Goal: Communication & Community: Share content

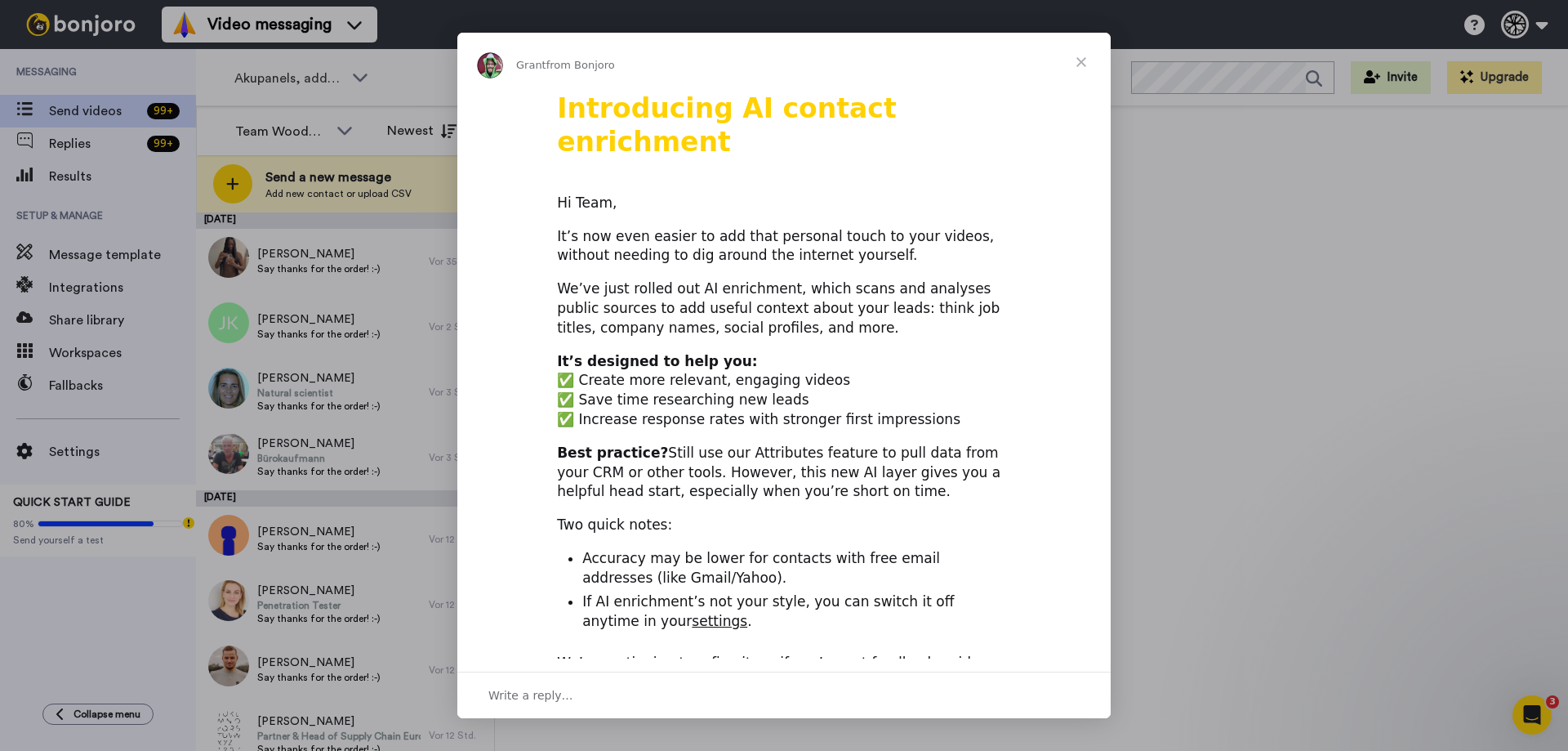
click at [1071, 57] on span "Close" at bounding box center [1082, 62] width 59 height 59
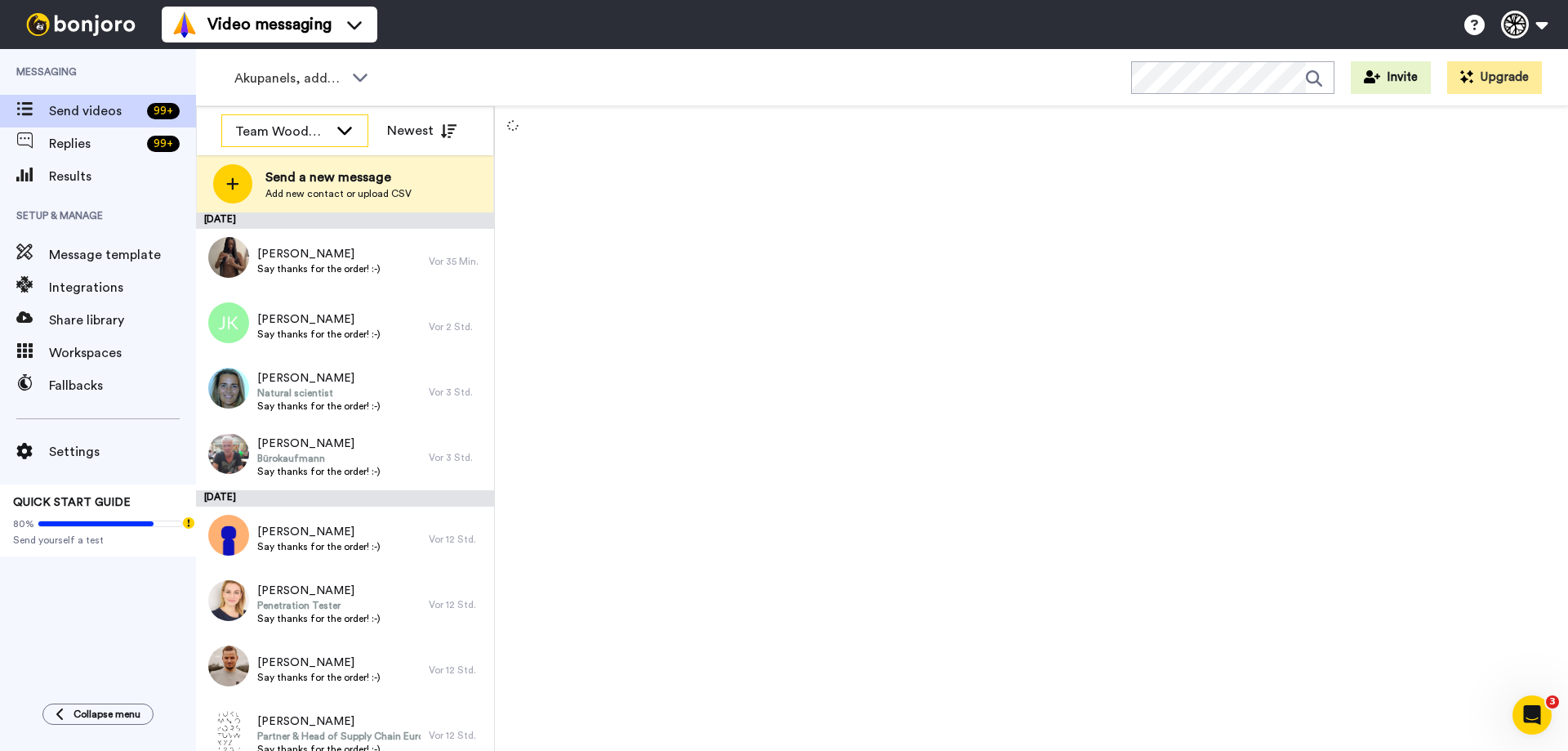
click at [344, 127] on icon at bounding box center [344, 130] width 19 height 16
click at [332, 164] on li "All members" at bounding box center [295, 166] width 147 height 26
click at [338, 135] on icon at bounding box center [344, 130] width 19 height 16
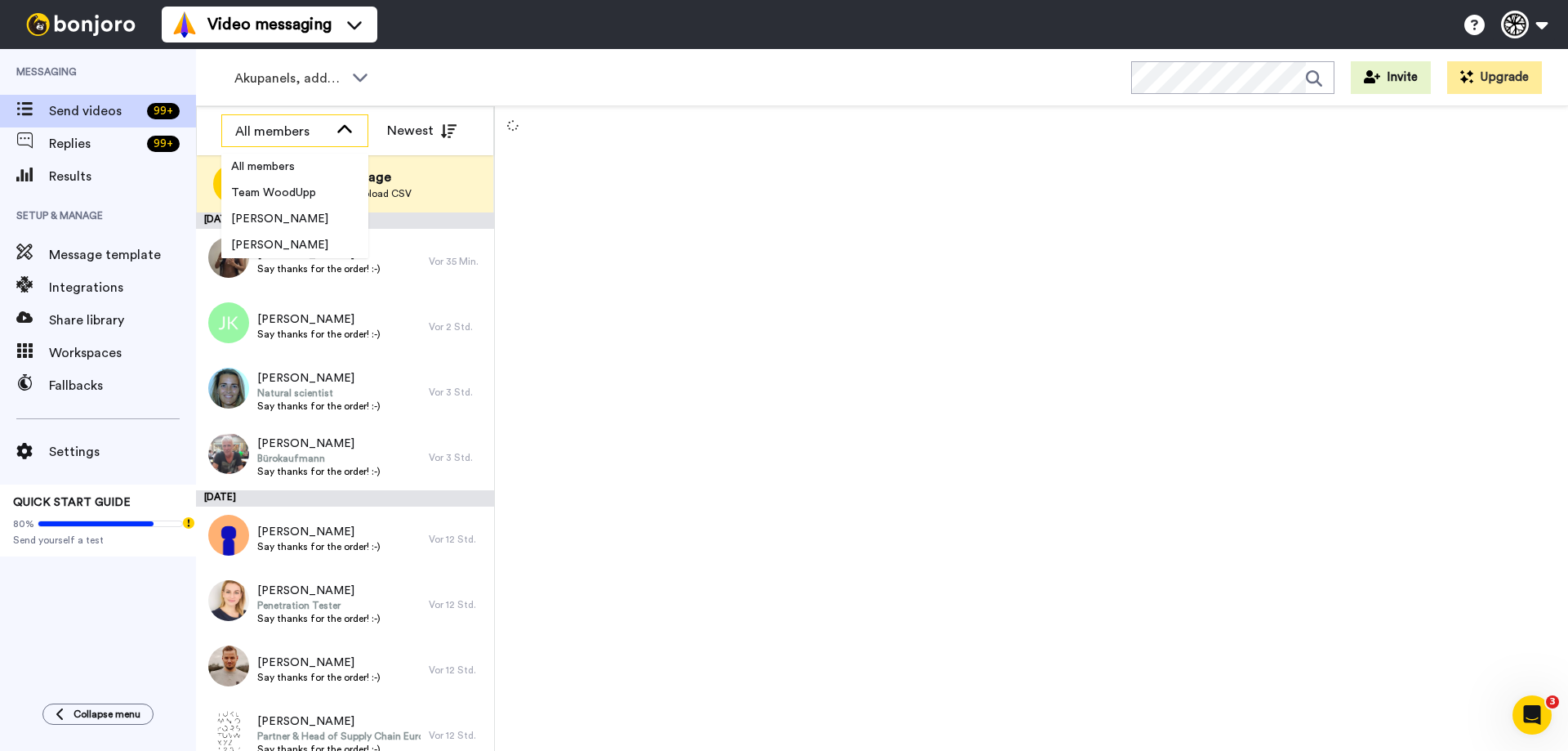
click at [338, 135] on icon at bounding box center [344, 130] width 19 height 16
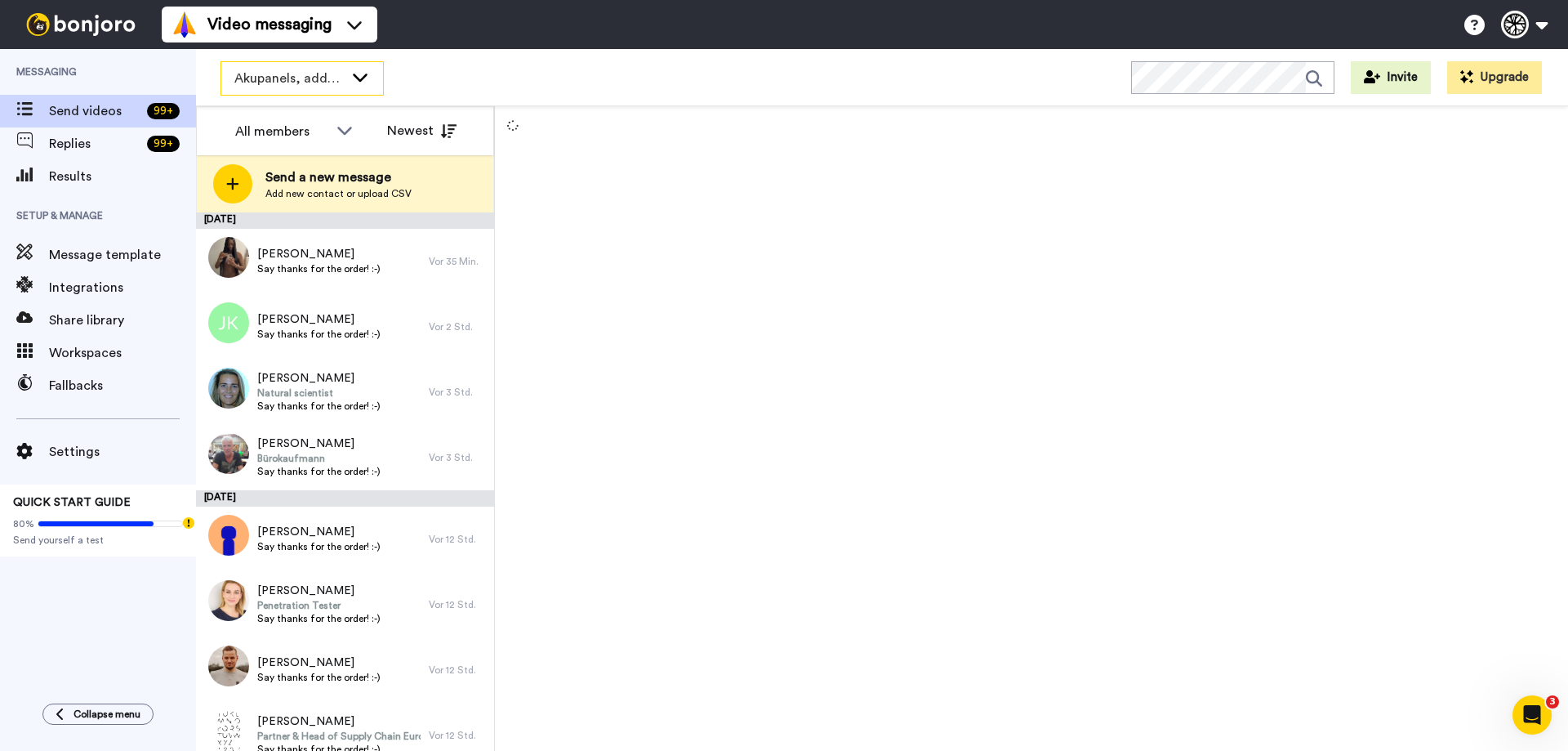
click at [343, 73] on div "Akupanels, addons + CREATE" at bounding box center [302, 78] width 162 height 33
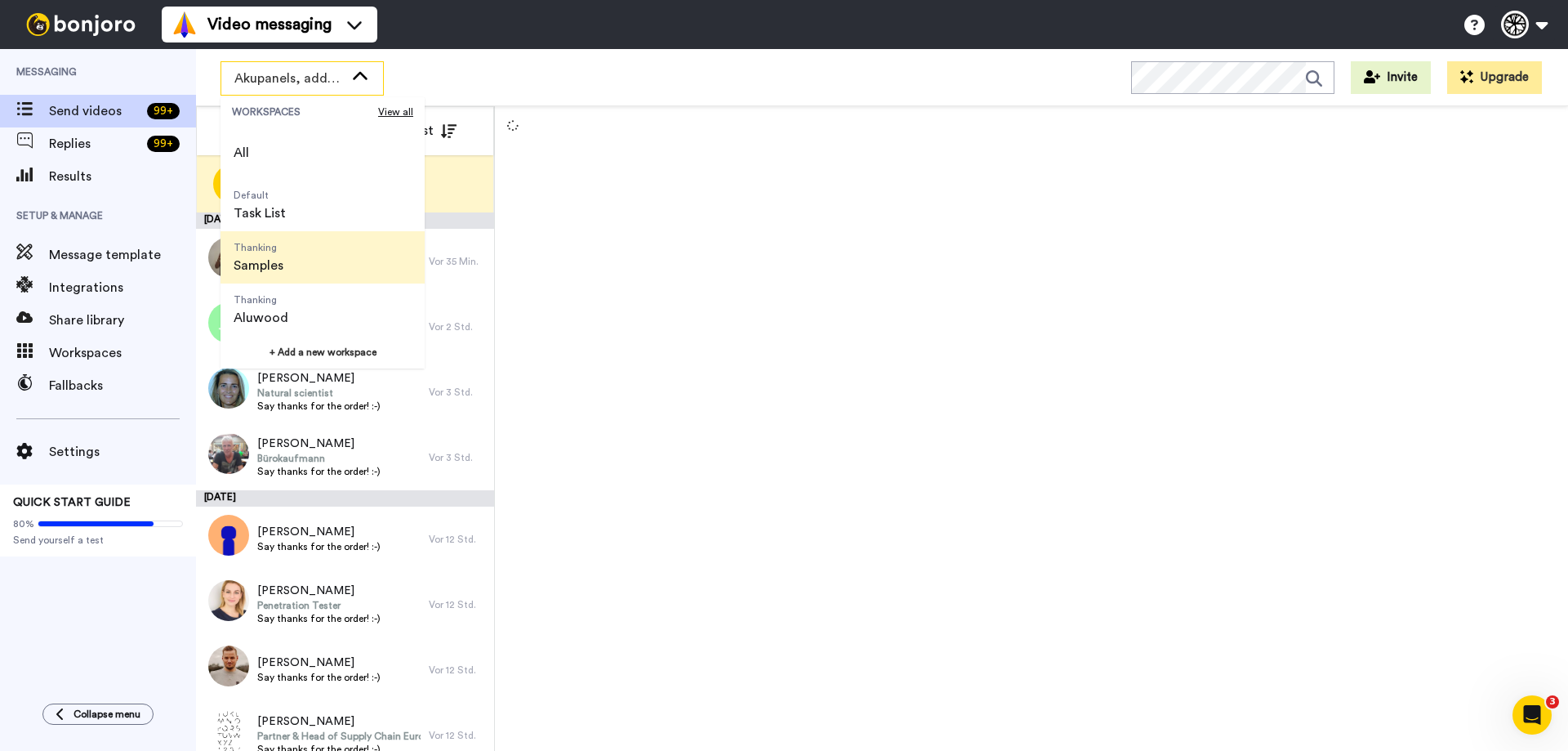
click at [282, 236] on span "Thanking Samples" at bounding box center [258, 258] width 76 height 52
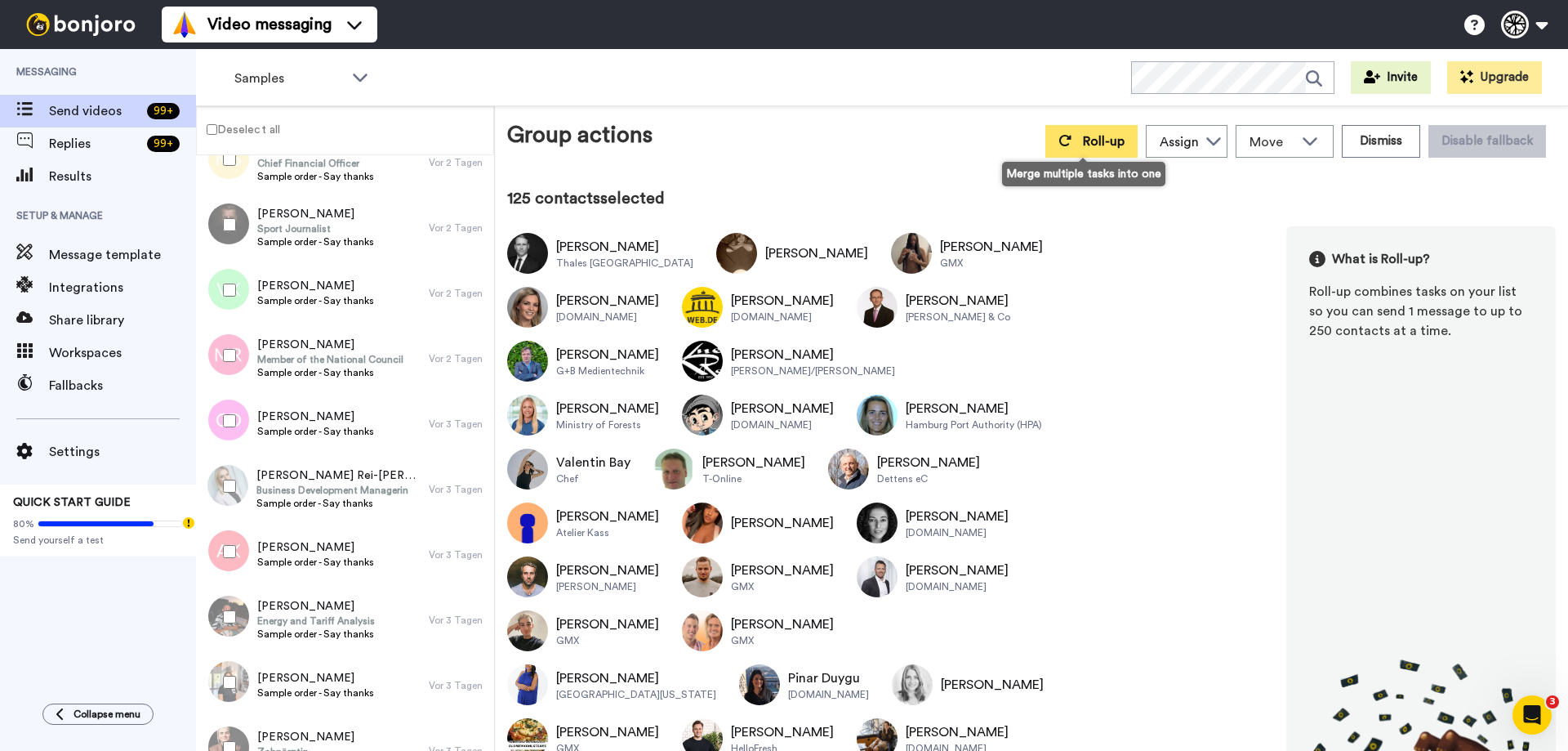
click at [1087, 129] on button "Roll-up" at bounding box center [1092, 141] width 93 height 33
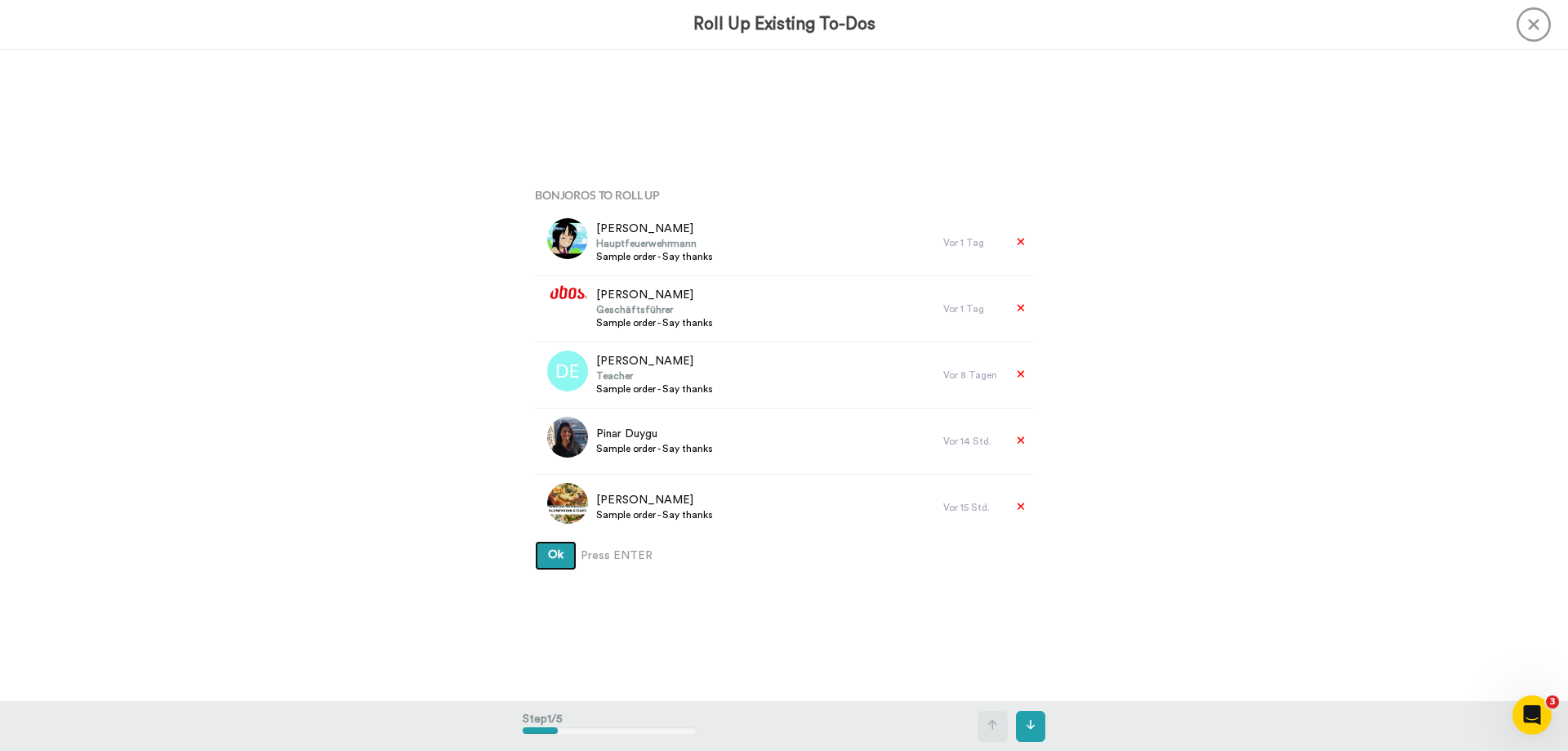
click at [561, 566] on button "Ok" at bounding box center [555, 555] width 41 height 29
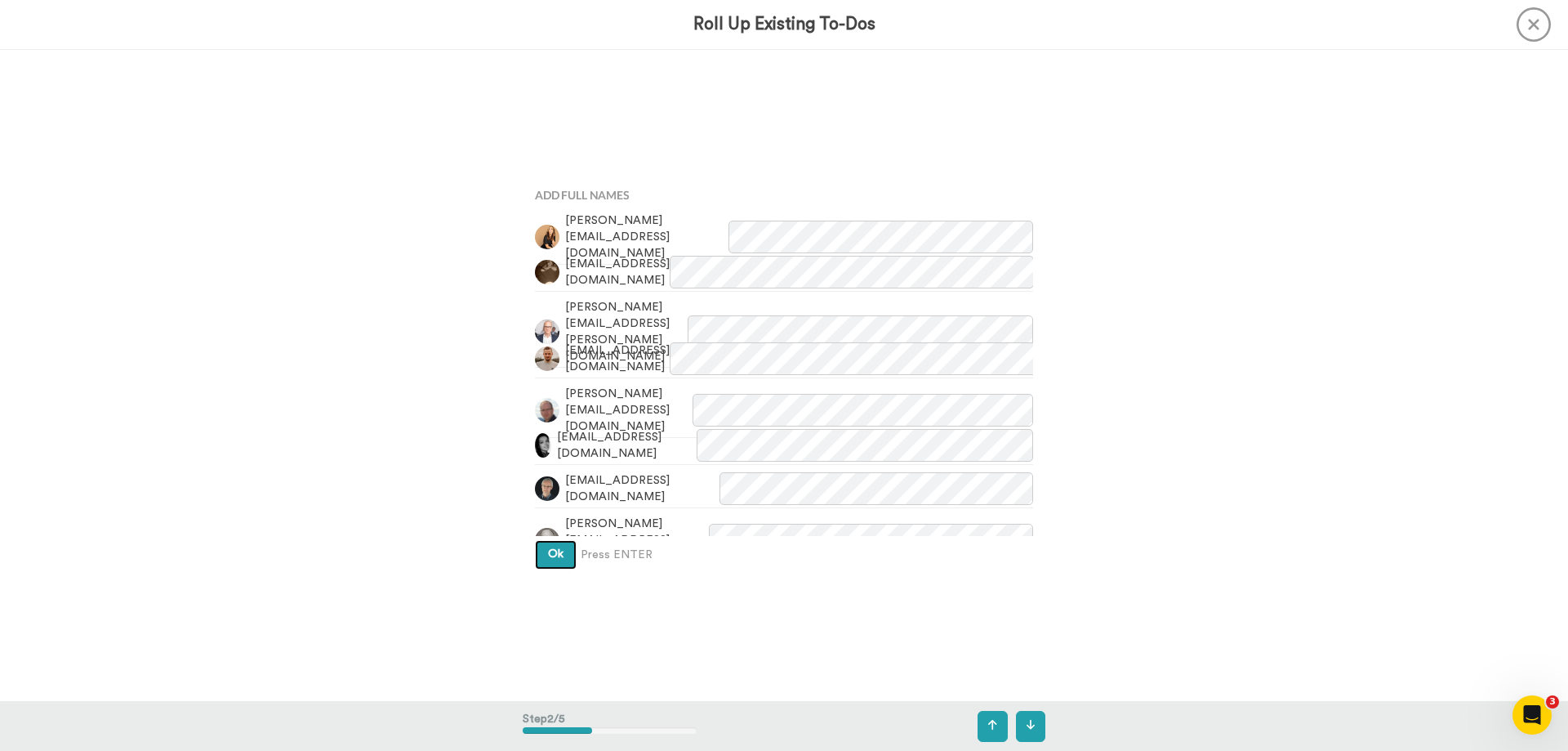
click at [561, 549] on button "Ok" at bounding box center [555, 554] width 41 height 29
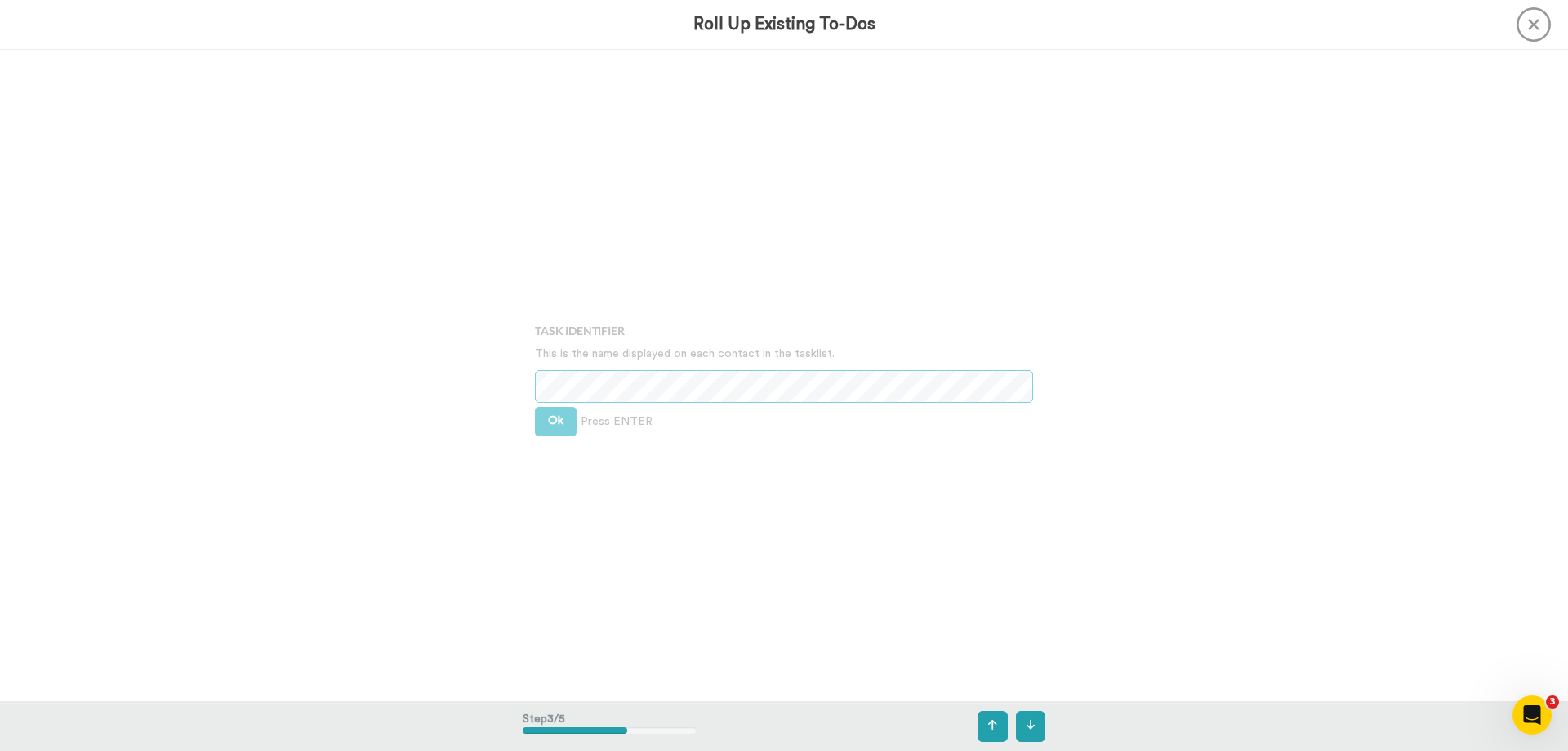
scroll to position [1302, 0]
click at [552, 414] on span "Ok" at bounding box center [555, 420] width 15 height 12
click at [550, 413] on button "Ok" at bounding box center [555, 407] width 41 height 29
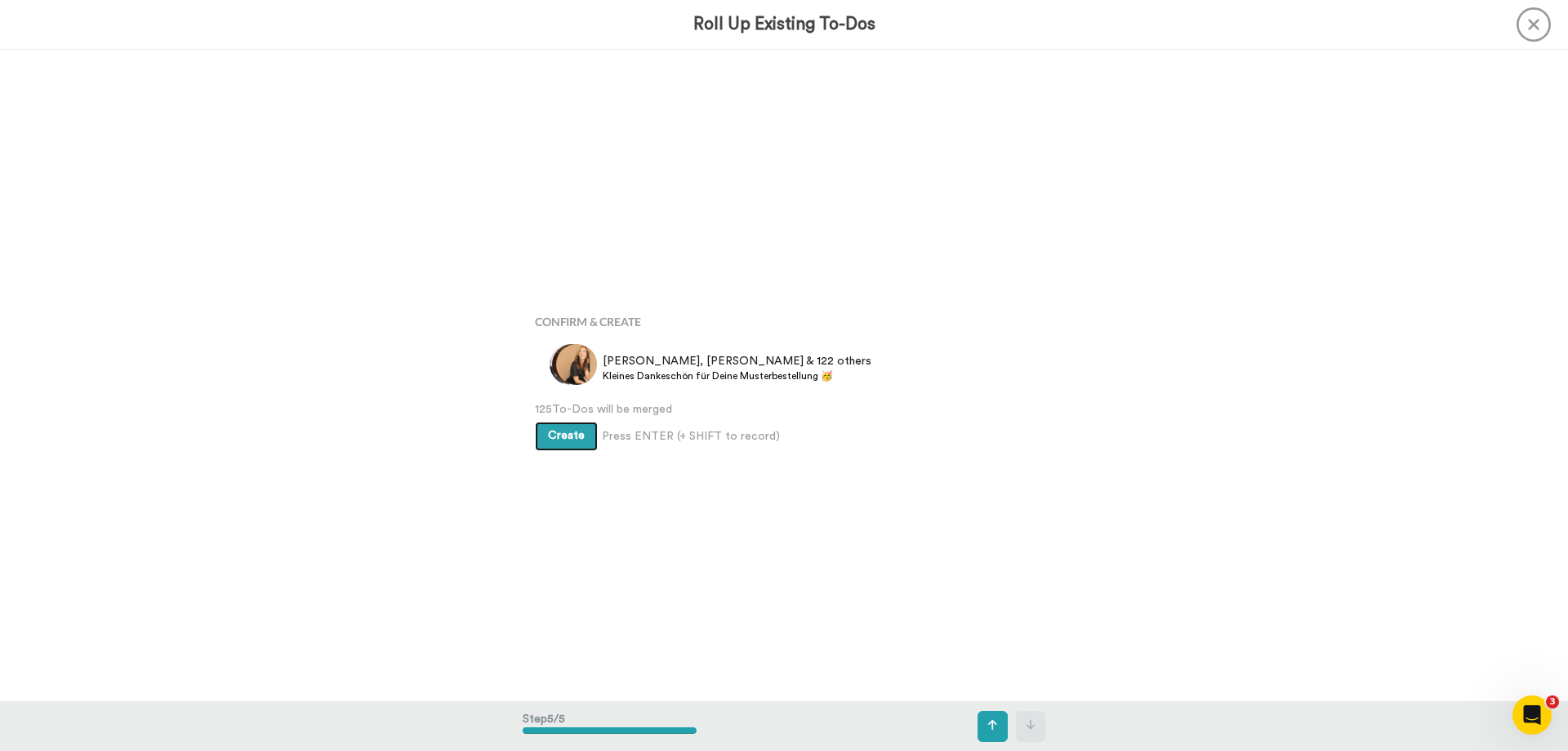
scroll to position [2606, 0]
click at [548, 423] on button "Create" at bounding box center [566, 432] width 63 height 29
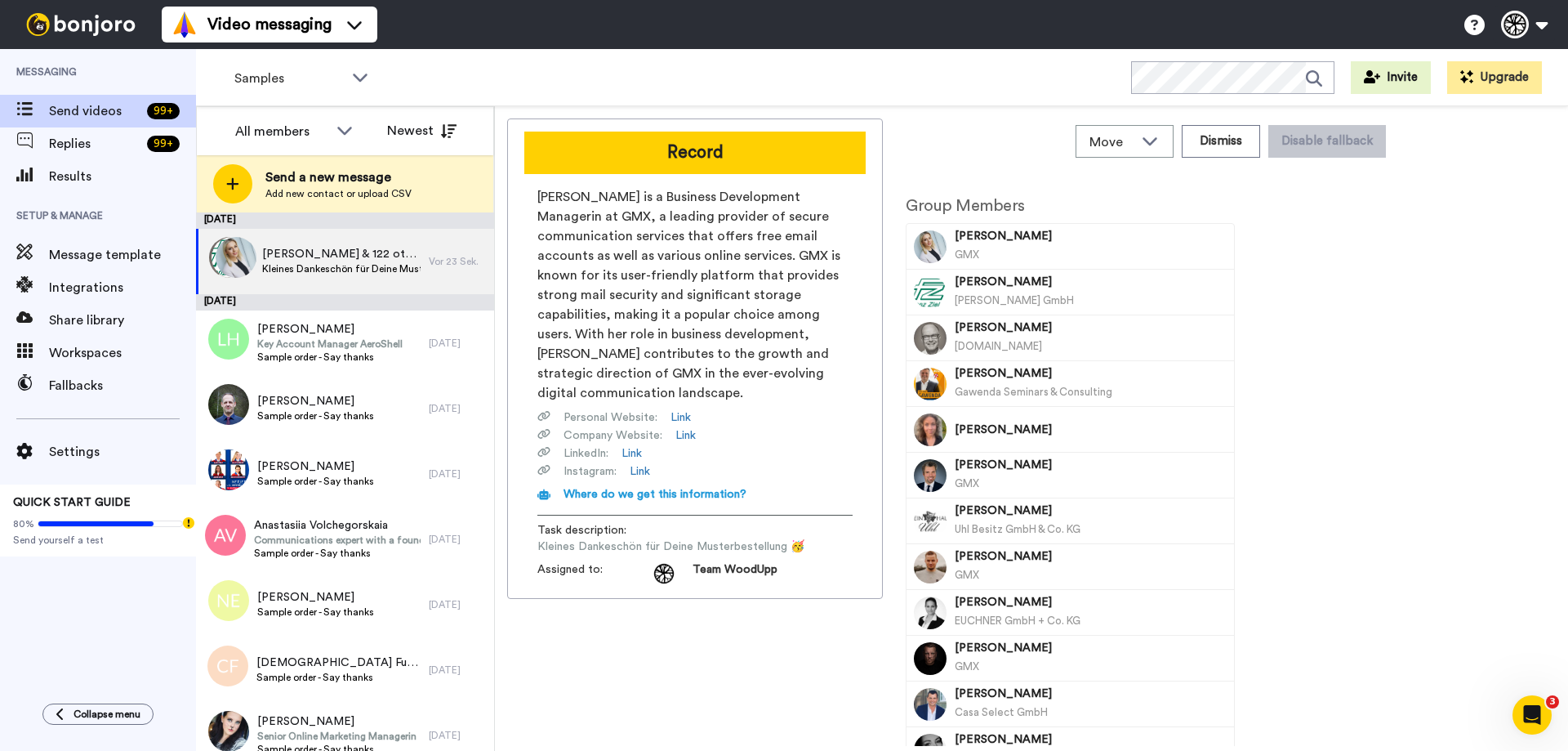
drag, startPoint x: 659, startPoint y: 156, endPoint x: 816, endPoint y: 255, distance: 185.6
click at [659, 156] on button "Record" at bounding box center [695, 152] width 342 height 42
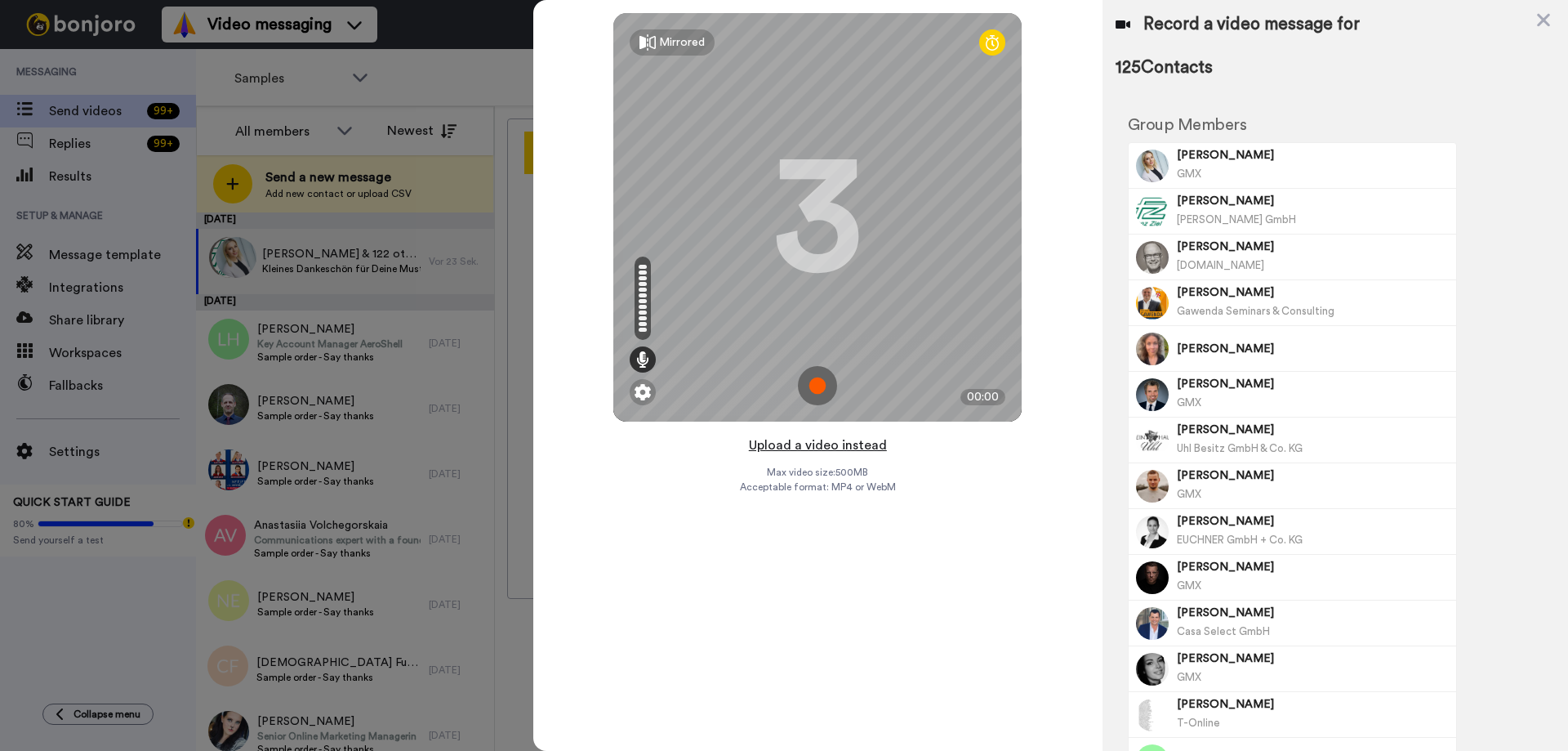
click at [828, 447] on button "Upload a video instead" at bounding box center [818, 445] width 148 height 21
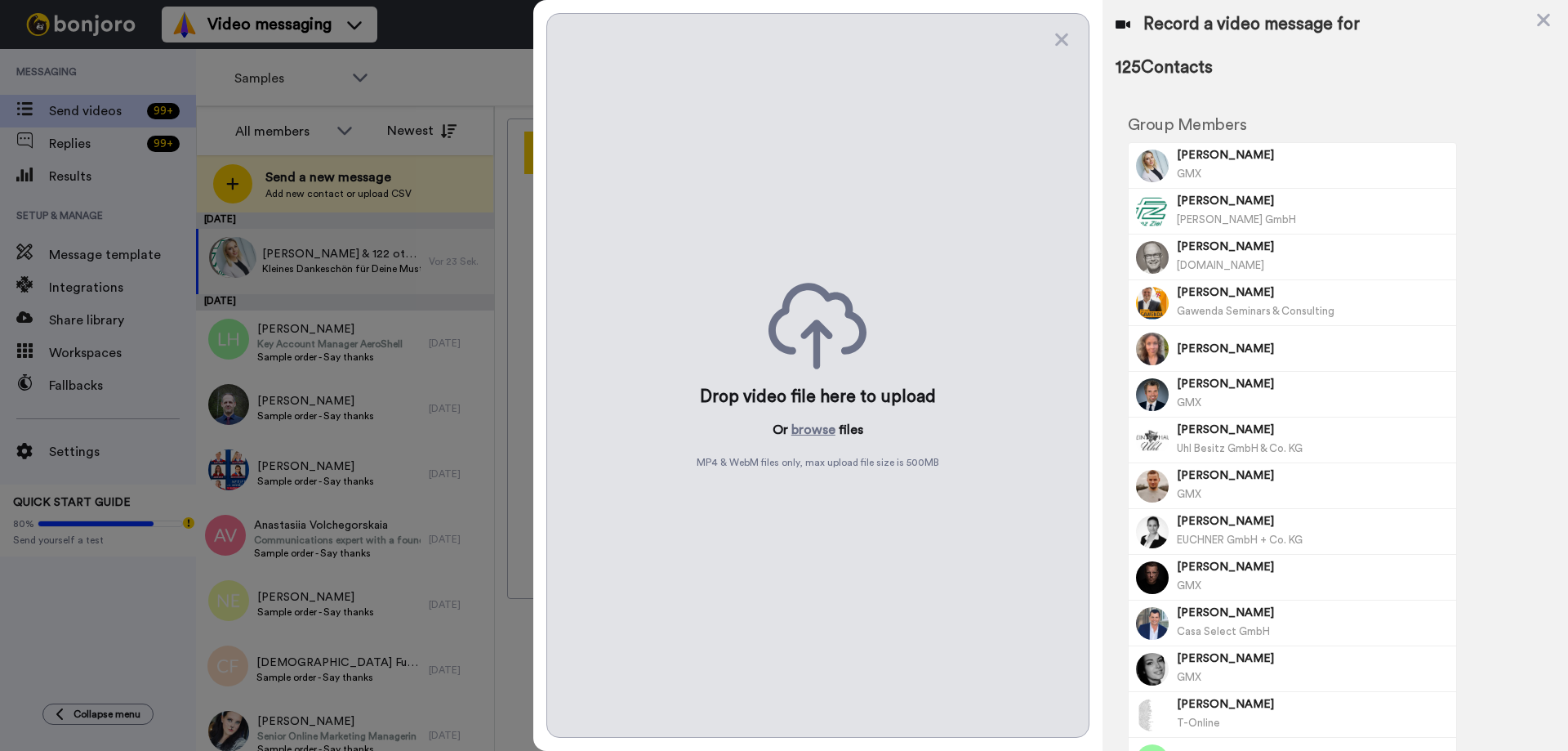
click at [811, 411] on div "Drop video file here to upload Or browse files MP4 & WebM files only, max uploa…" at bounding box center [817, 376] width 543 height 724
click at [823, 430] on button "browse" at bounding box center [813, 429] width 44 height 19
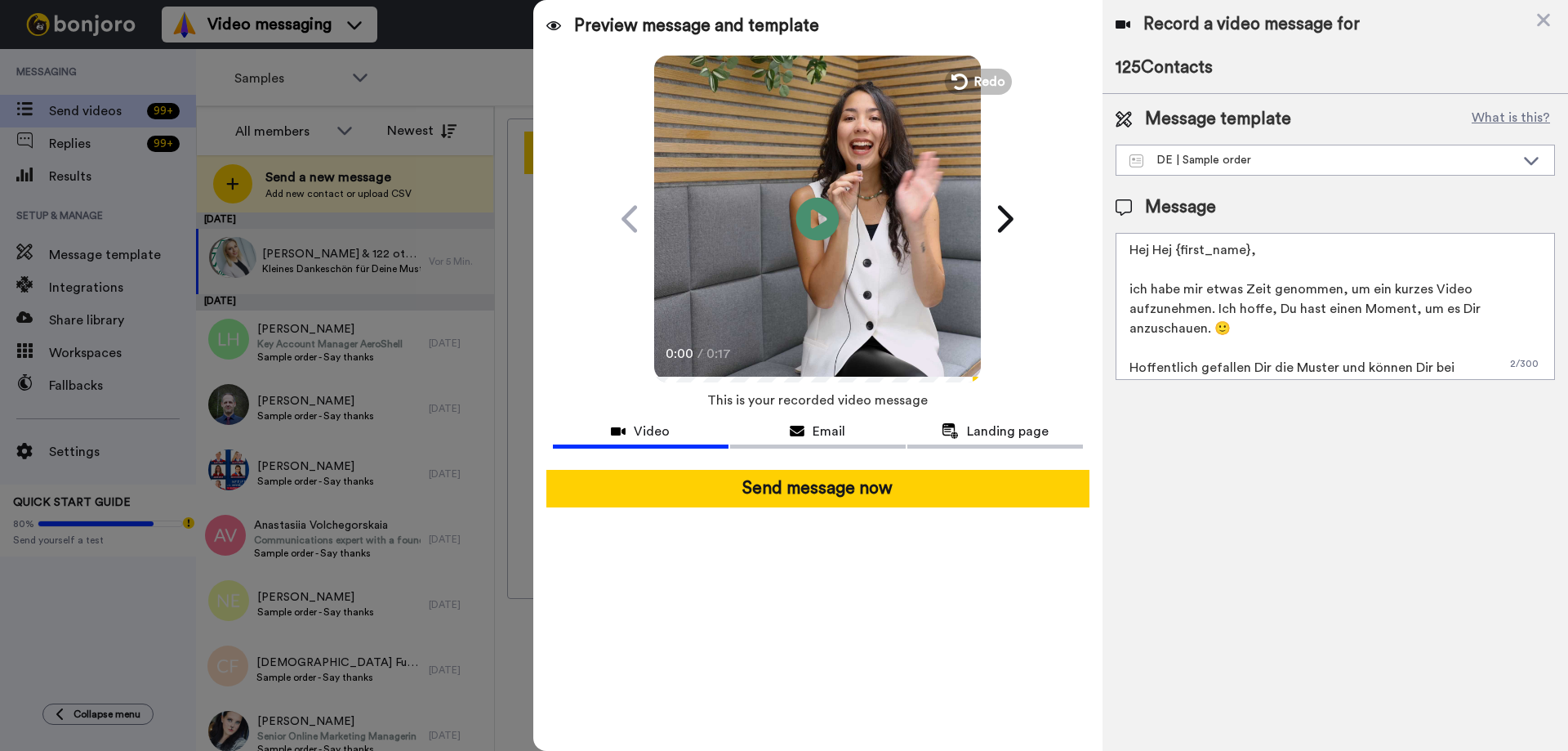
click at [825, 210] on icon at bounding box center [817, 218] width 43 height 43
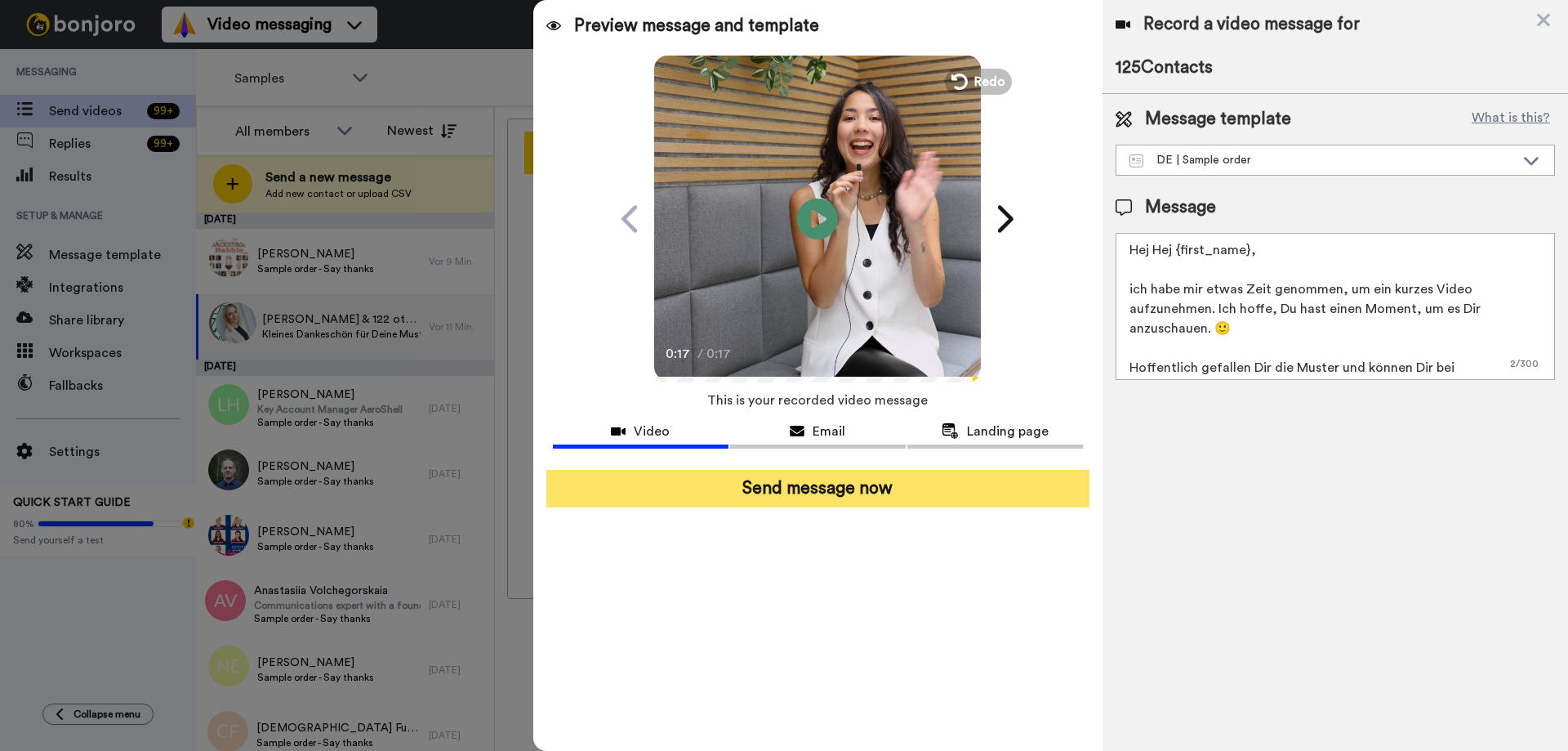
click at [833, 499] on button "Send message now" at bounding box center [817, 488] width 543 height 38
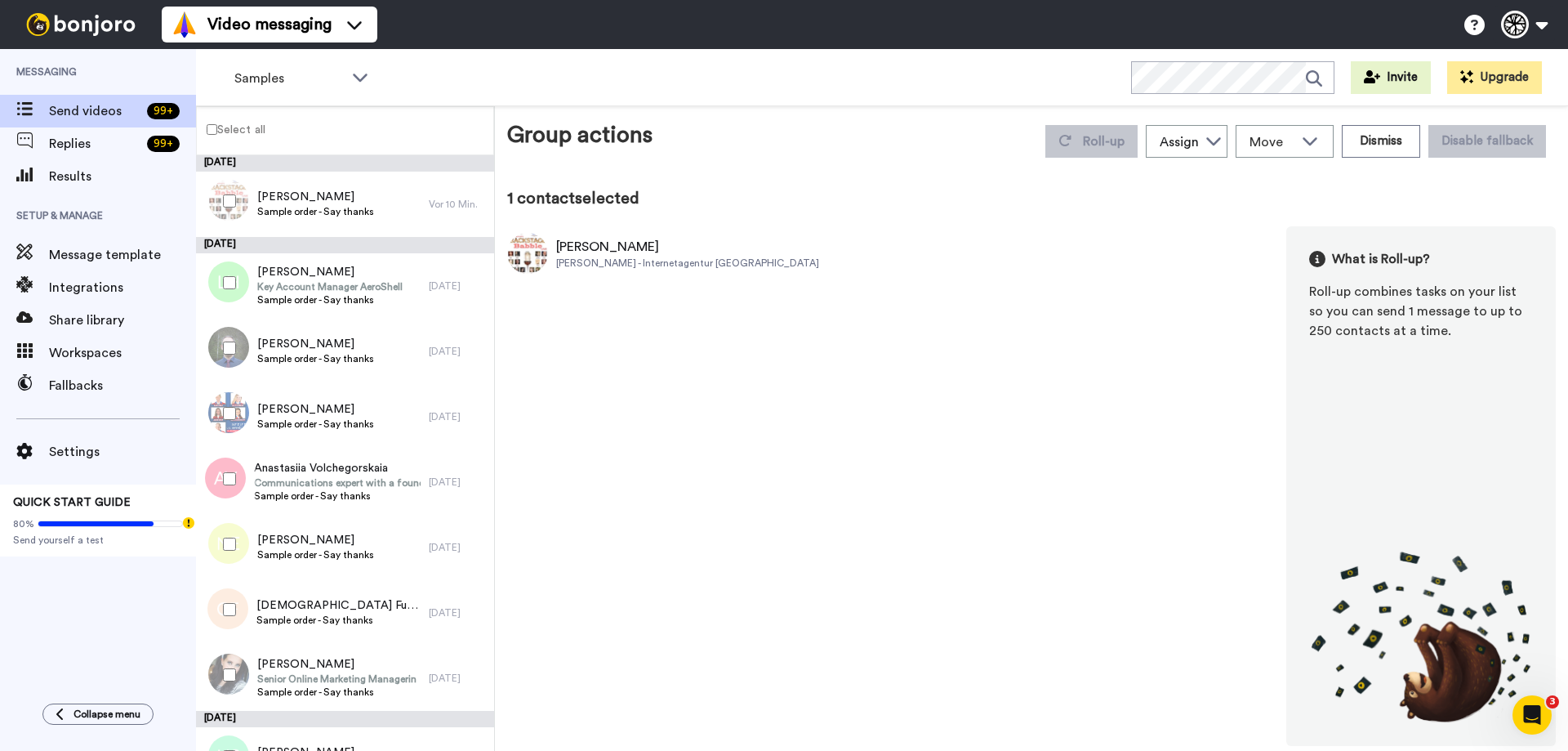
click at [217, 125] on label "Select all" at bounding box center [231, 129] width 68 height 19
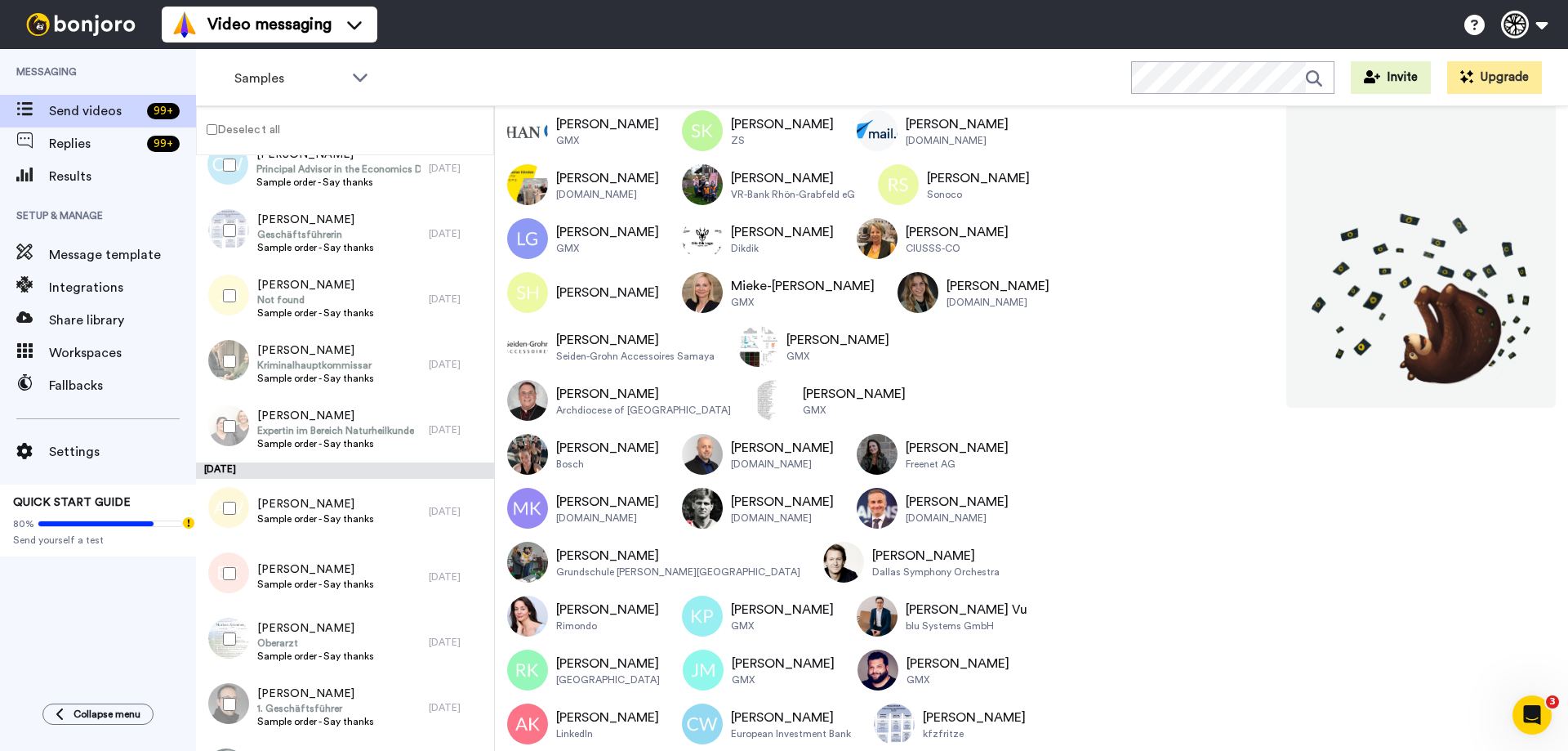
scroll to position [3026, 0]
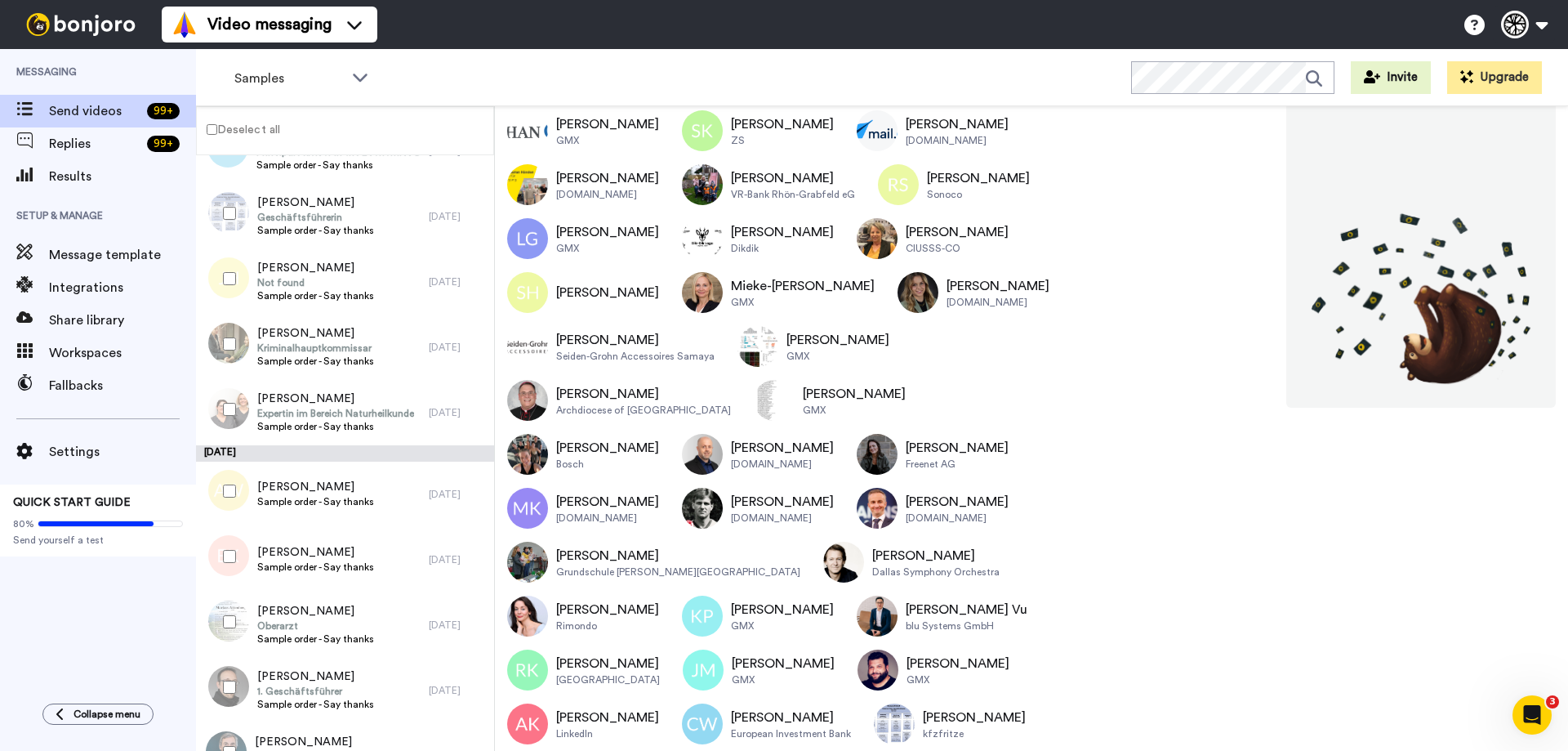
click at [221, 630] on div at bounding box center [226, 621] width 59 height 57
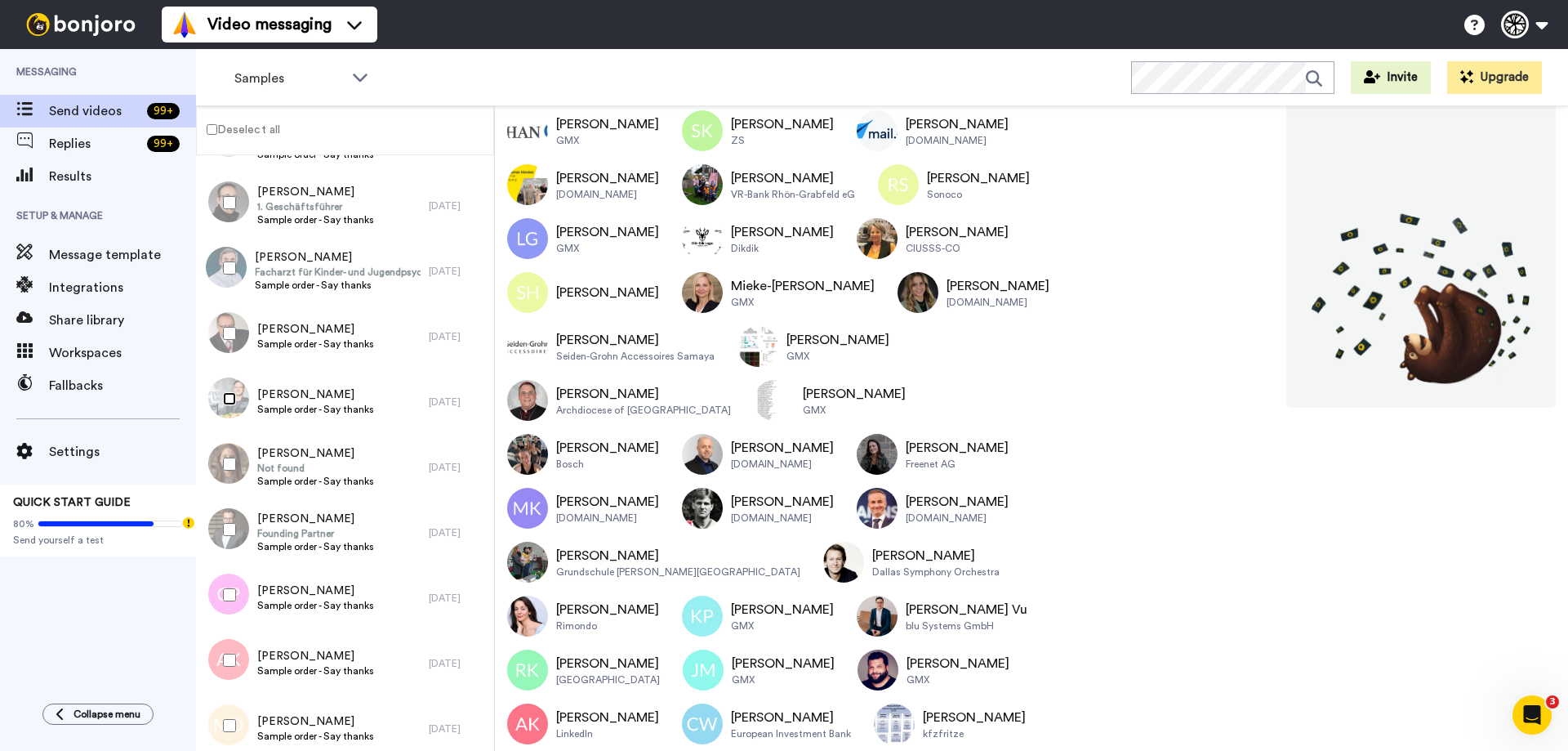
scroll to position [3516, 0]
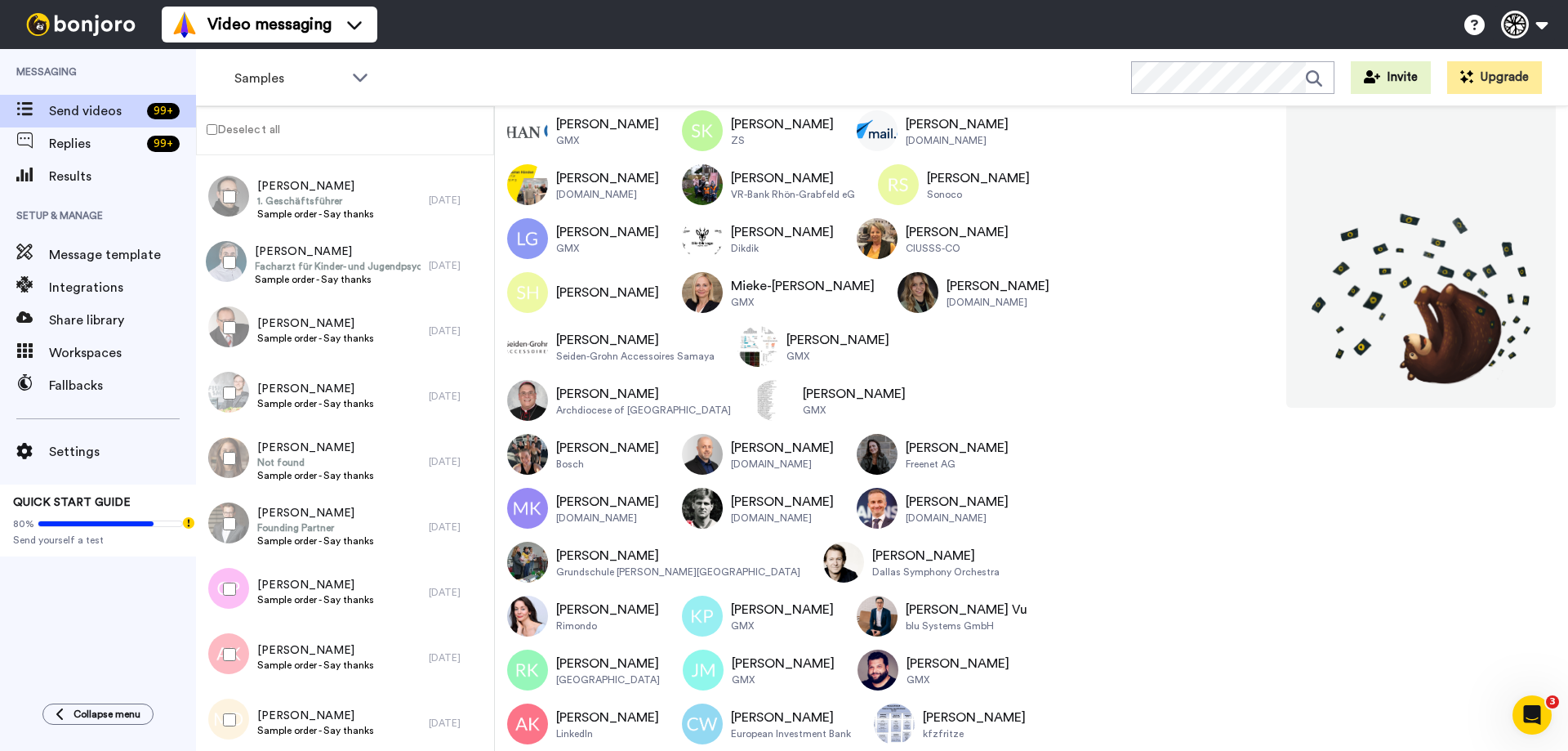
click at [232, 451] on div at bounding box center [226, 458] width 59 height 57
click at [231, 574] on div at bounding box center [226, 589] width 59 height 57
click at [231, 641] on div at bounding box center [226, 654] width 59 height 57
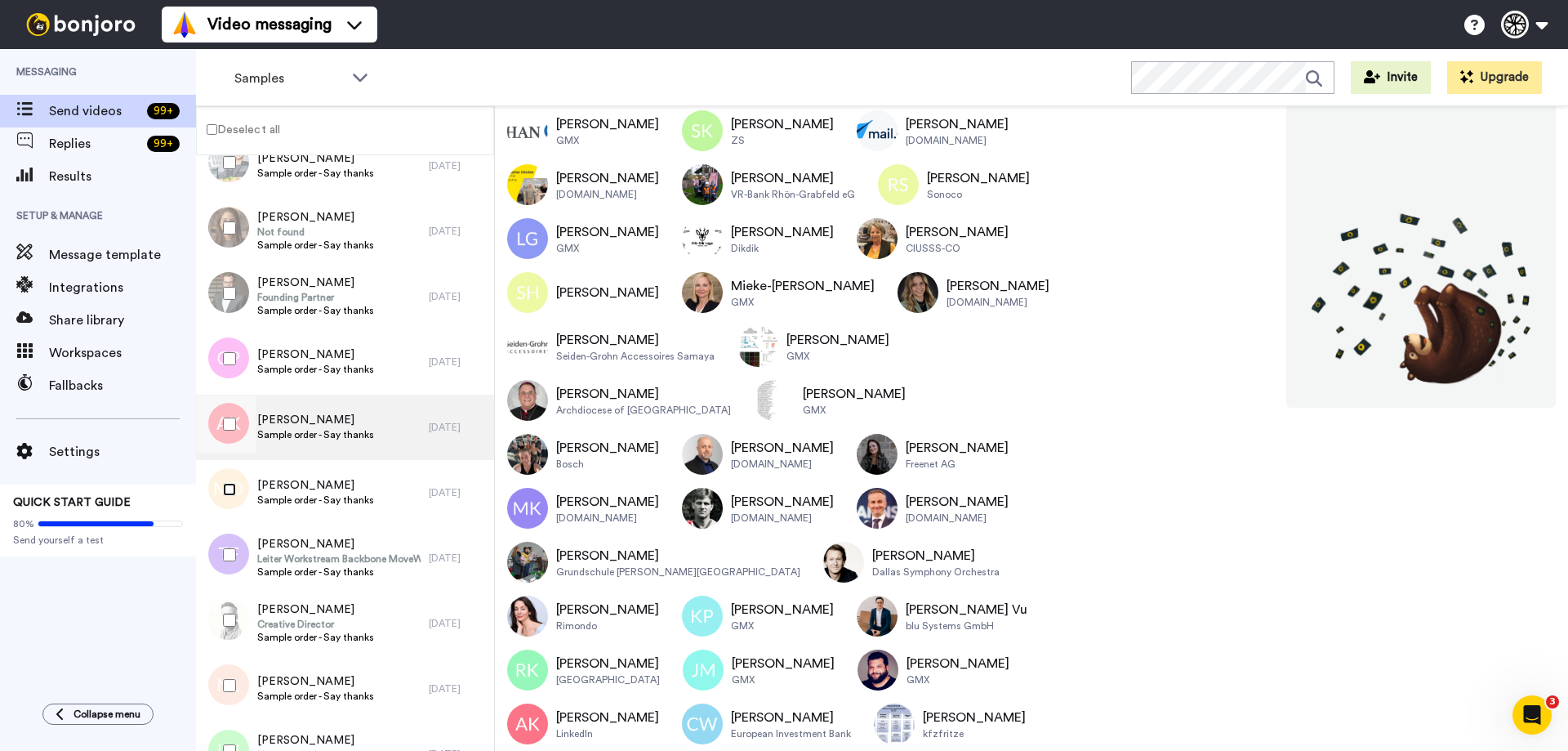
scroll to position [3761, 0]
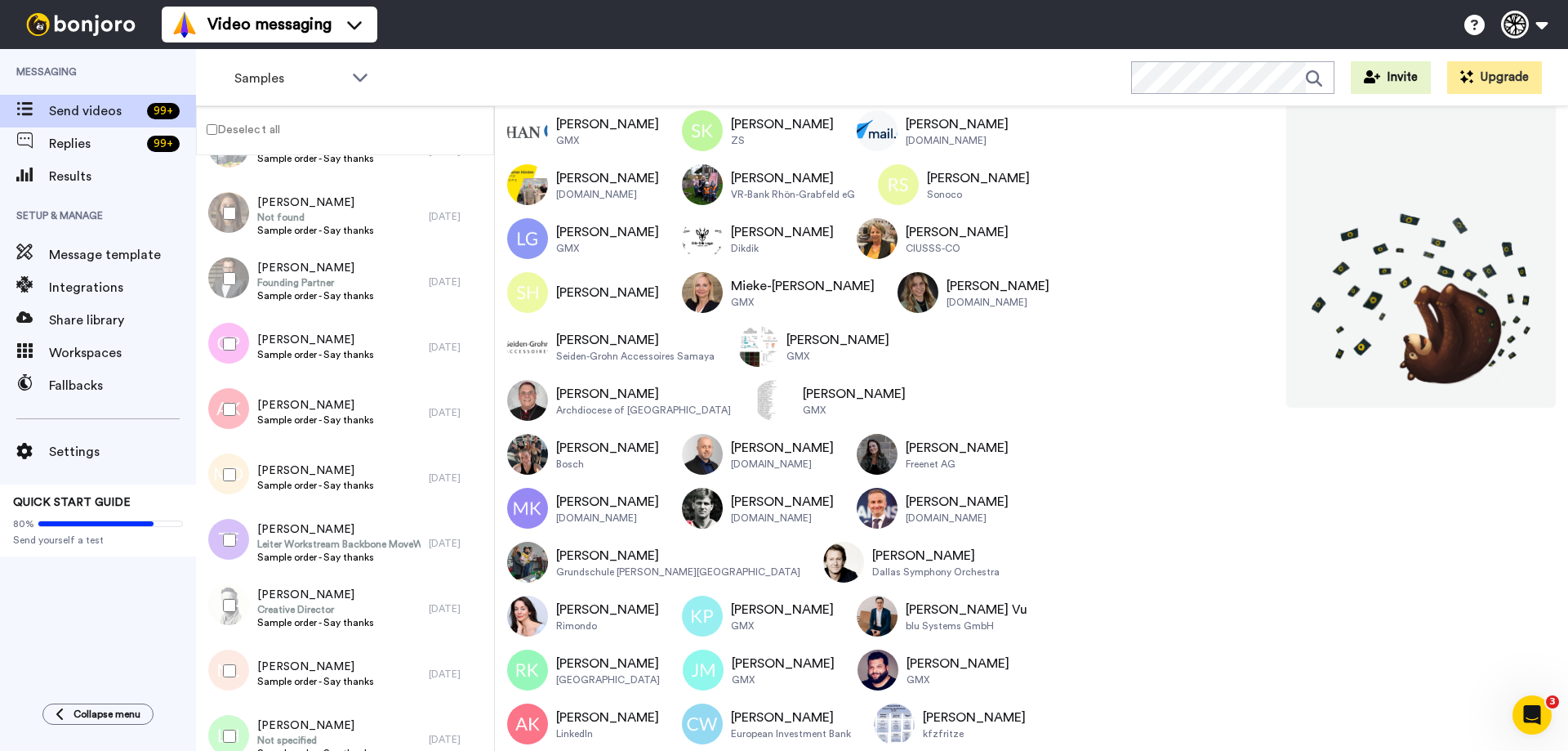
click at [236, 667] on div at bounding box center [226, 671] width 59 height 57
click at [233, 730] on div at bounding box center [226, 736] width 59 height 57
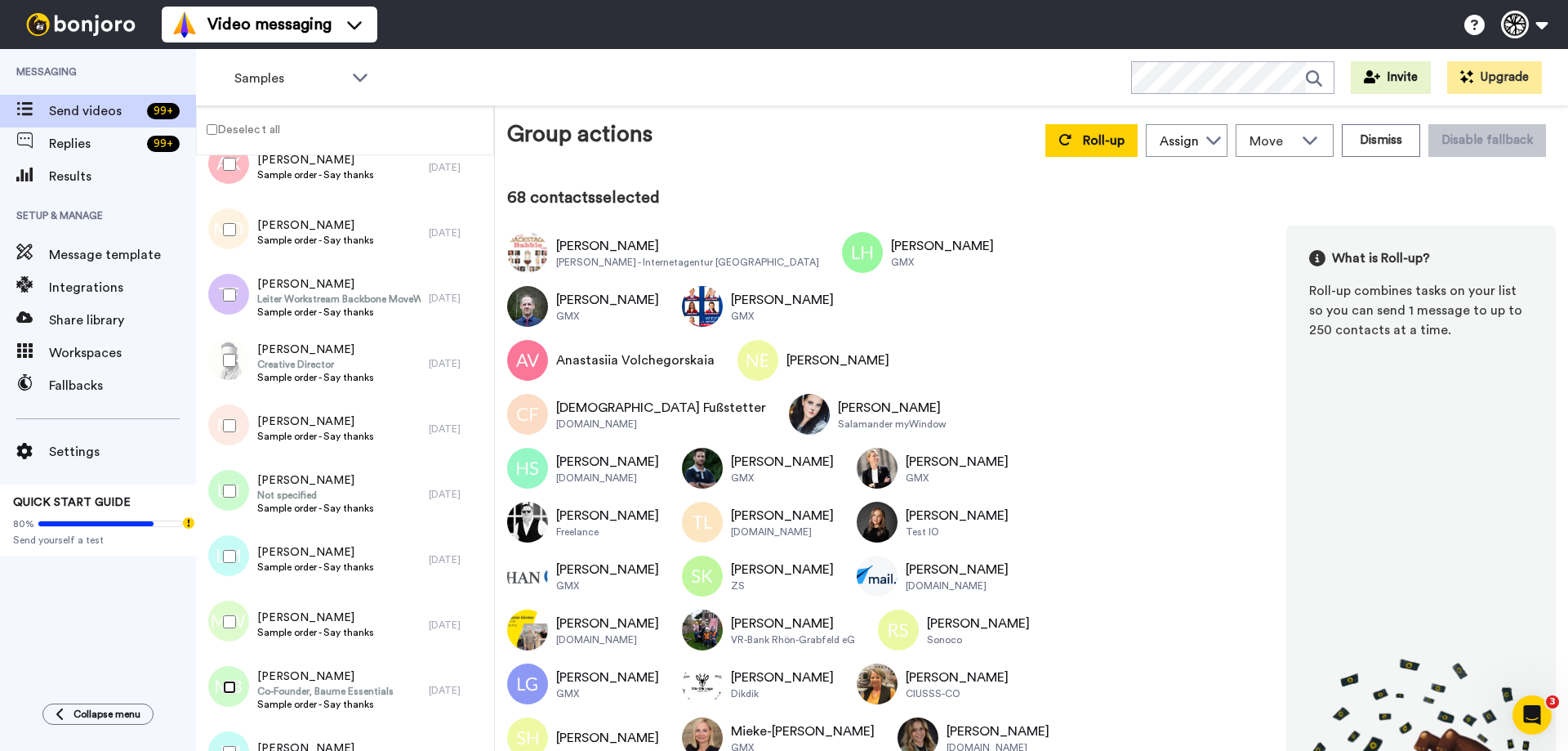
scroll to position [0, 0]
click at [1090, 136] on span "Roll-up" at bounding box center [1103, 141] width 41 height 13
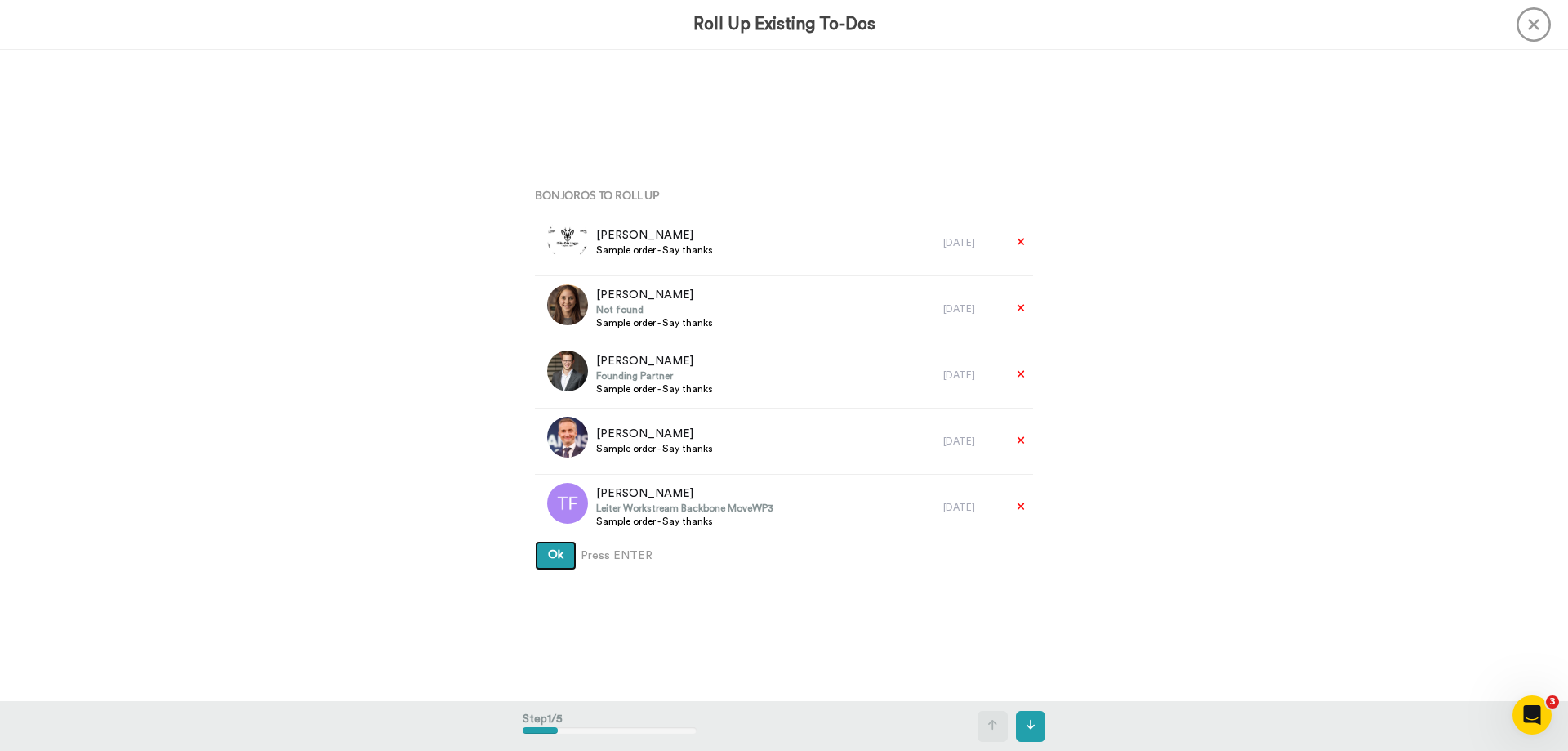
click at [540, 552] on button "Ok" at bounding box center [555, 555] width 41 height 29
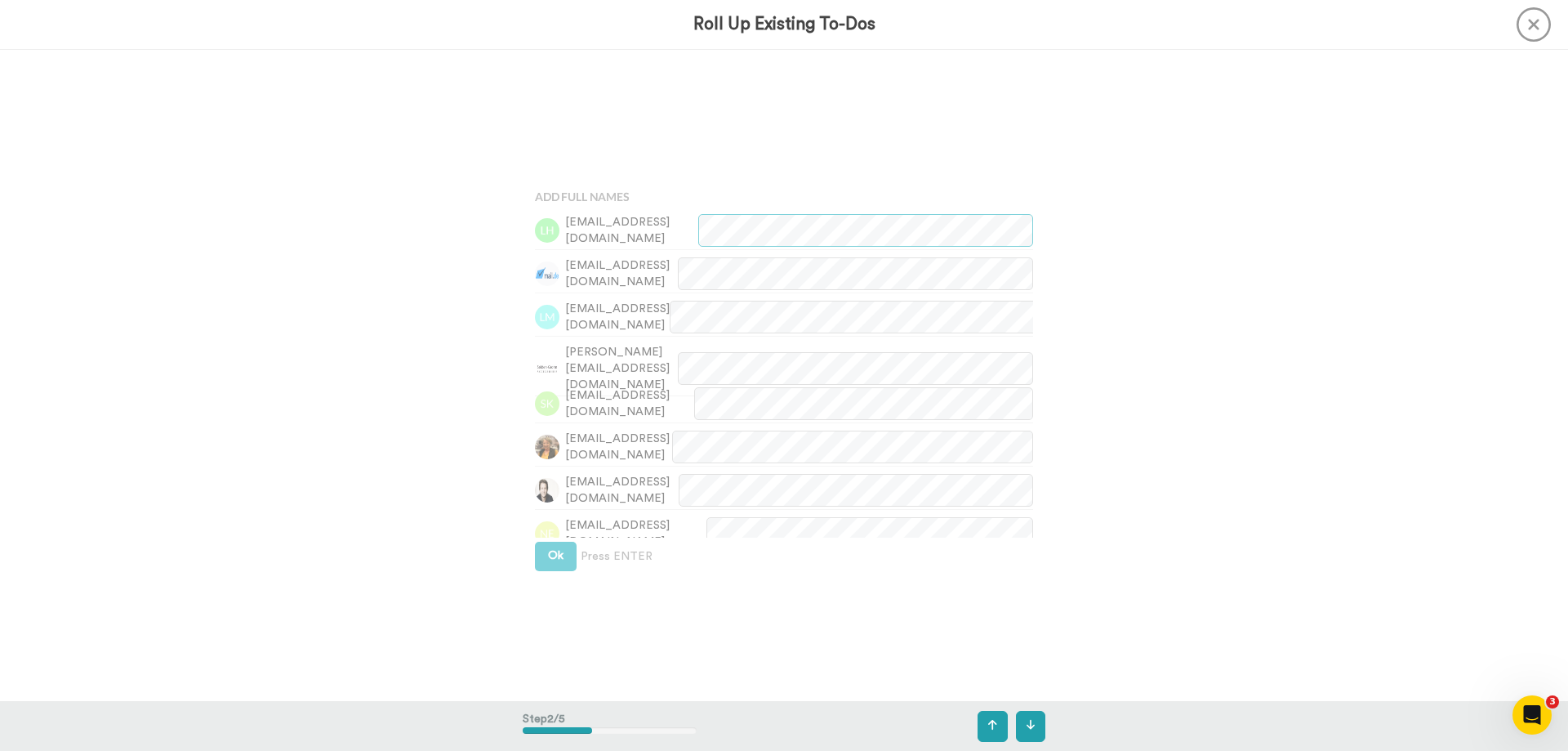
scroll to position [652, 0]
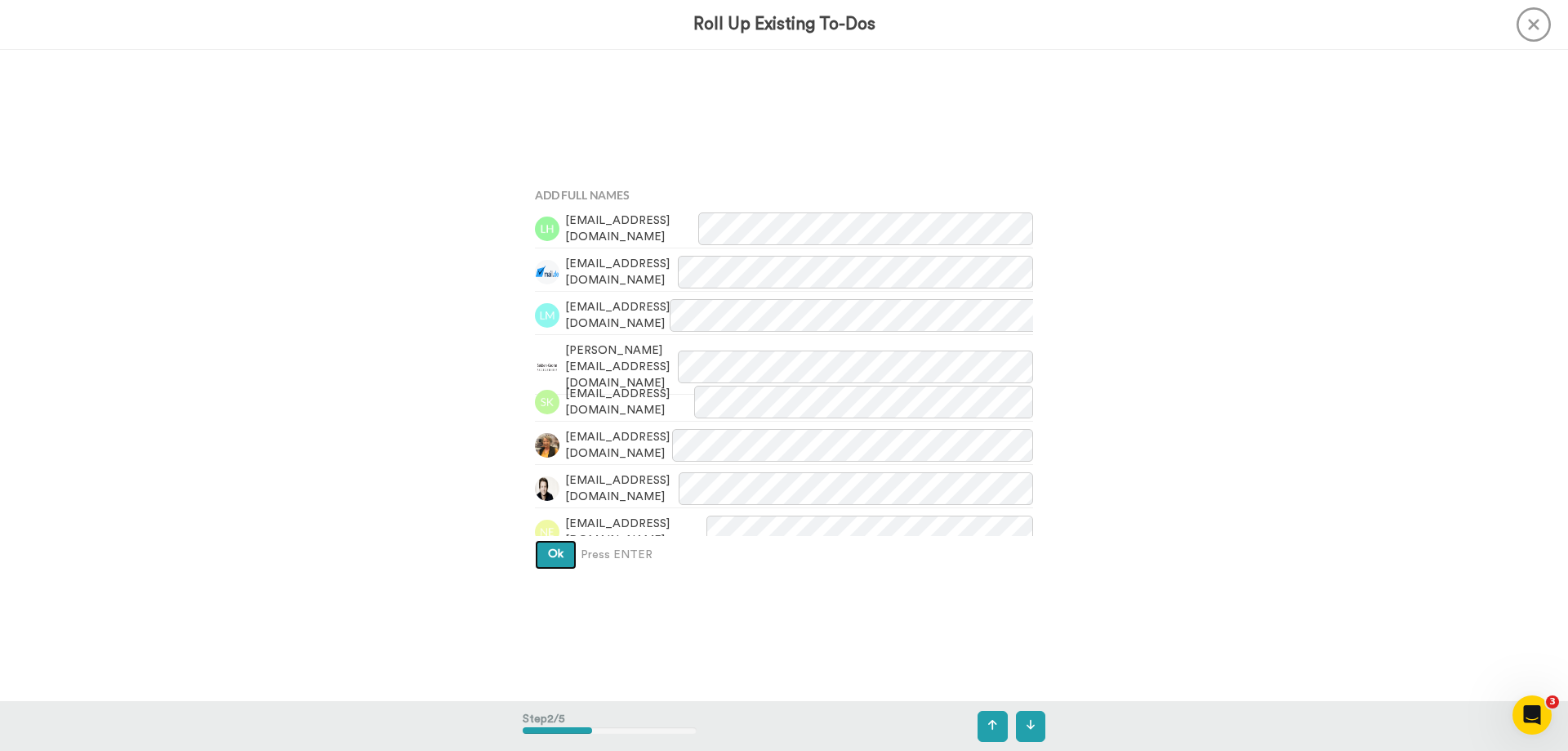
click at [535, 552] on button "Ok" at bounding box center [555, 554] width 41 height 29
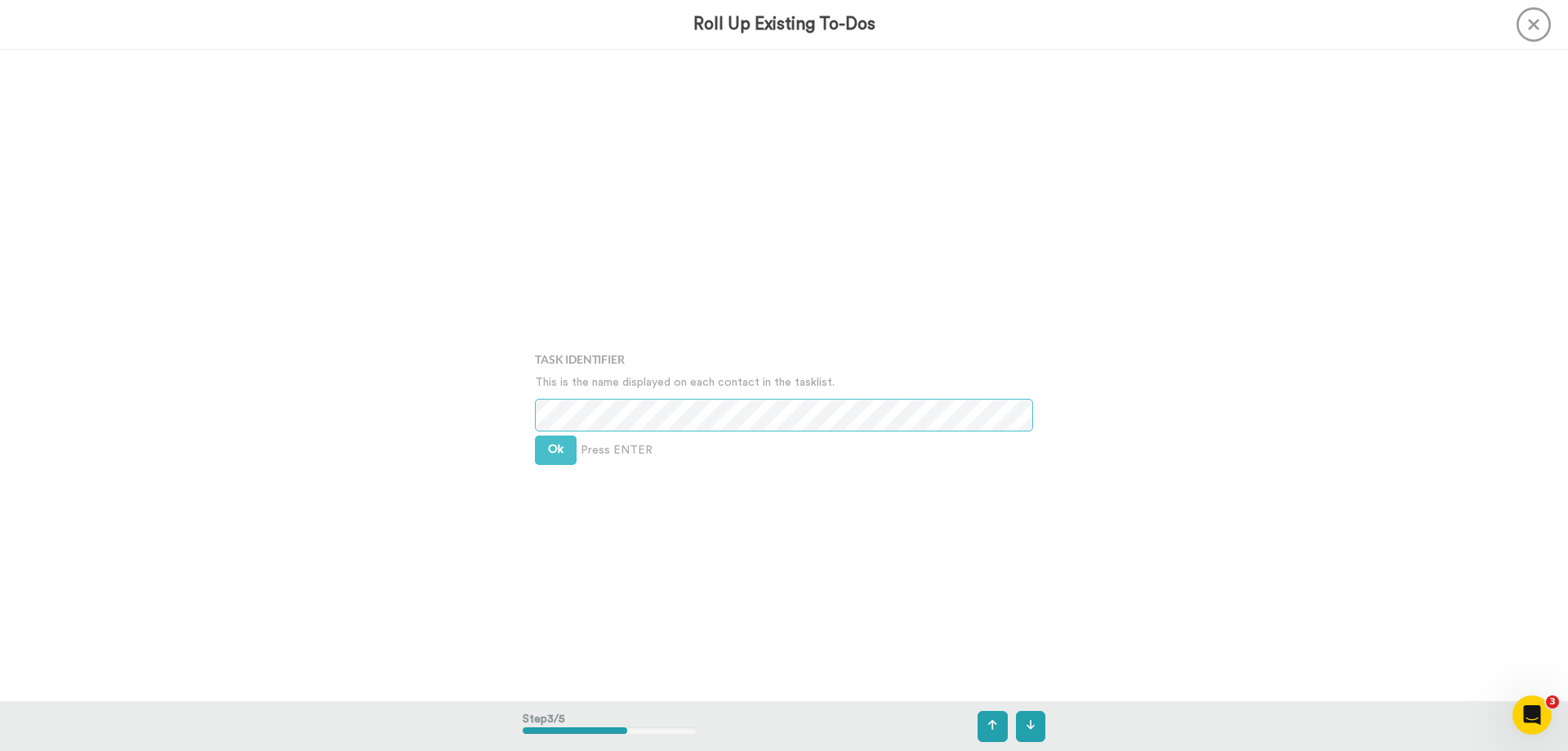
scroll to position [1302, 0]
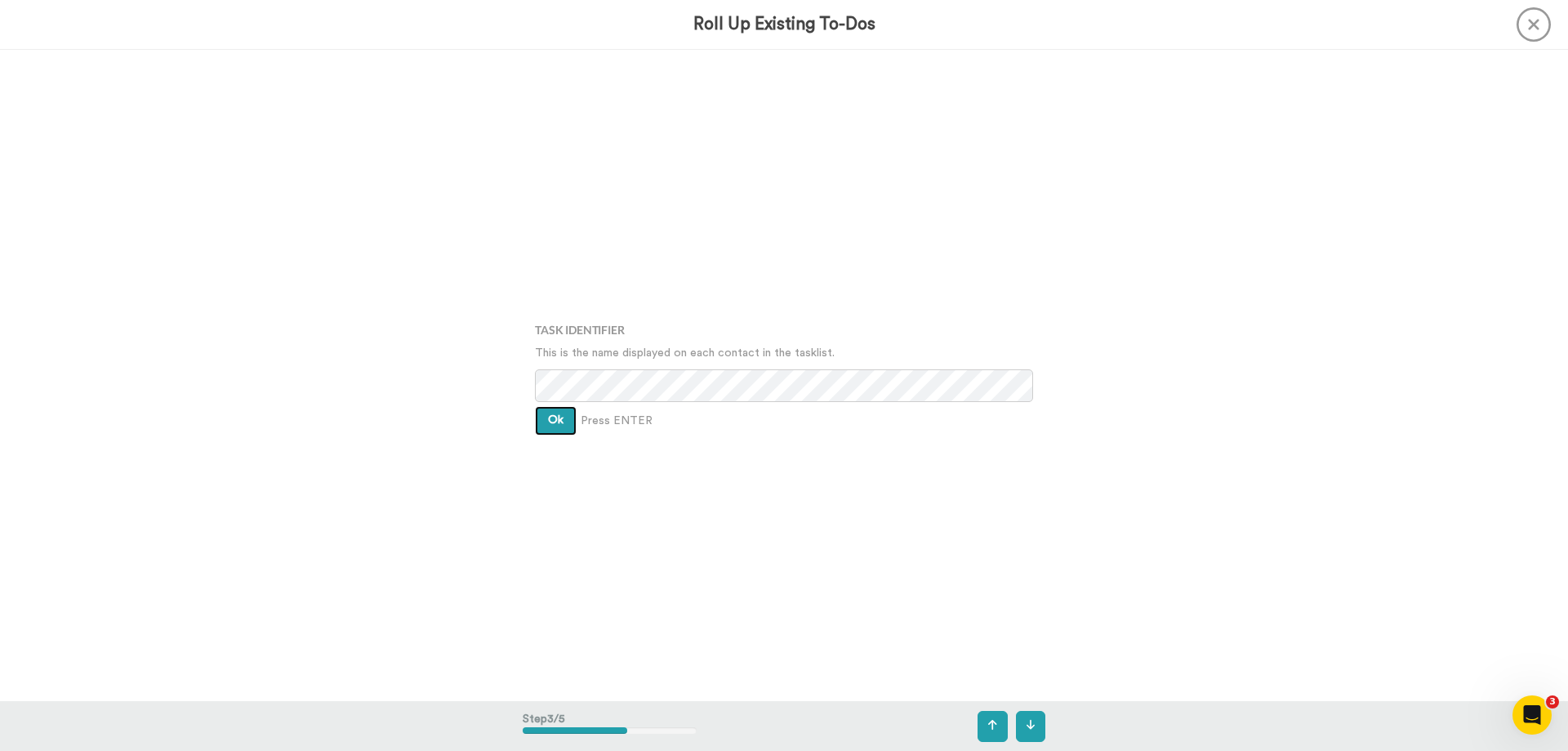
click at [534, 418] on button "Ok" at bounding box center [555, 420] width 41 height 29
click at [555, 402] on span "Ok" at bounding box center [555, 407] width 15 height 12
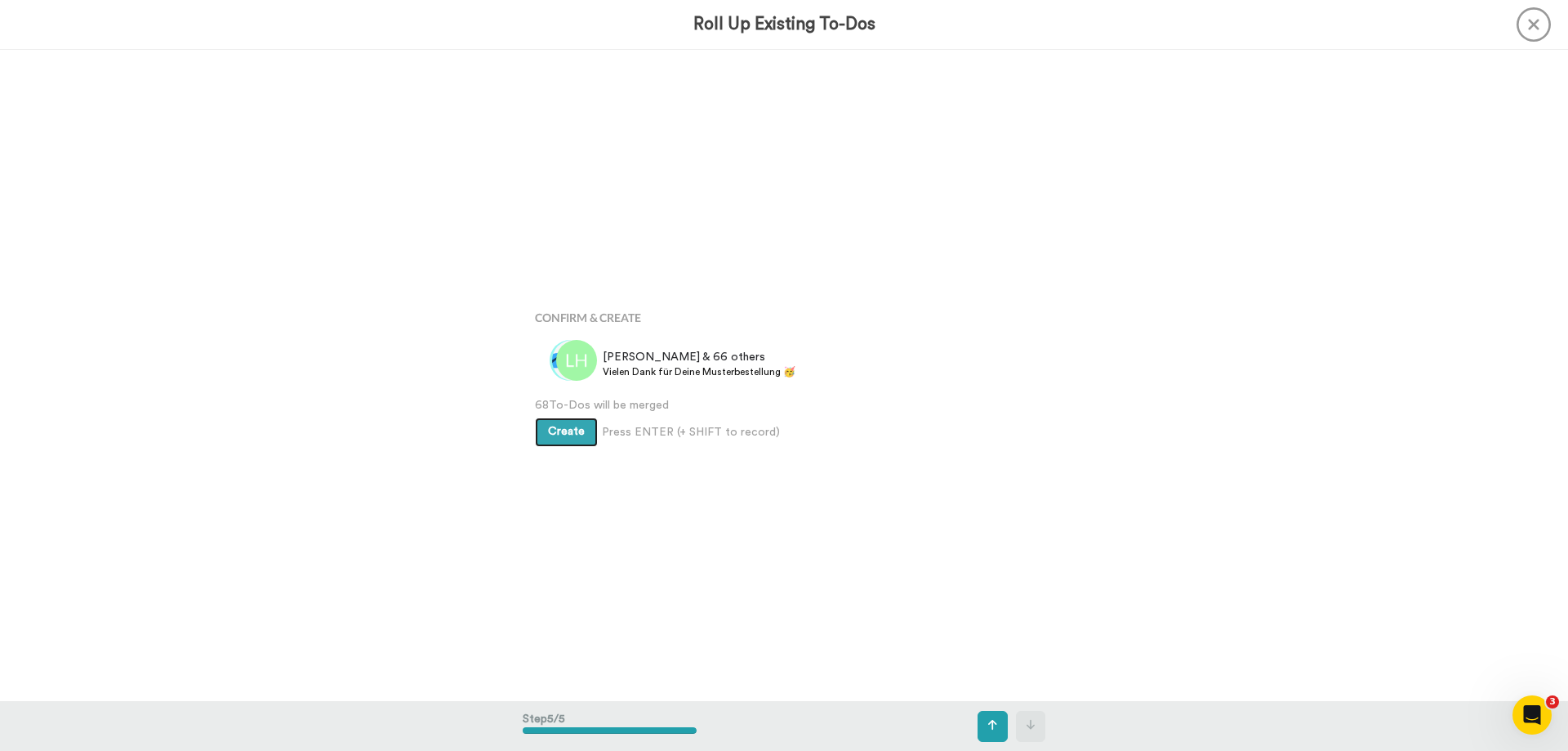
scroll to position [2606, 0]
click at [550, 432] on span "Create" at bounding box center [566, 431] width 37 height 12
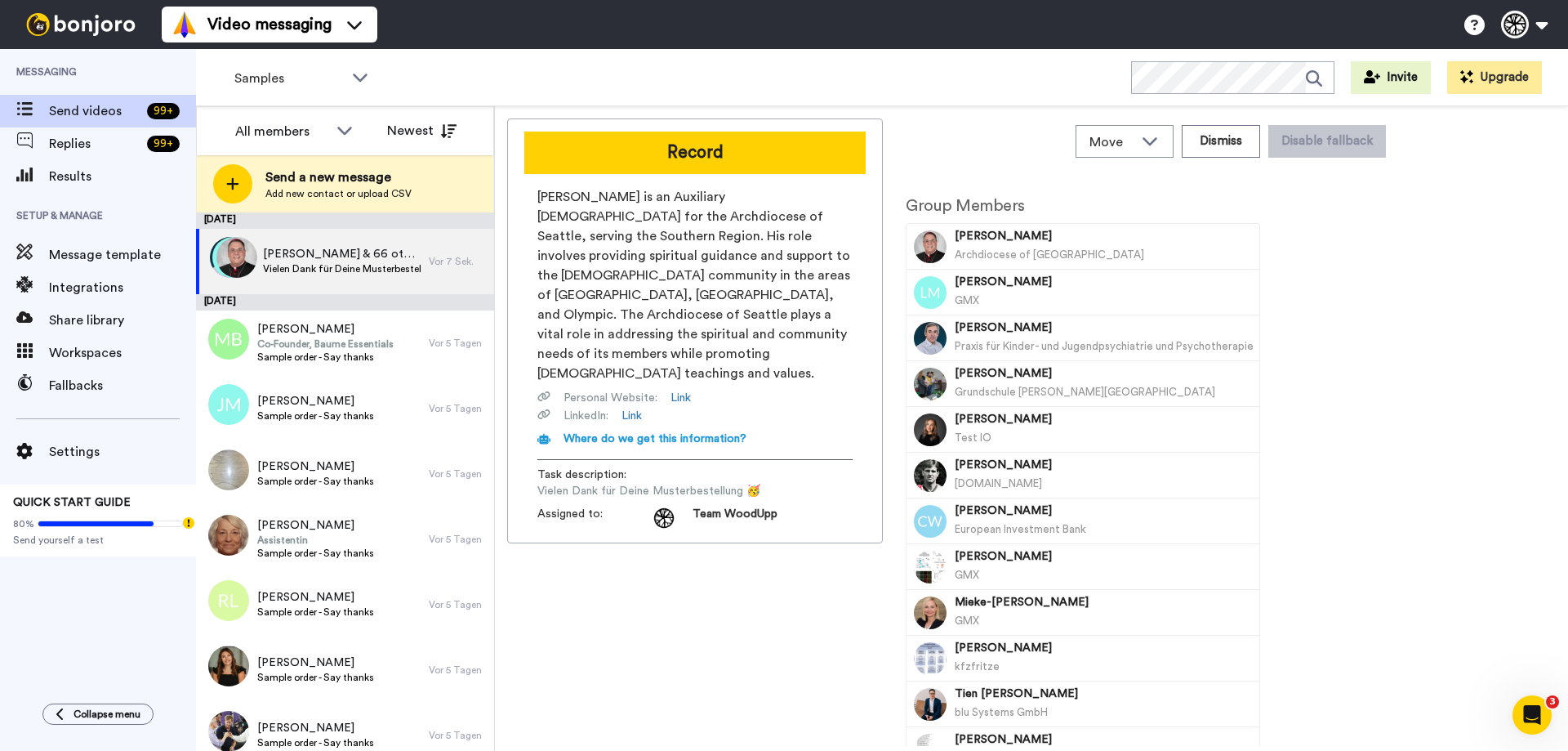
click at [726, 155] on button "Record" at bounding box center [695, 152] width 342 height 42
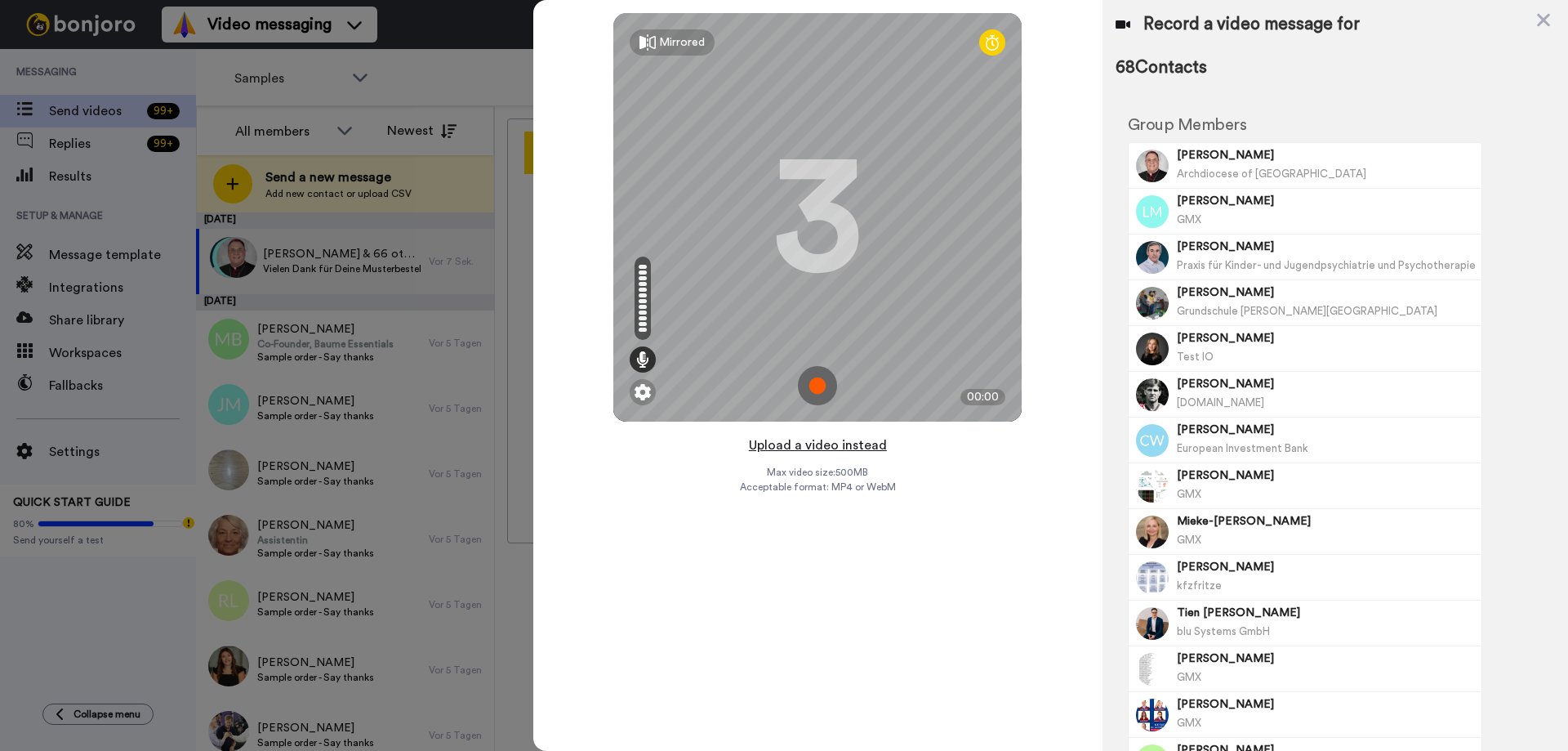
click at [794, 440] on button "Upload a video instead" at bounding box center [818, 445] width 148 height 21
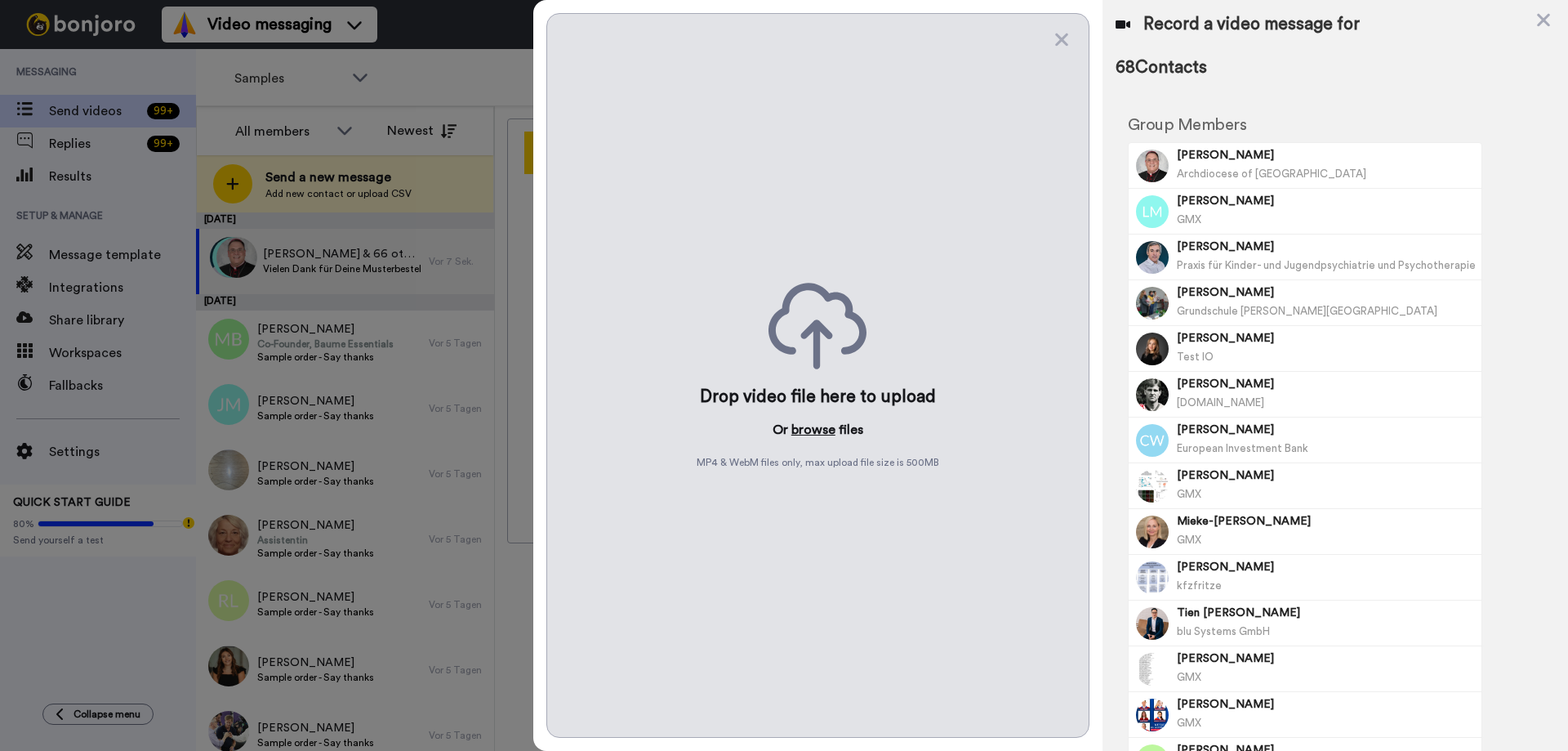
click at [830, 431] on button "browse" at bounding box center [813, 429] width 44 height 19
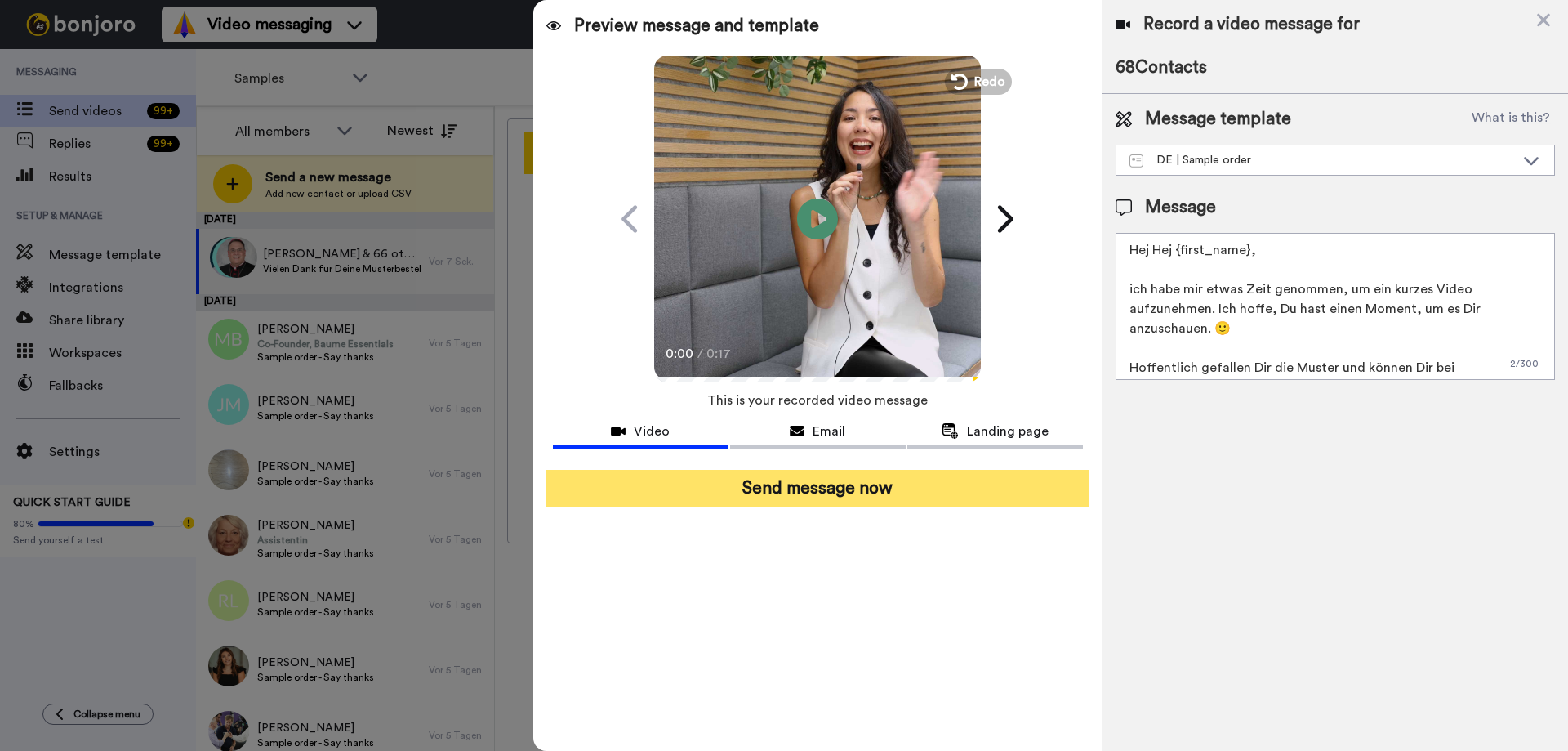
click at [824, 506] on button "Send message now" at bounding box center [817, 488] width 543 height 38
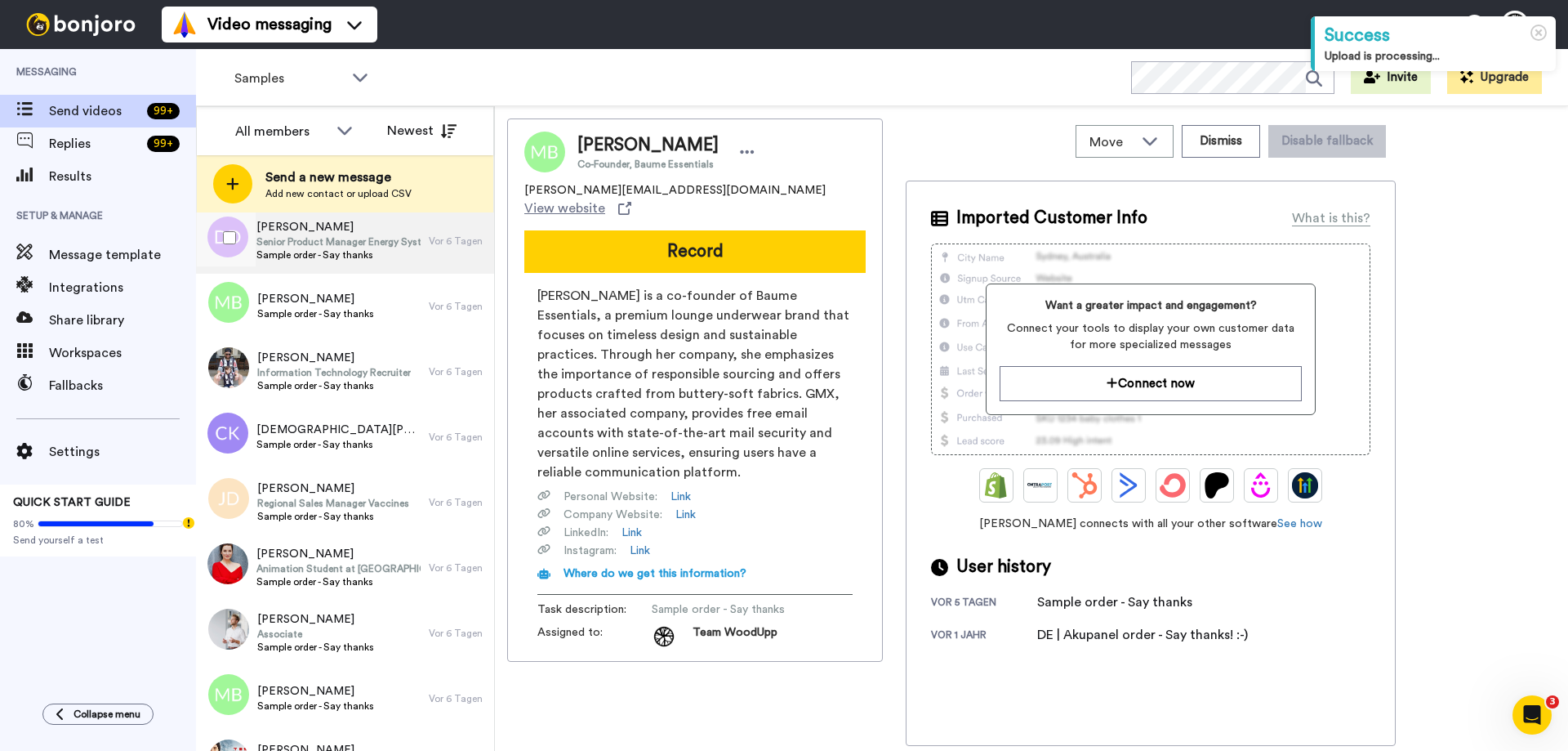
scroll to position [4412, 0]
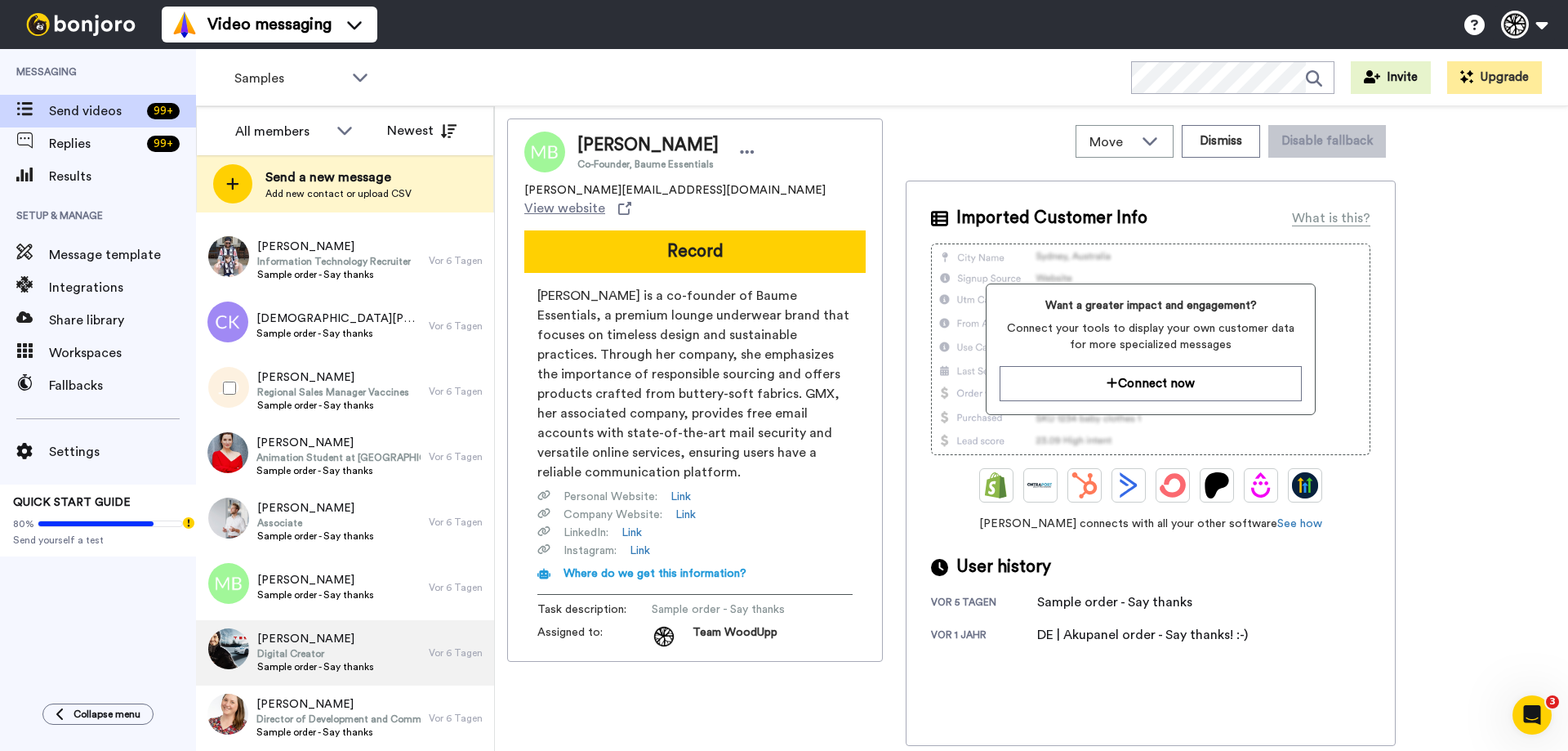
drag, startPoint x: 268, startPoint y: 362, endPoint x: 323, endPoint y: 684, distance: 326.7
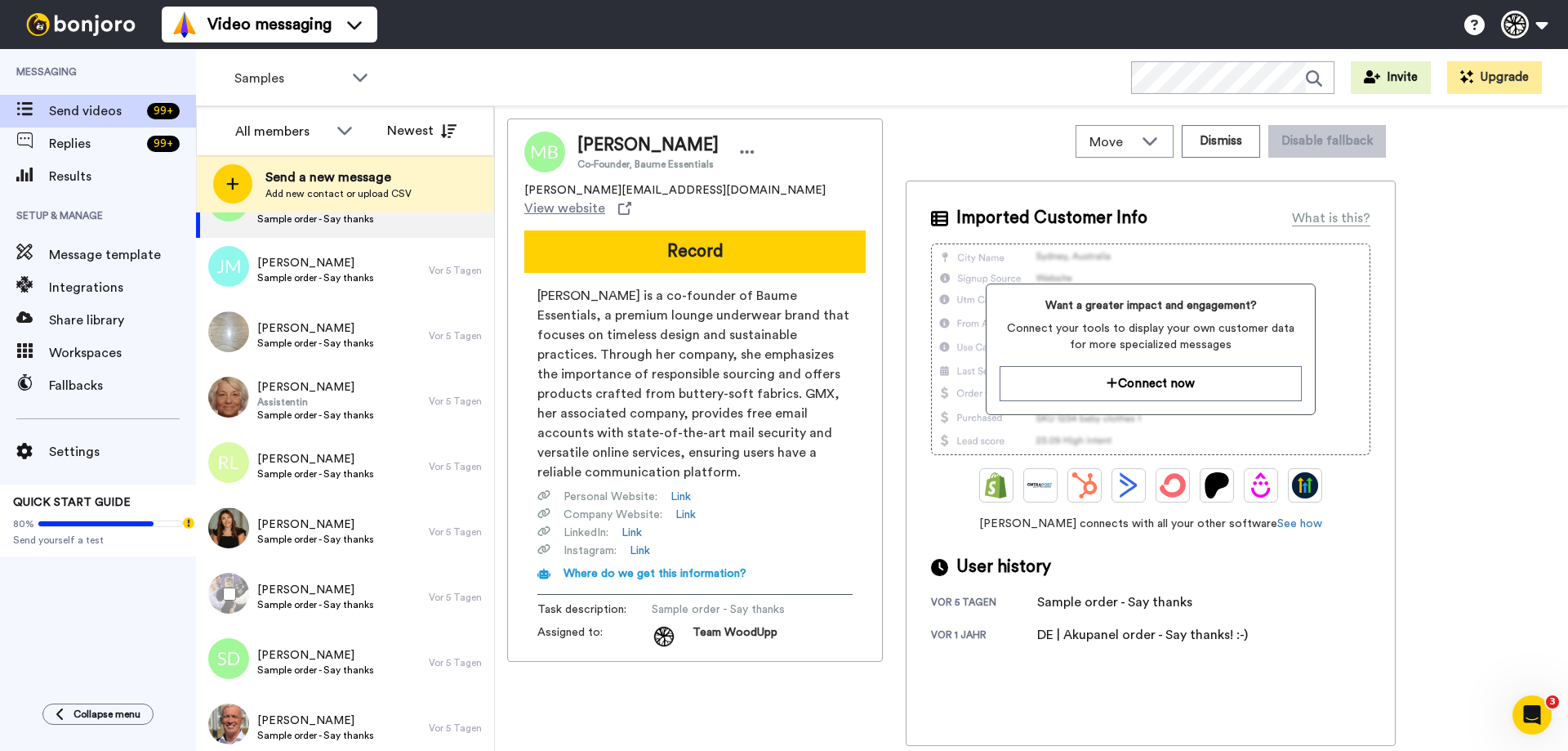
scroll to position [0, 0]
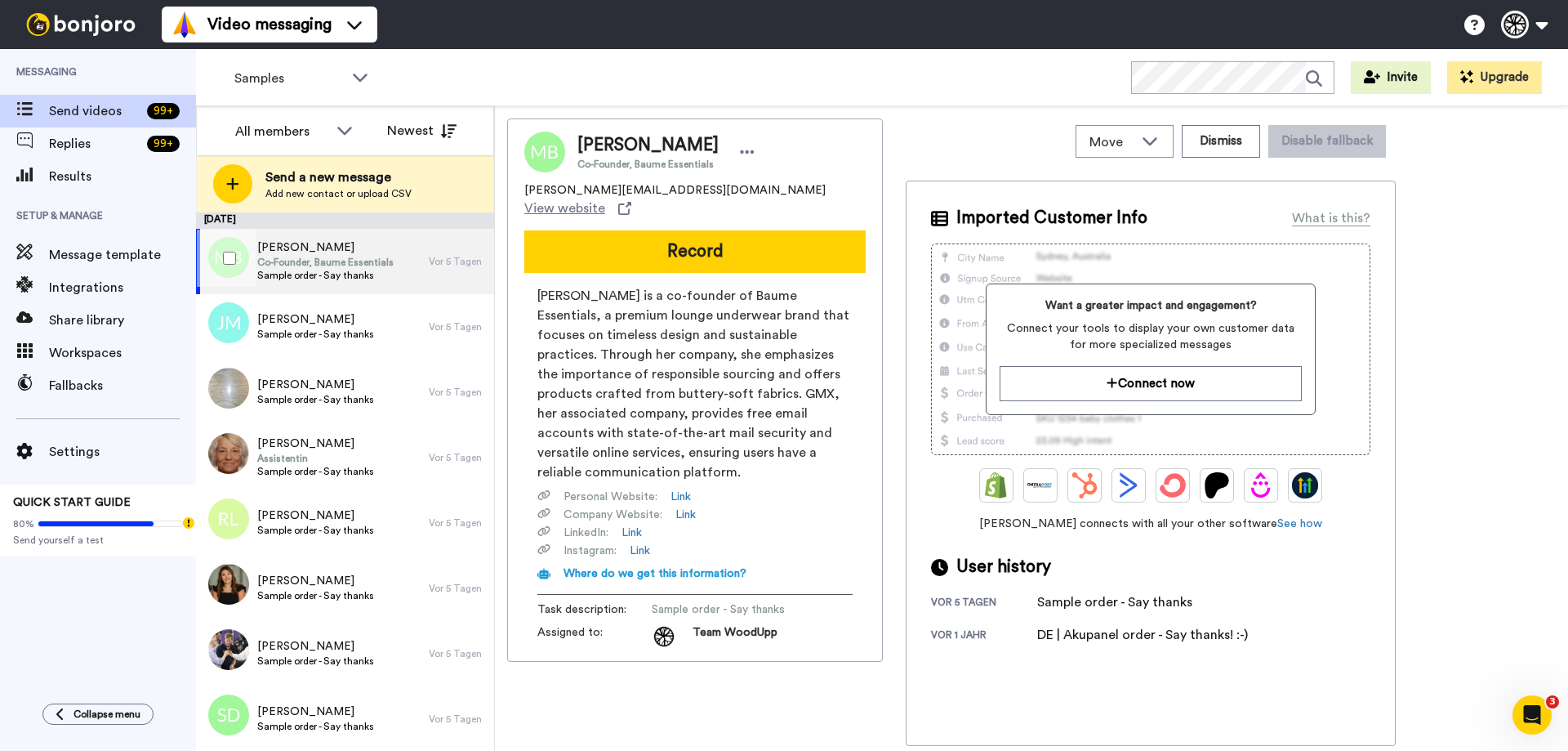
click at [221, 253] on div at bounding box center [226, 258] width 59 height 57
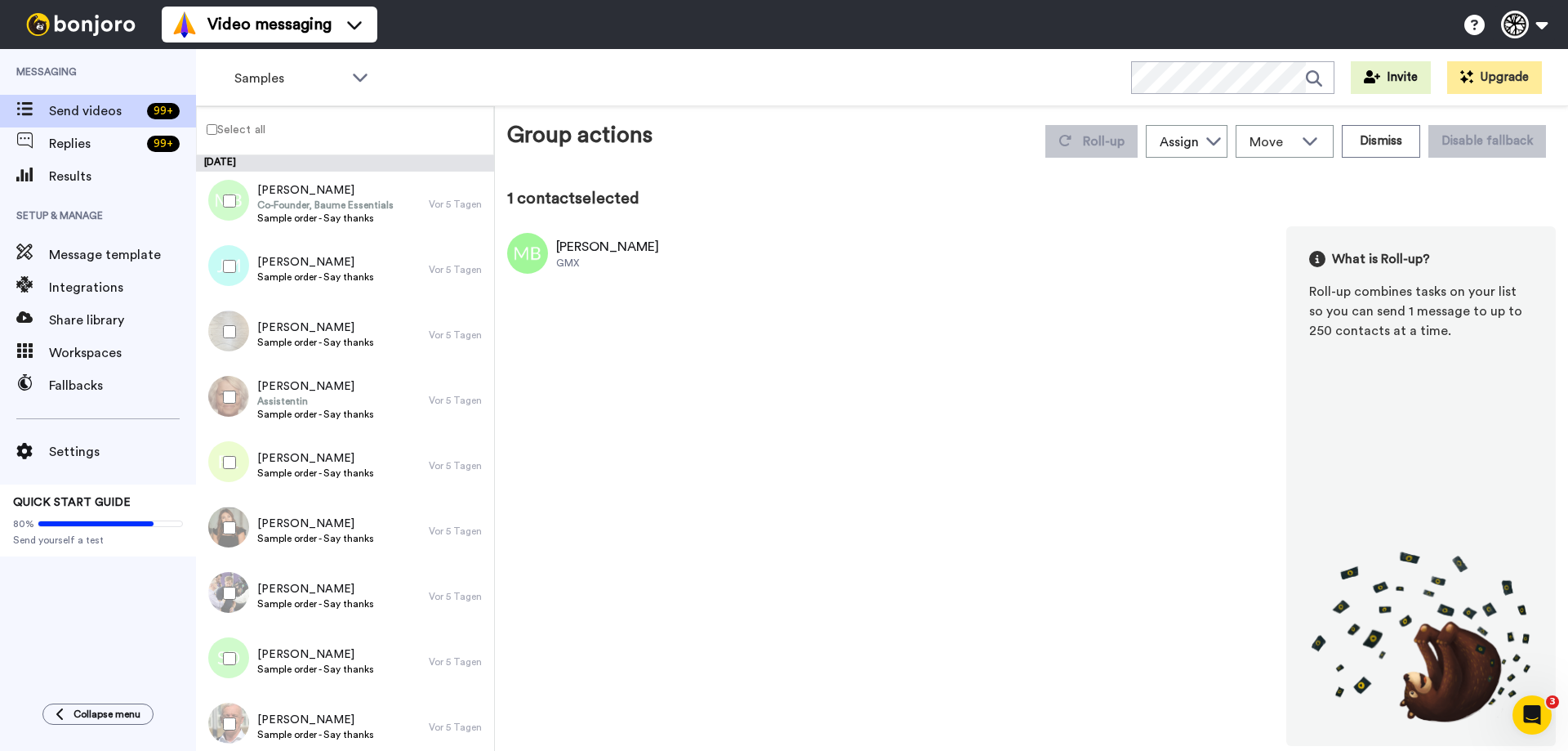
click at [218, 132] on label "Select all" at bounding box center [231, 129] width 68 height 19
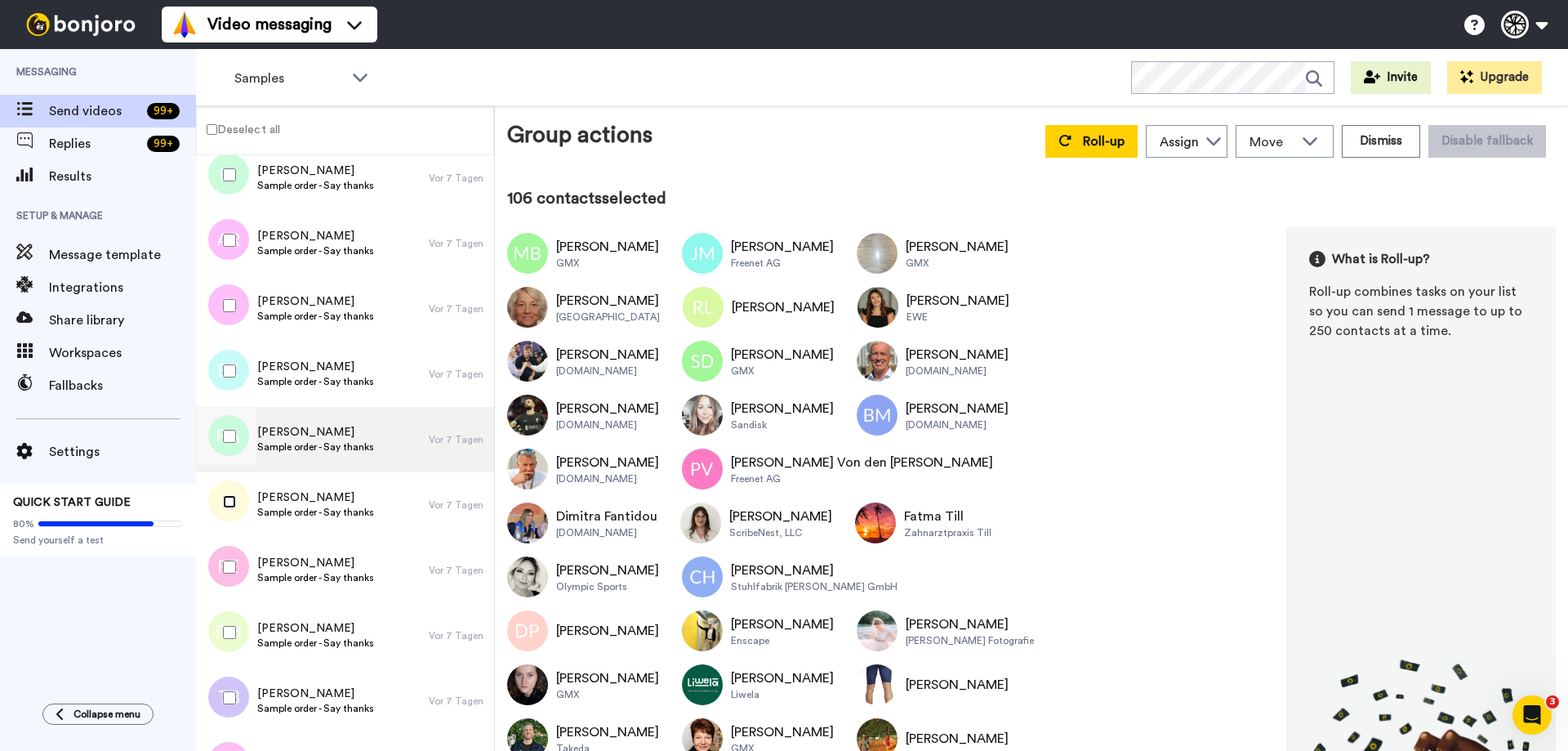
scroll to position [6657, 0]
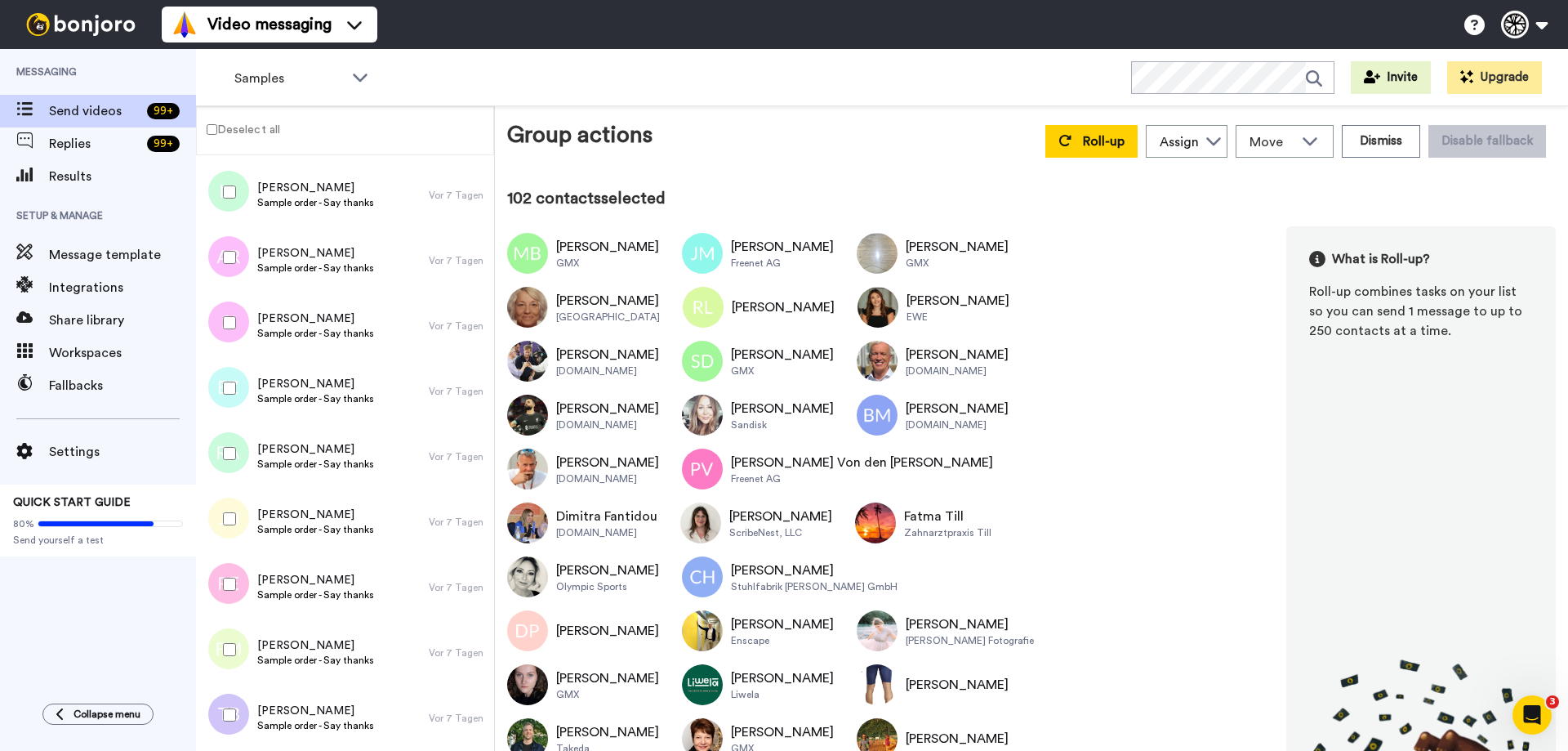
click at [231, 199] on div at bounding box center [226, 192] width 59 height 57
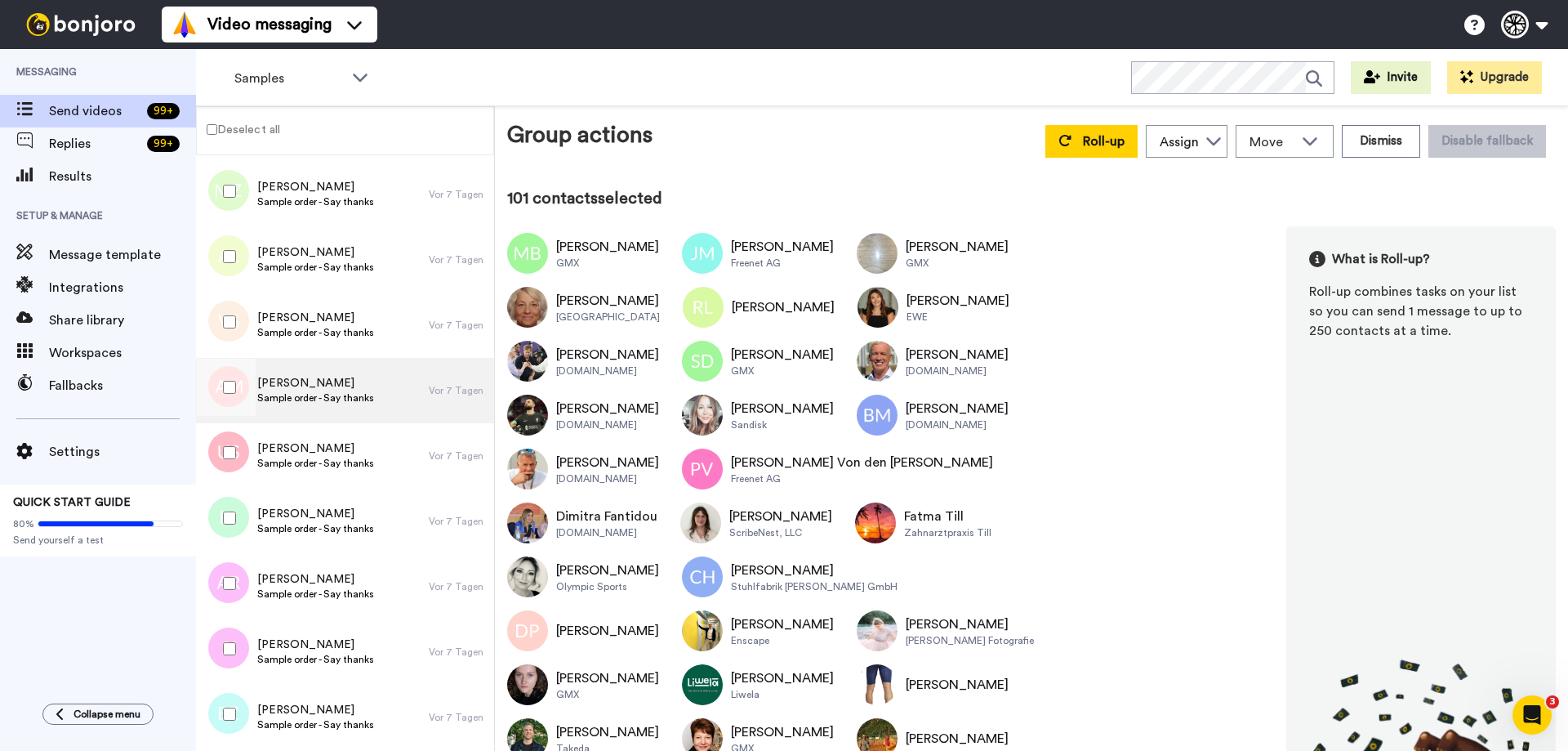
scroll to position [6330, 0]
click at [222, 258] on div at bounding box center [226, 258] width 59 height 57
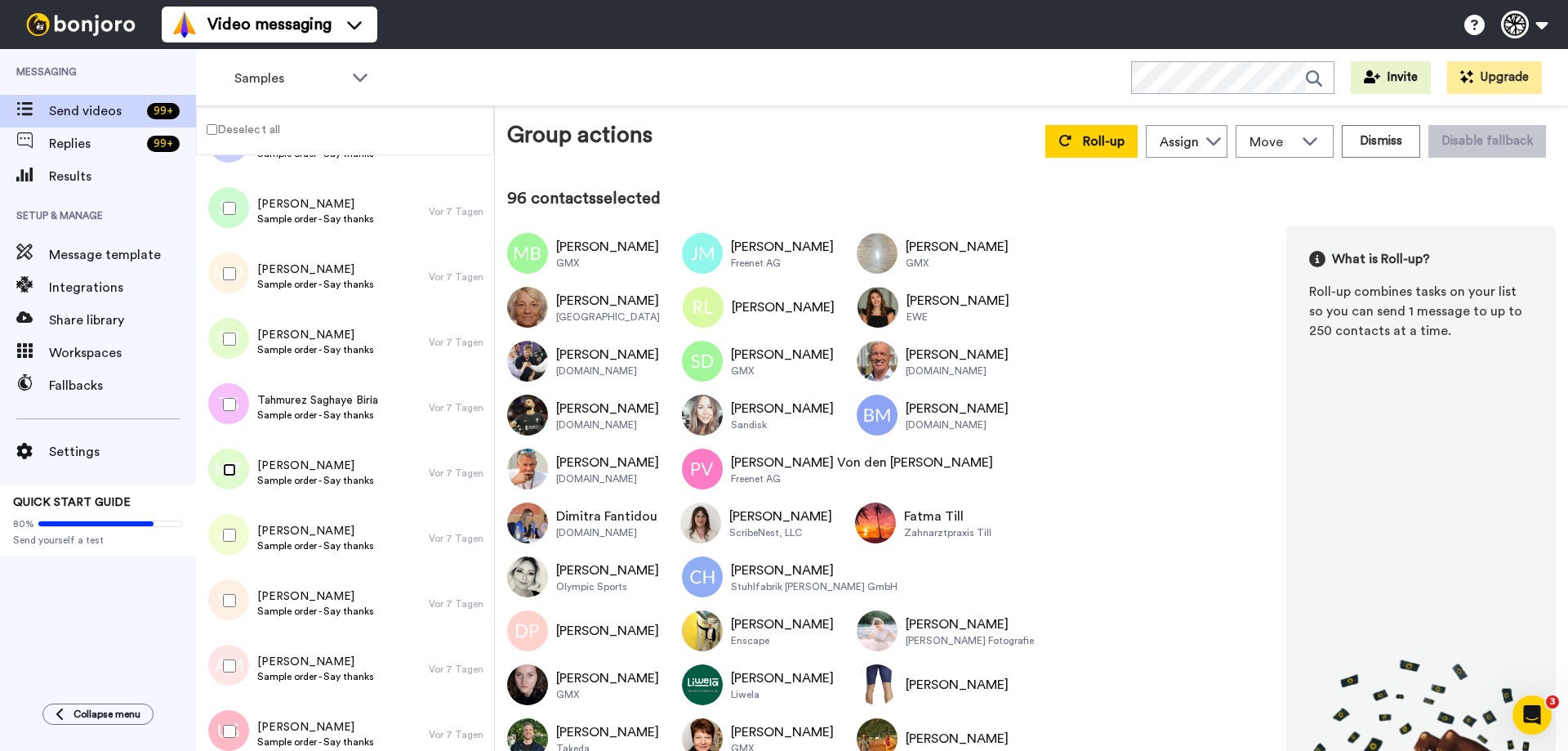
scroll to position [6004, 0]
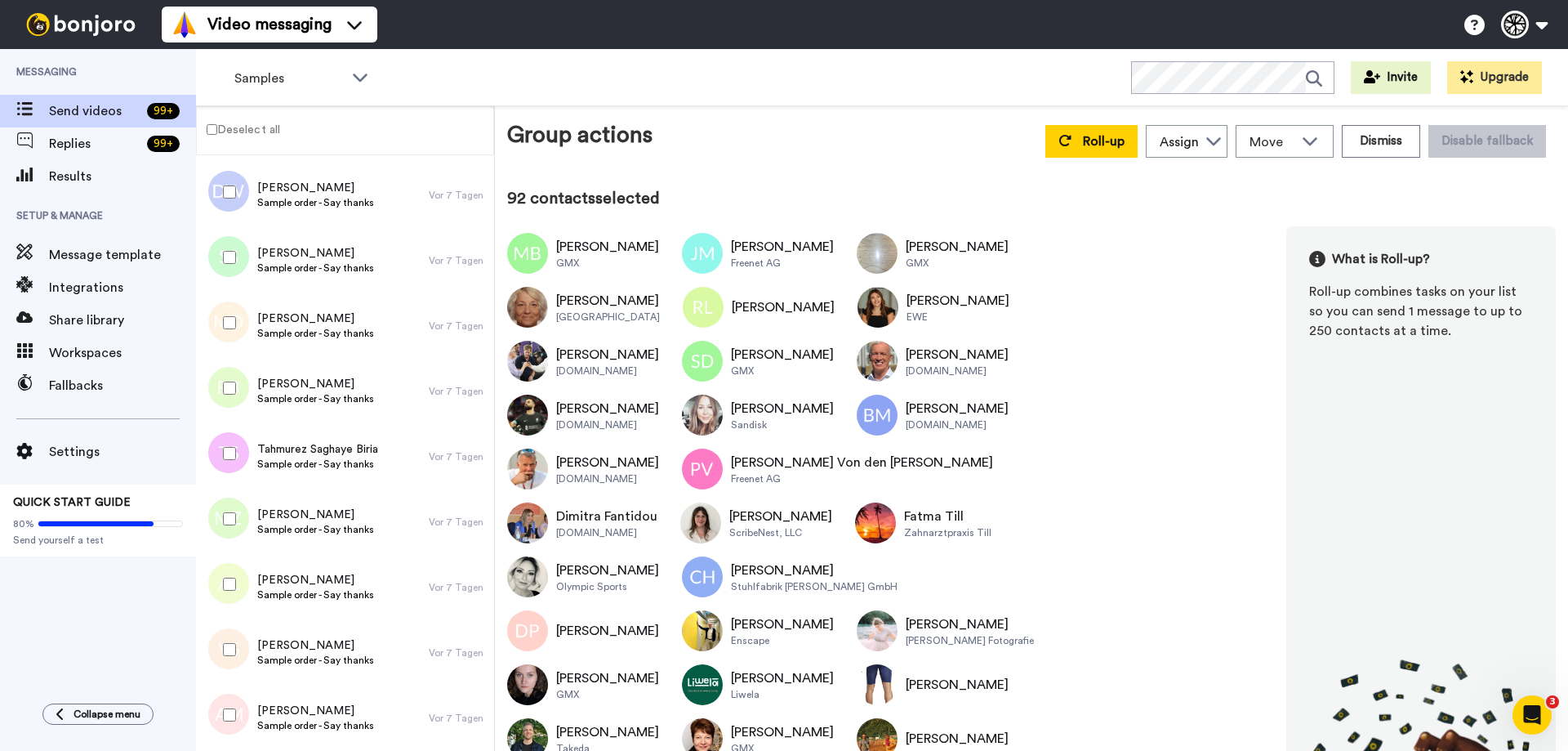
click at [226, 184] on div at bounding box center [226, 192] width 59 height 57
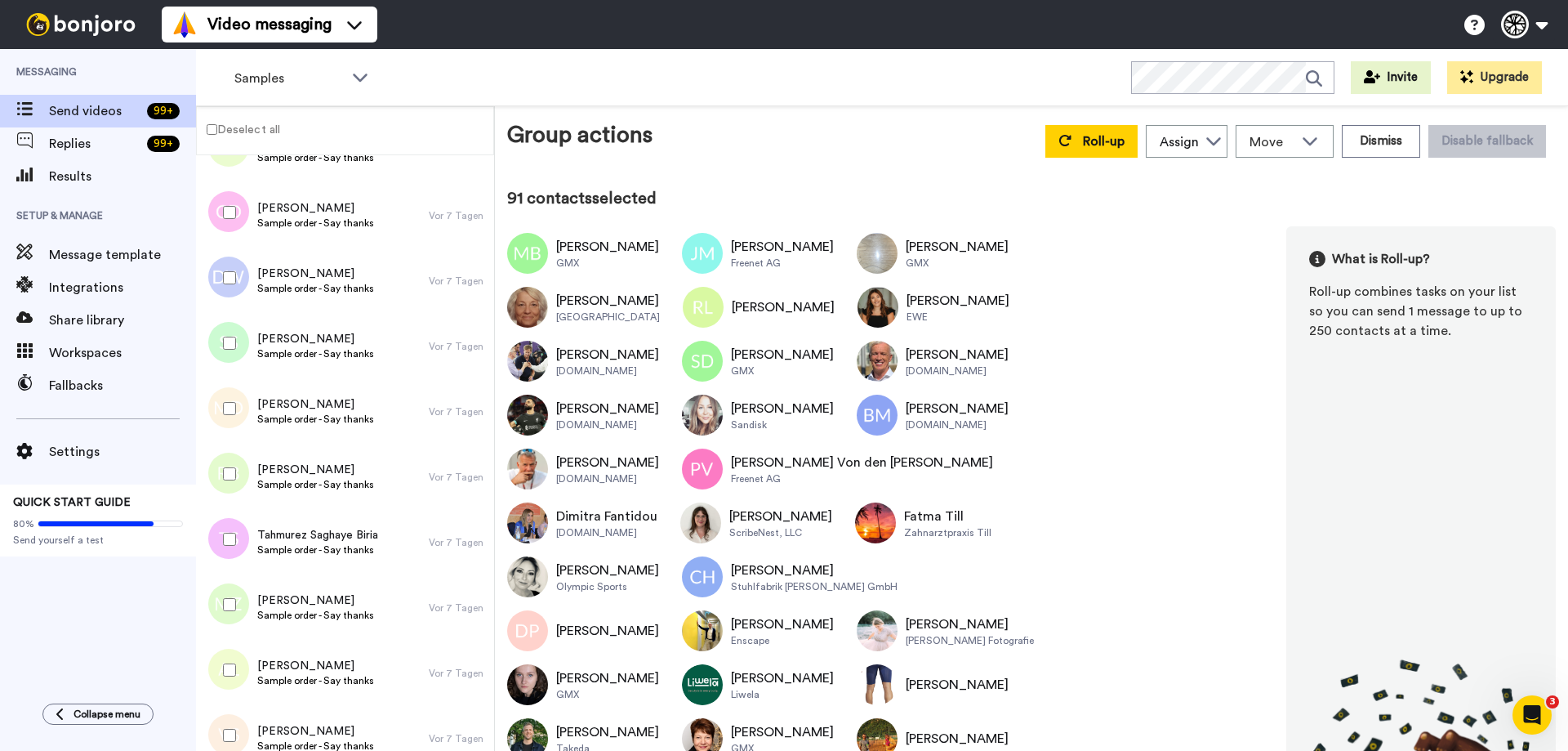
scroll to position [5677, 0]
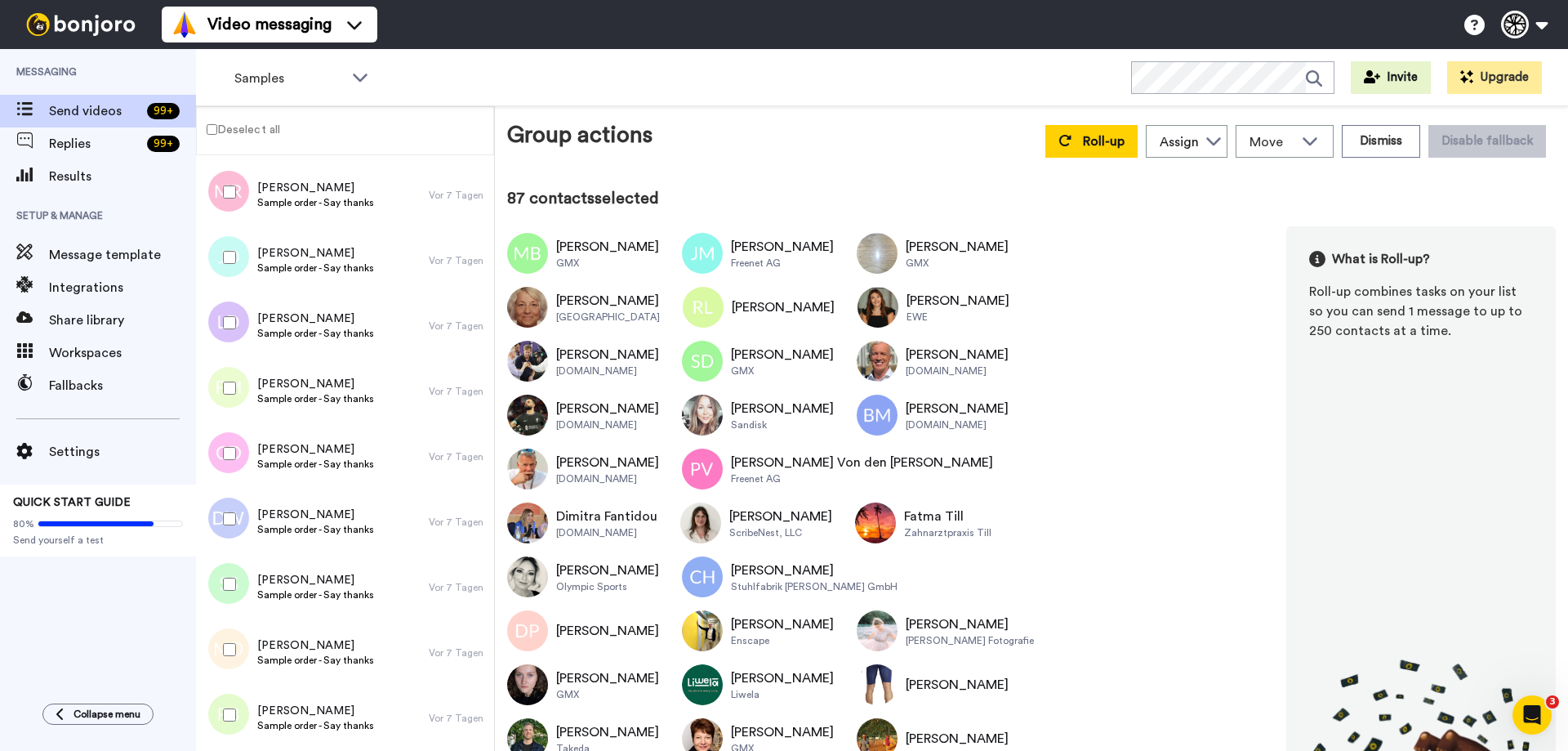
click at [224, 200] on div at bounding box center [226, 192] width 59 height 57
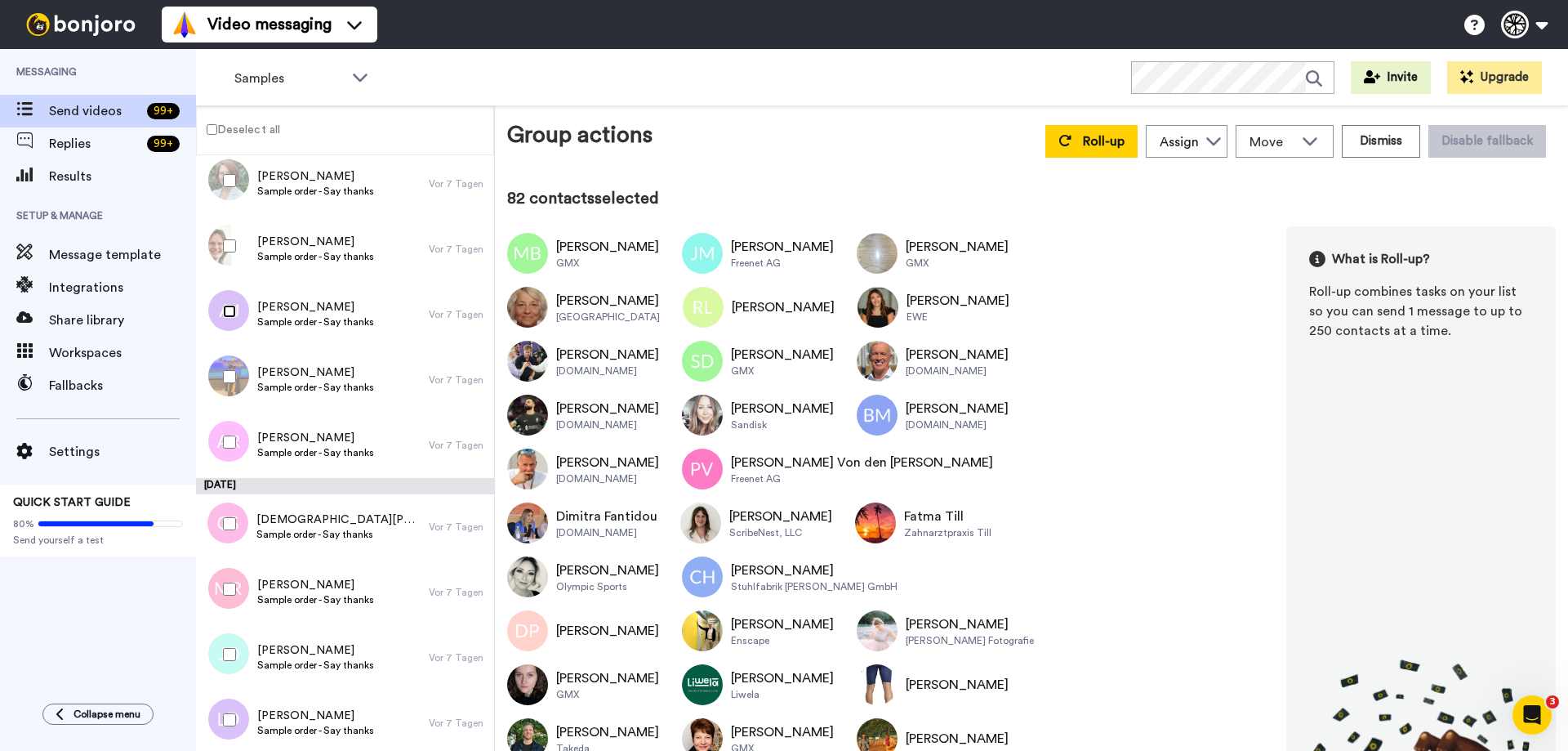
scroll to position [5105, 0]
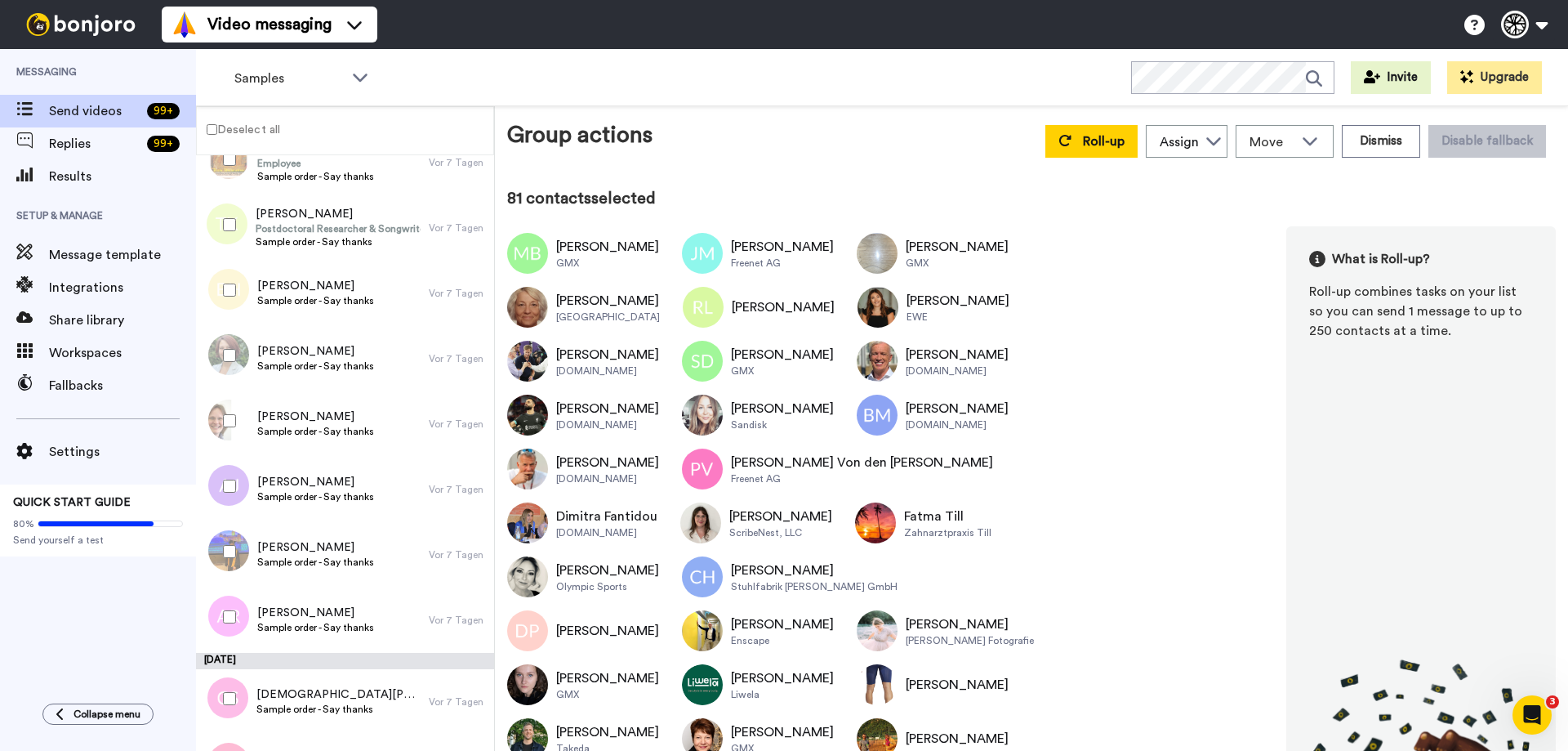
click at [228, 346] on div at bounding box center [226, 355] width 59 height 57
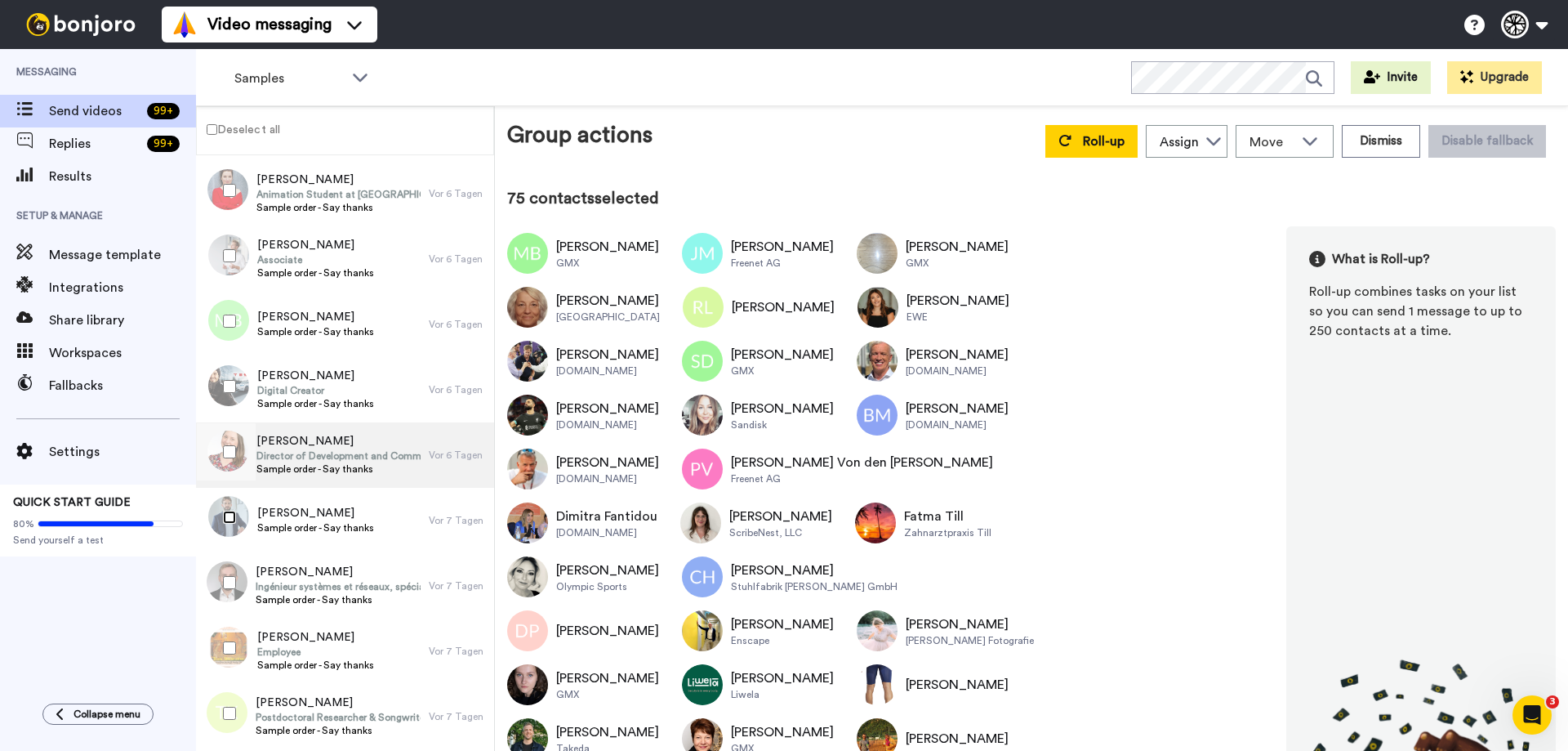
scroll to position [4615, 0]
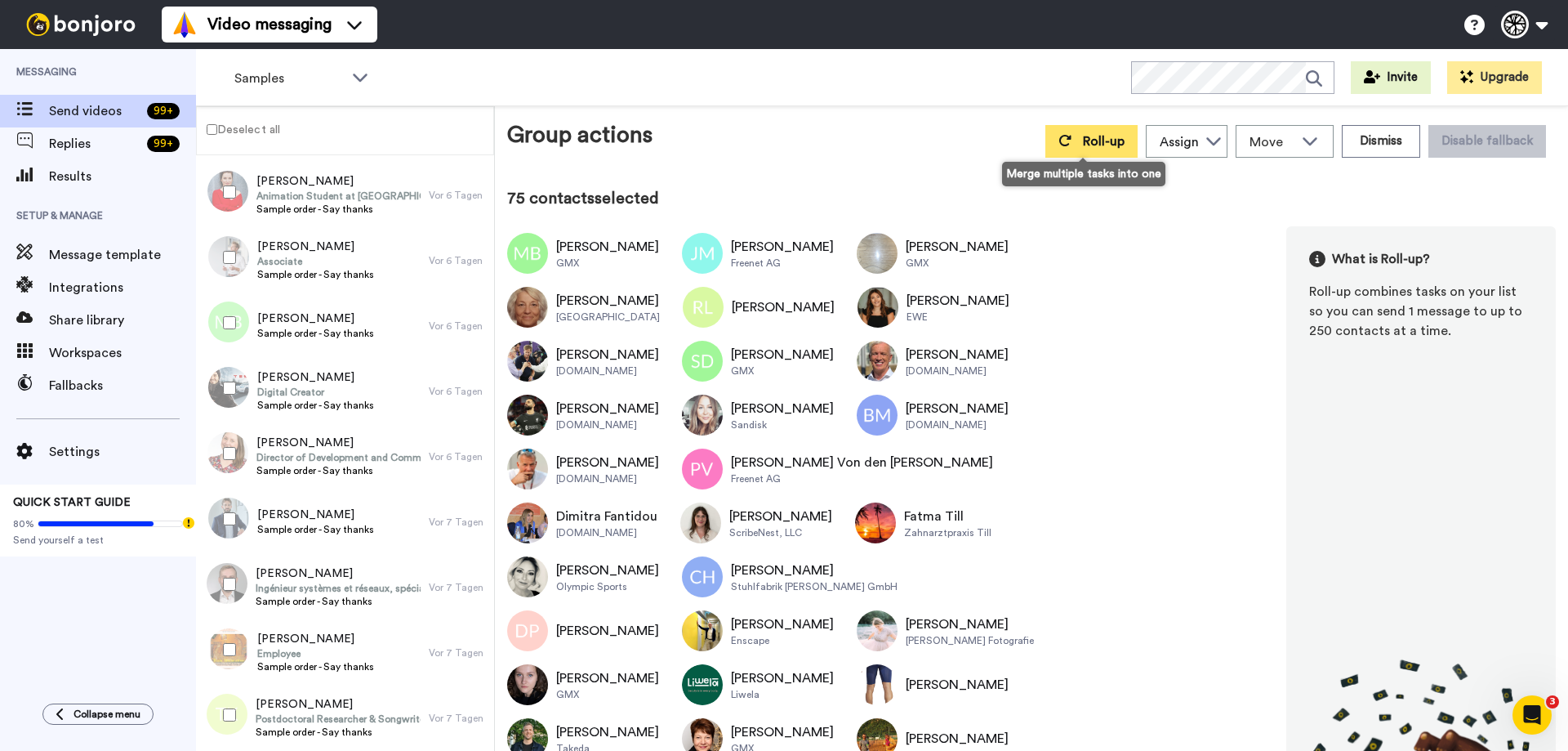
click at [1069, 133] on button "Roll-up" at bounding box center [1092, 141] width 93 height 33
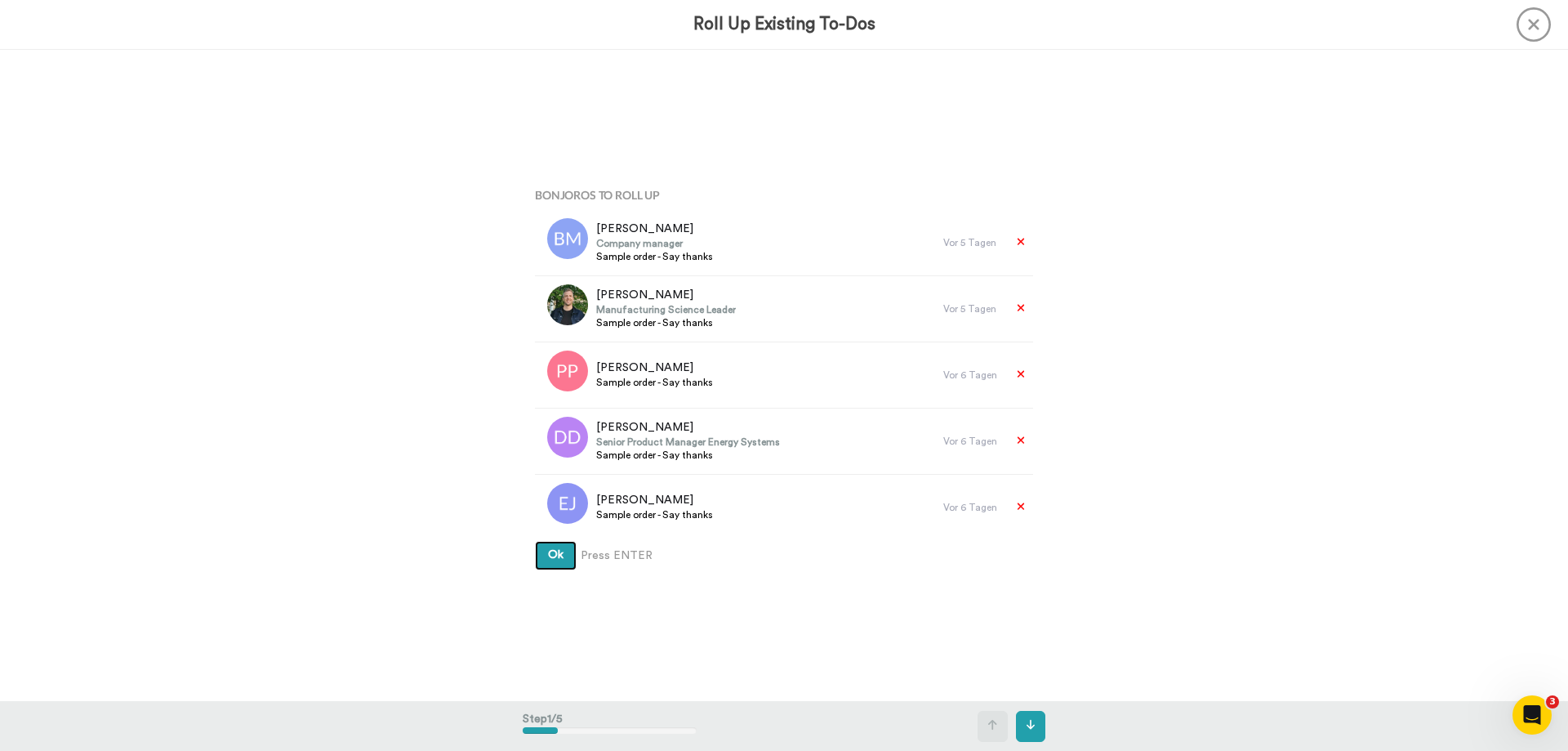
click at [559, 561] on button "Ok" at bounding box center [555, 555] width 41 height 29
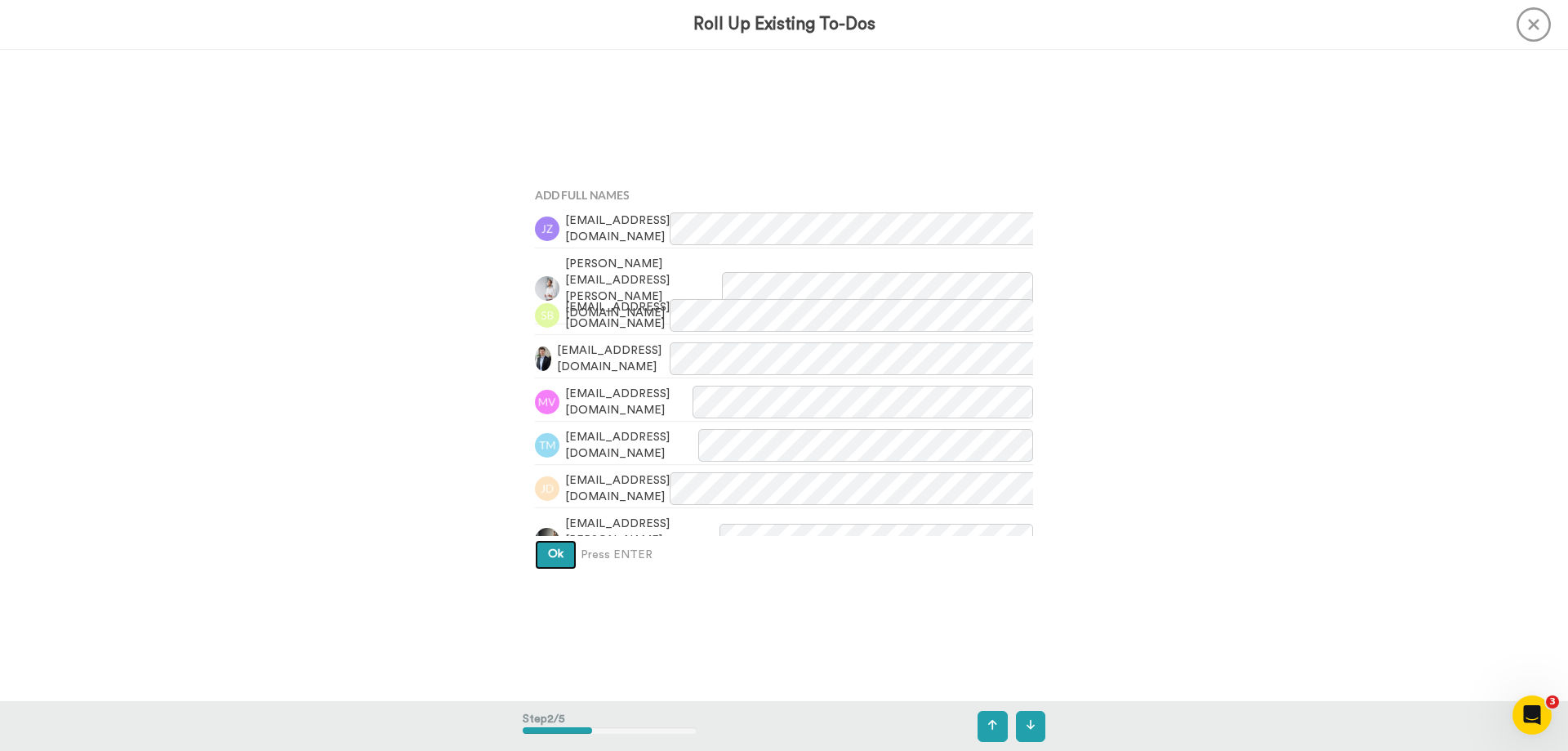
click at [555, 555] on span "Ok" at bounding box center [555, 554] width 15 height 12
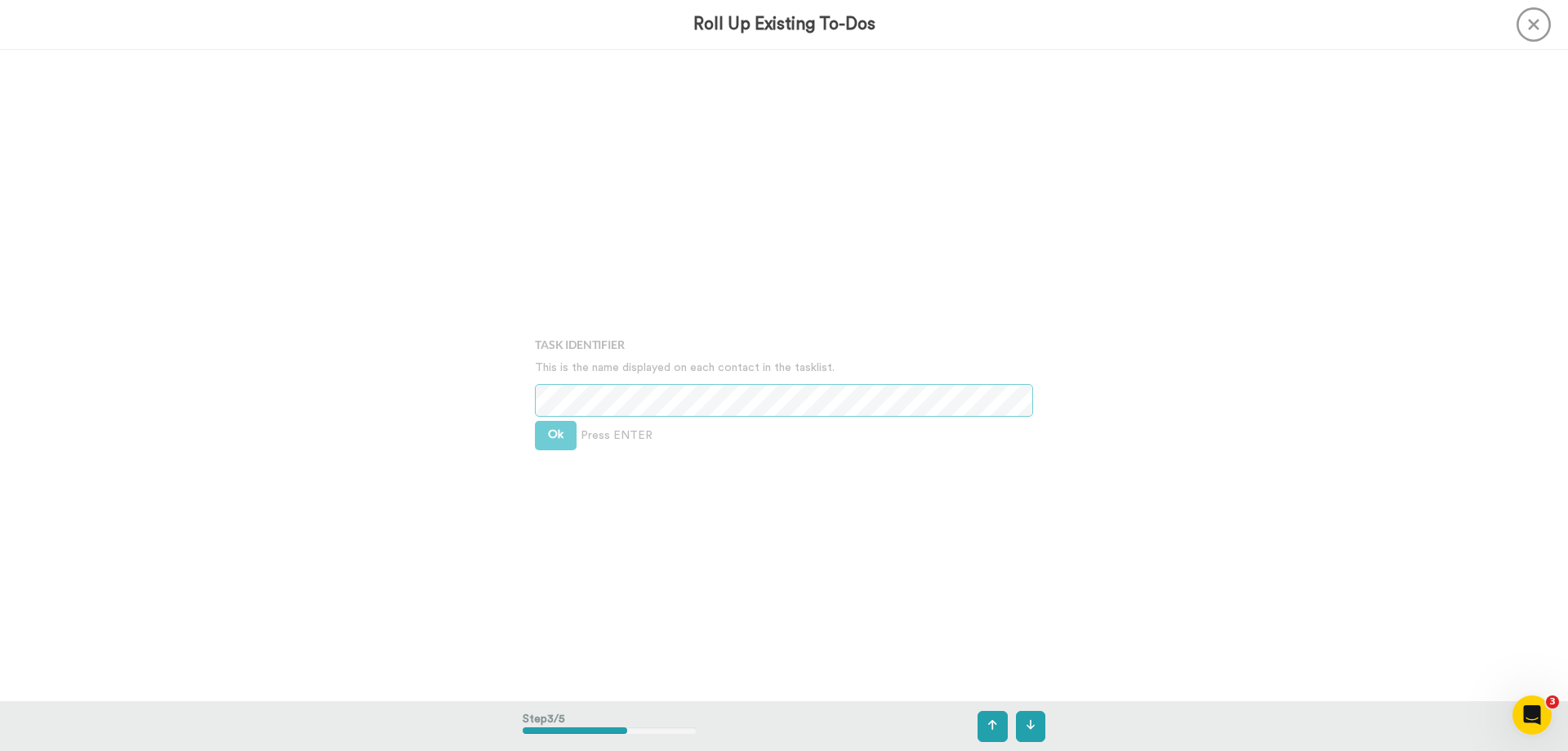
scroll to position [1302, 0]
click at [548, 424] on span "Ok" at bounding box center [555, 420] width 15 height 12
click at [548, 408] on span "Ok" at bounding box center [555, 407] width 15 height 12
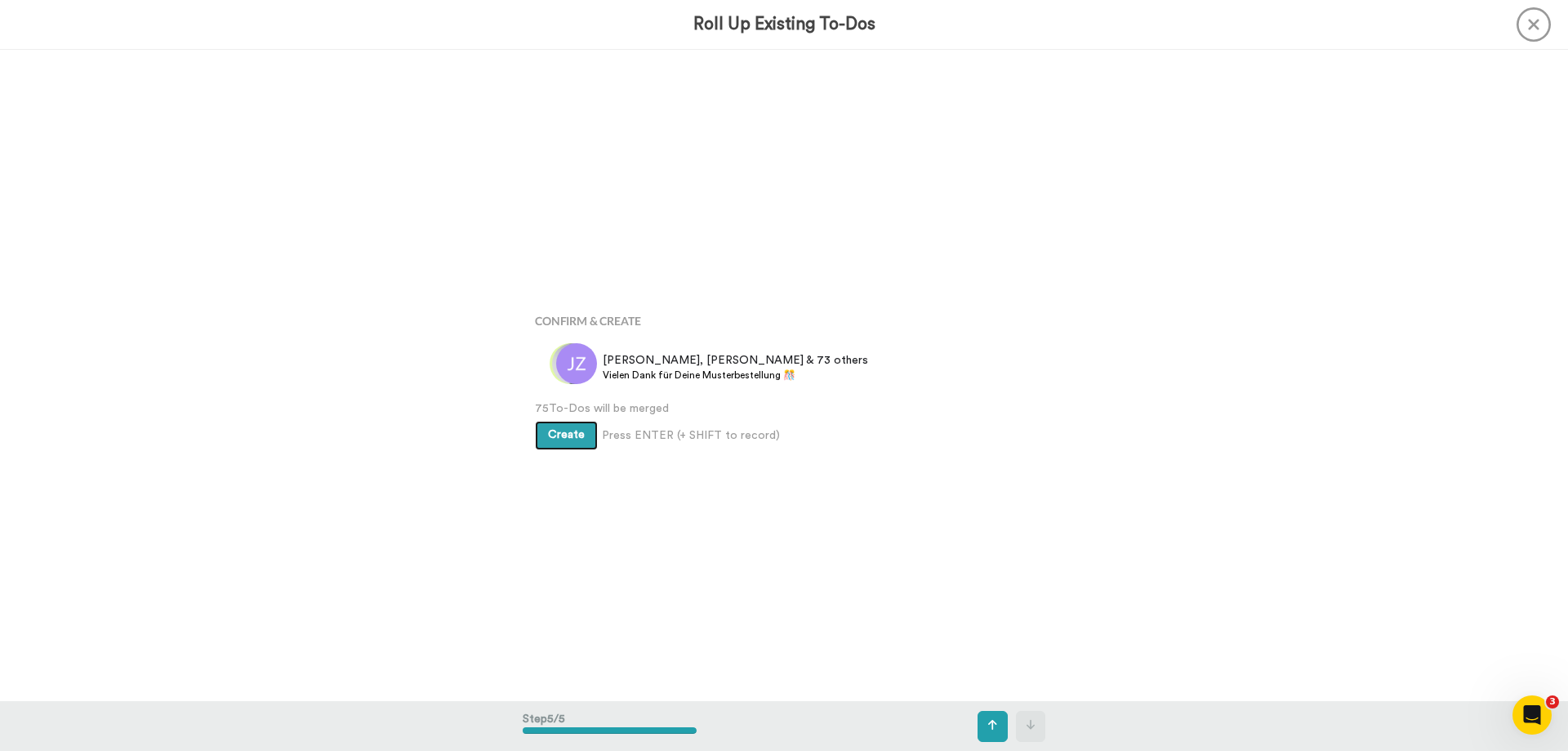
scroll to position [2606, 0]
click at [555, 437] on button "Create" at bounding box center [566, 432] width 63 height 29
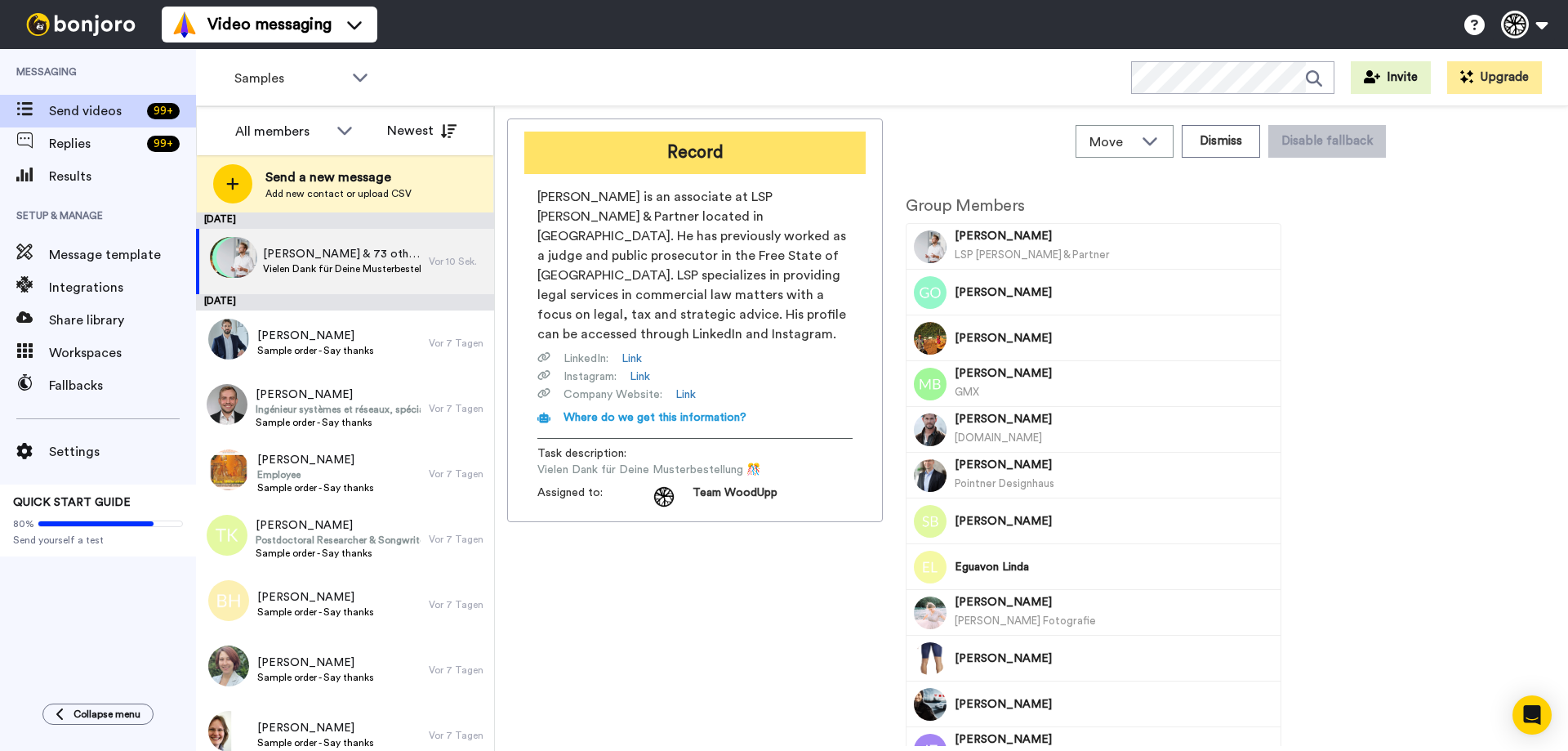
click at [667, 157] on button "Record" at bounding box center [695, 152] width 342 height 42
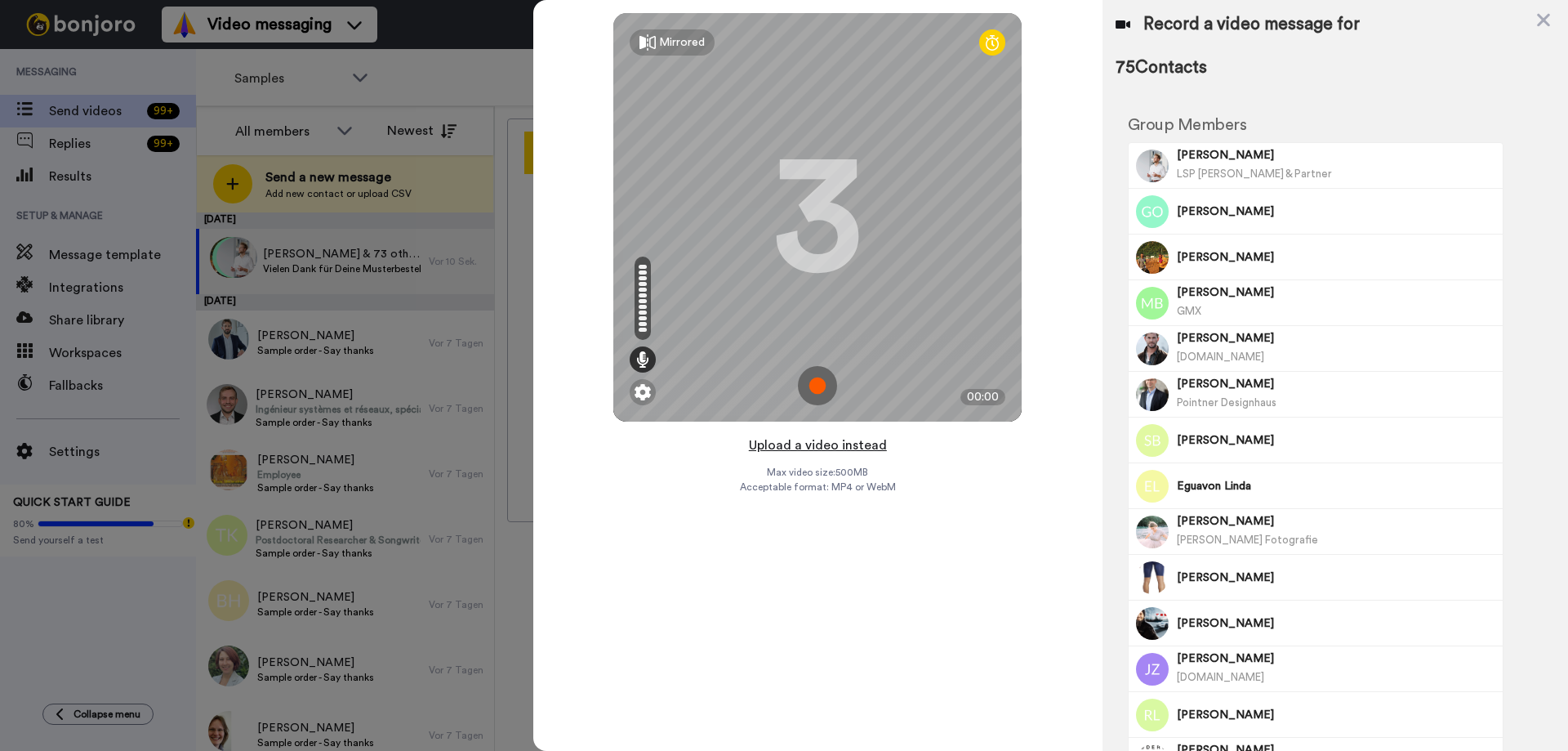
click at [818, 442] on button "Upload a video instead" at bounding box center [818, 445] width 148 height 21
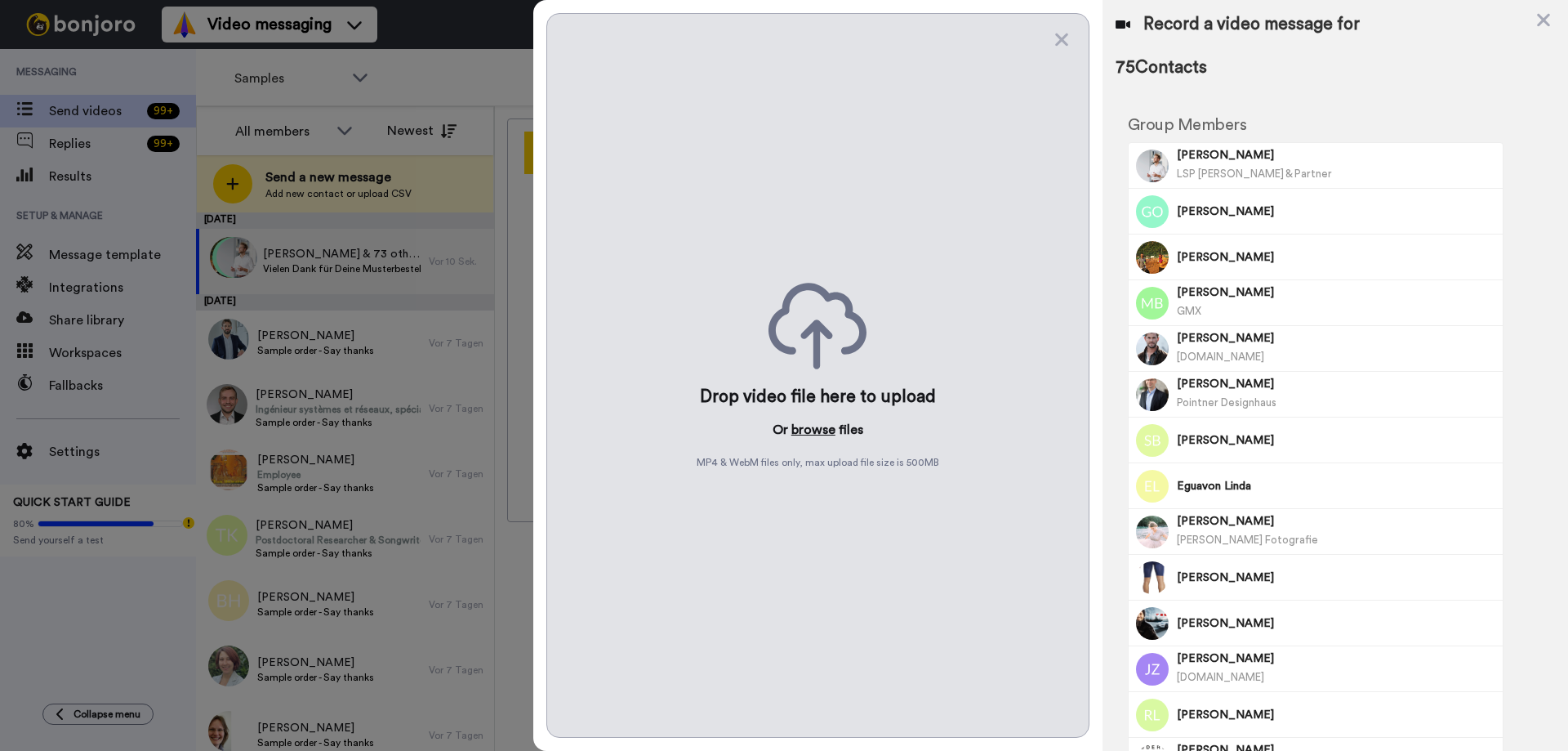
click at [811, 434] on button "browse" at bounding box center [813, 429] width 44 height 19
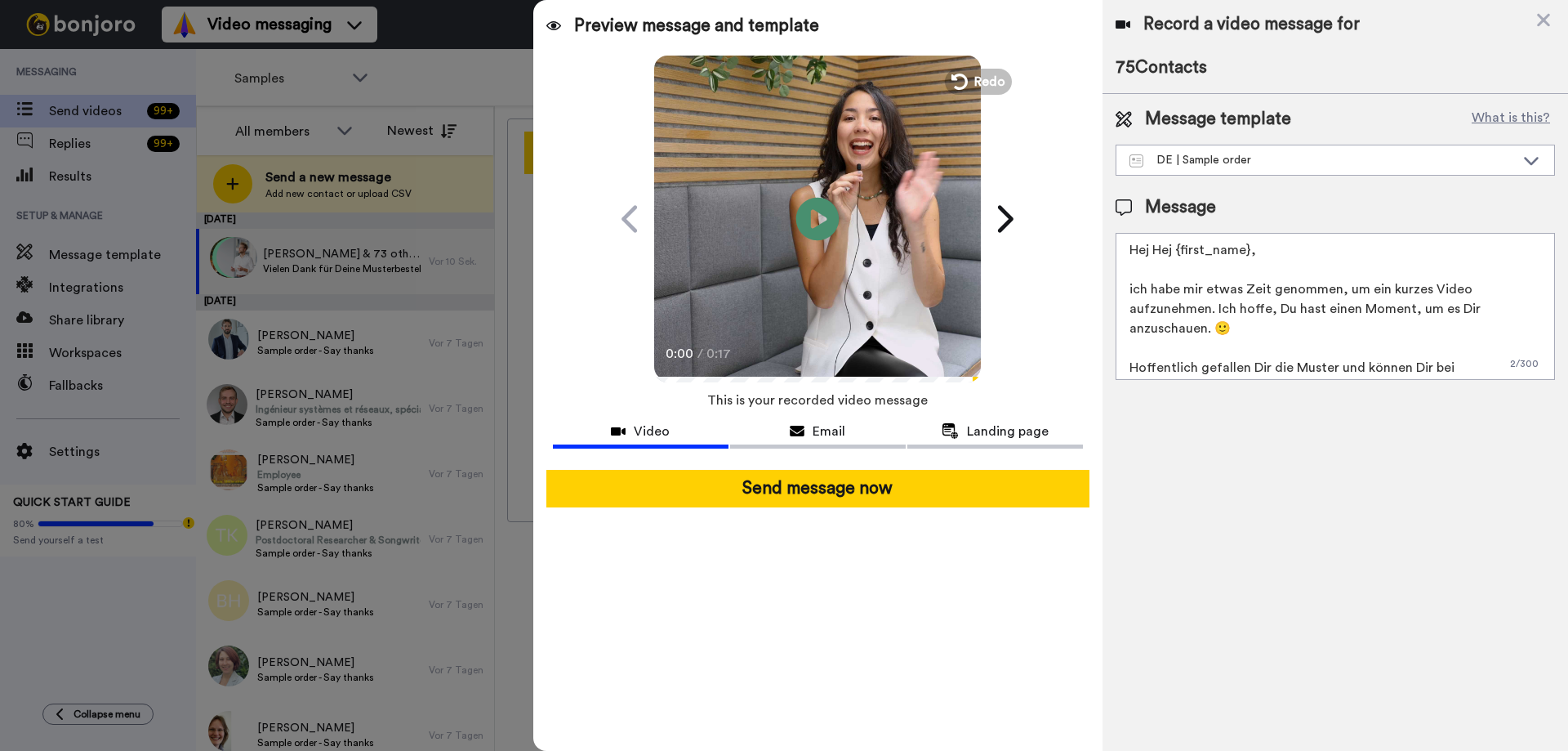
click at [832, 211] on icon at bounding box center [817, 218] width 43 height 43
click at [1358, 571] on div "Record a video message for 75 Contacts Message template What is this? DE | Samp…" at bounding box center [1335, 376] width 465 height 751
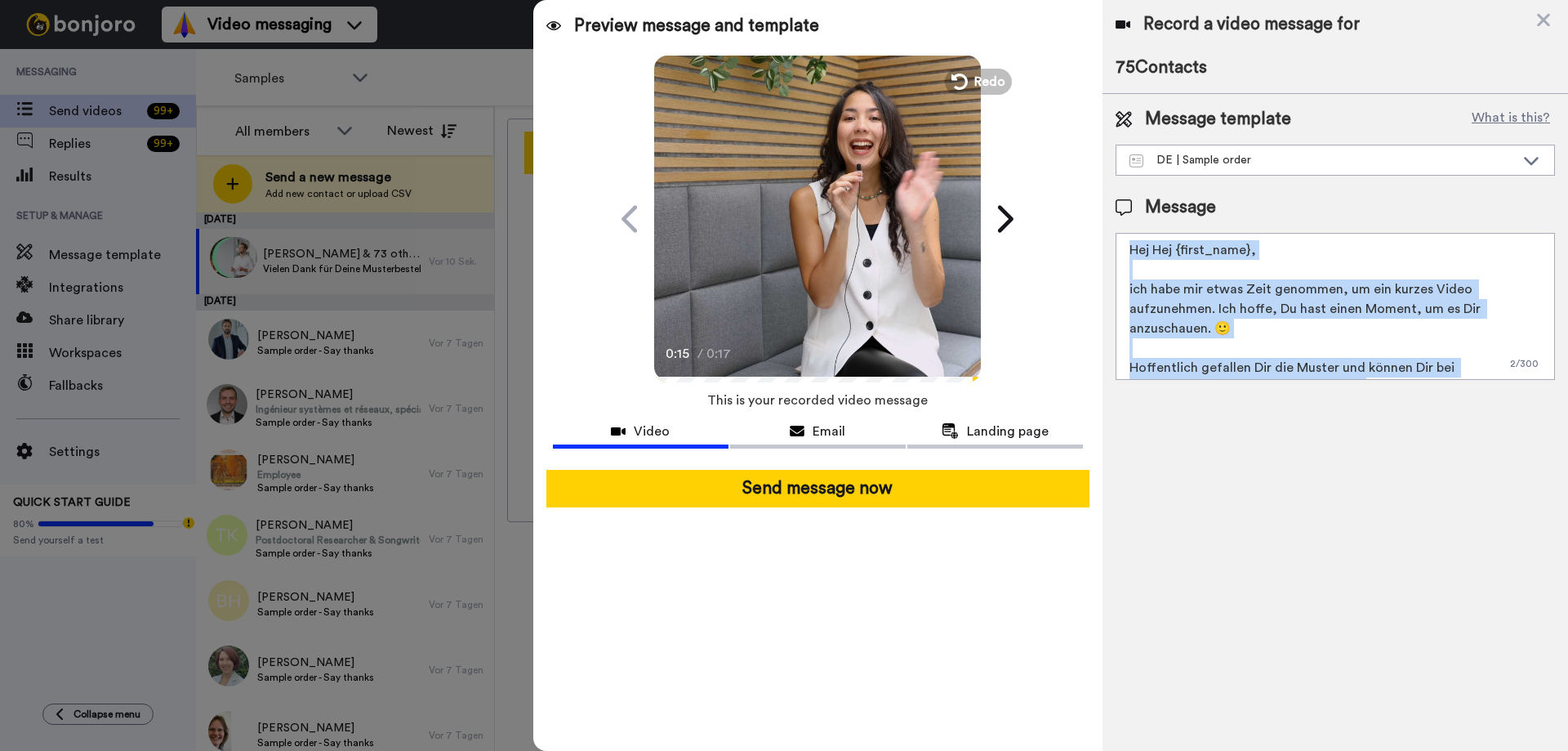
click at [1358, 571] on div "Record a video message for 75 Contacts Message template What is this? DE | Samp…" at bounding box center [1335, 376] width 465 height 751
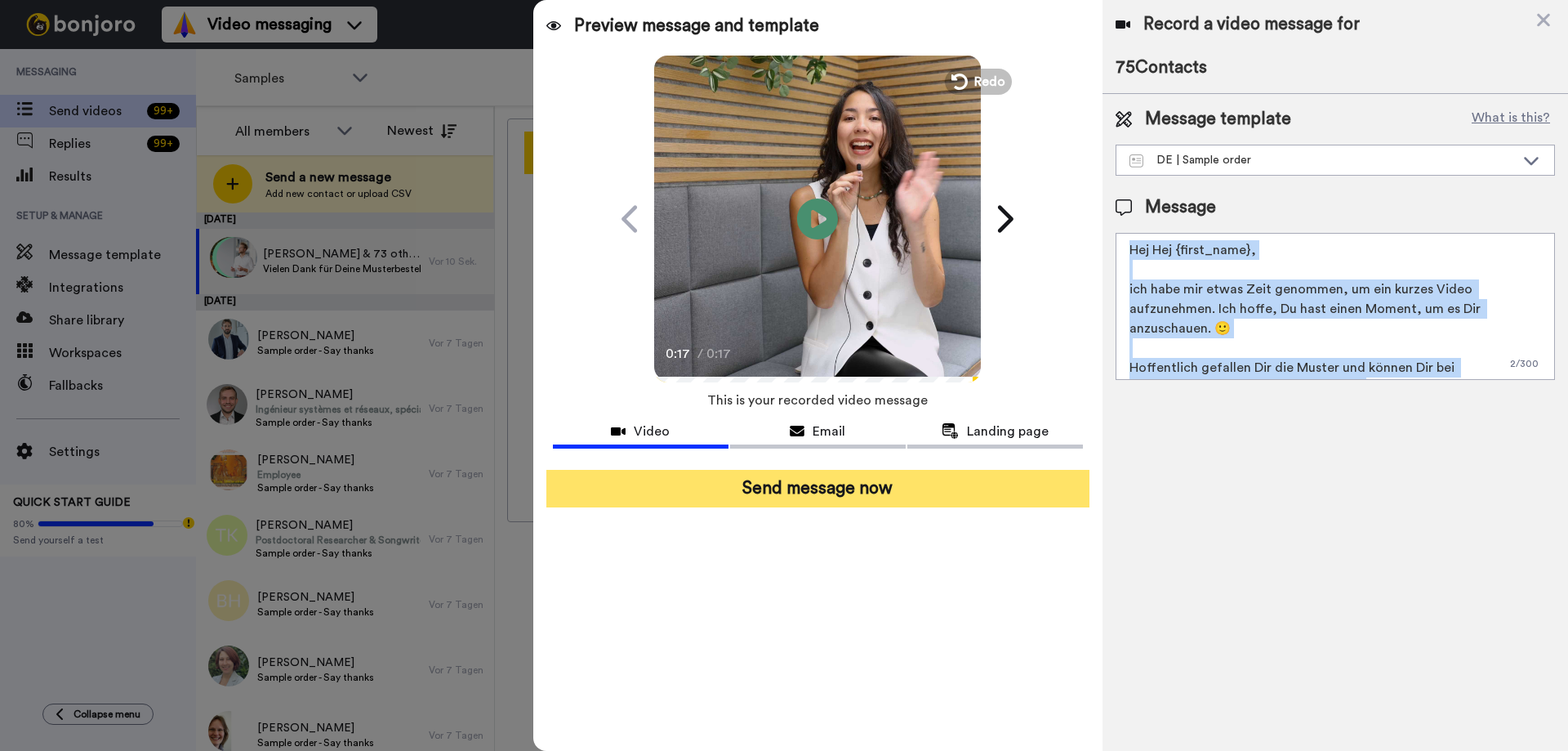
click at [987, 493] on button "Send message now" at bounding box center [817, 488] width 543 height 38
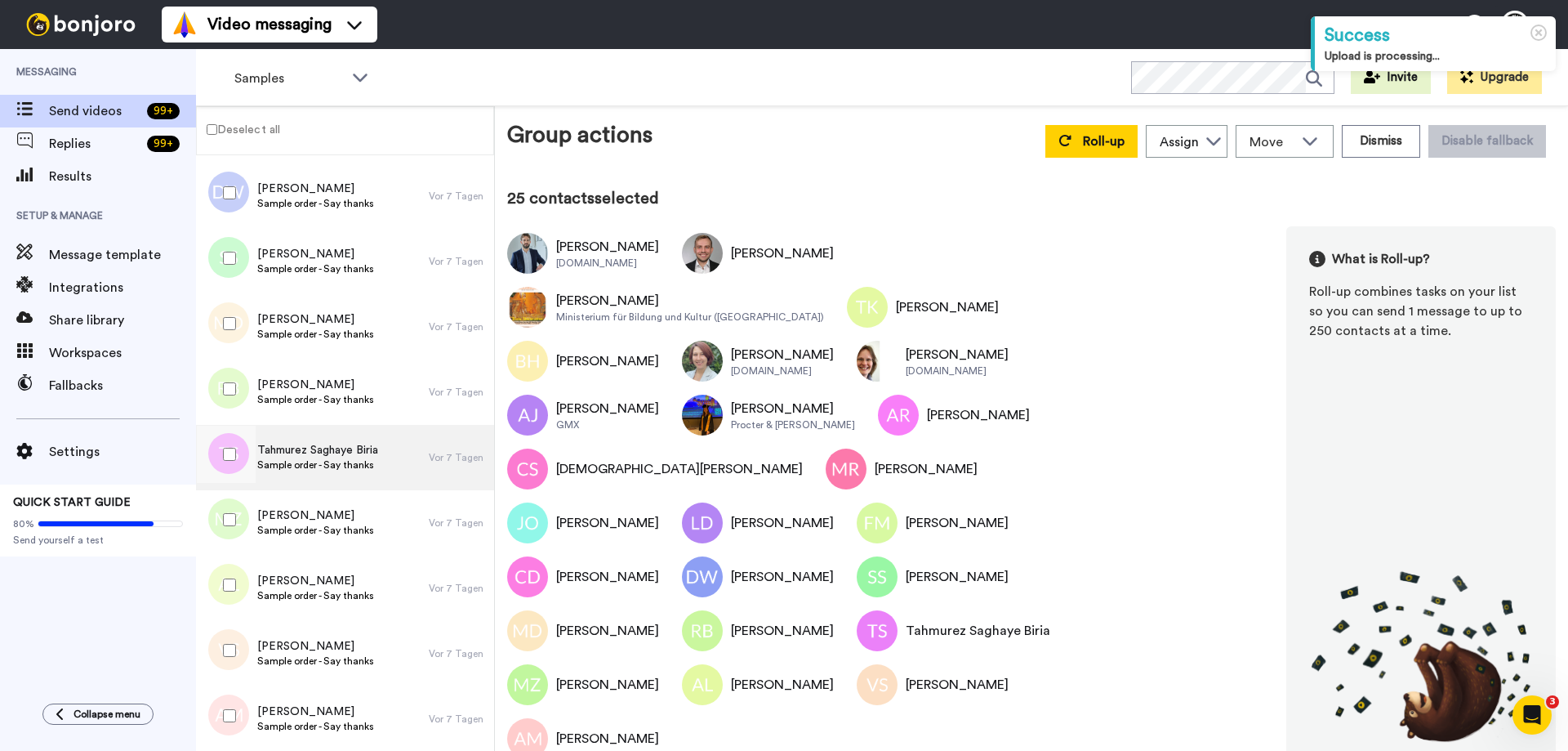
scroll to position [1071, 0]
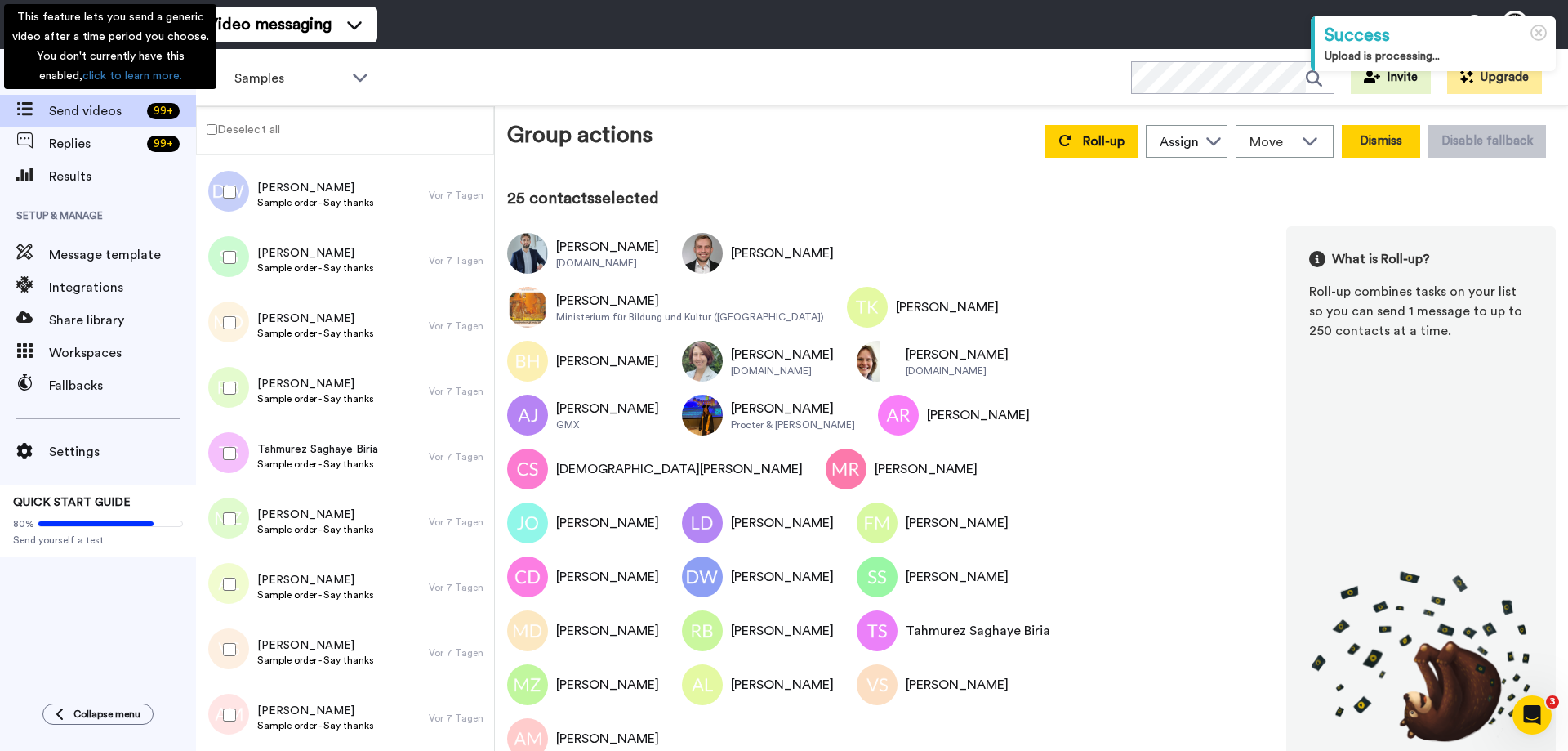
click at [1387, 150] on button "Dismiss" at bounding box center [1380, 141] width 78 height 33
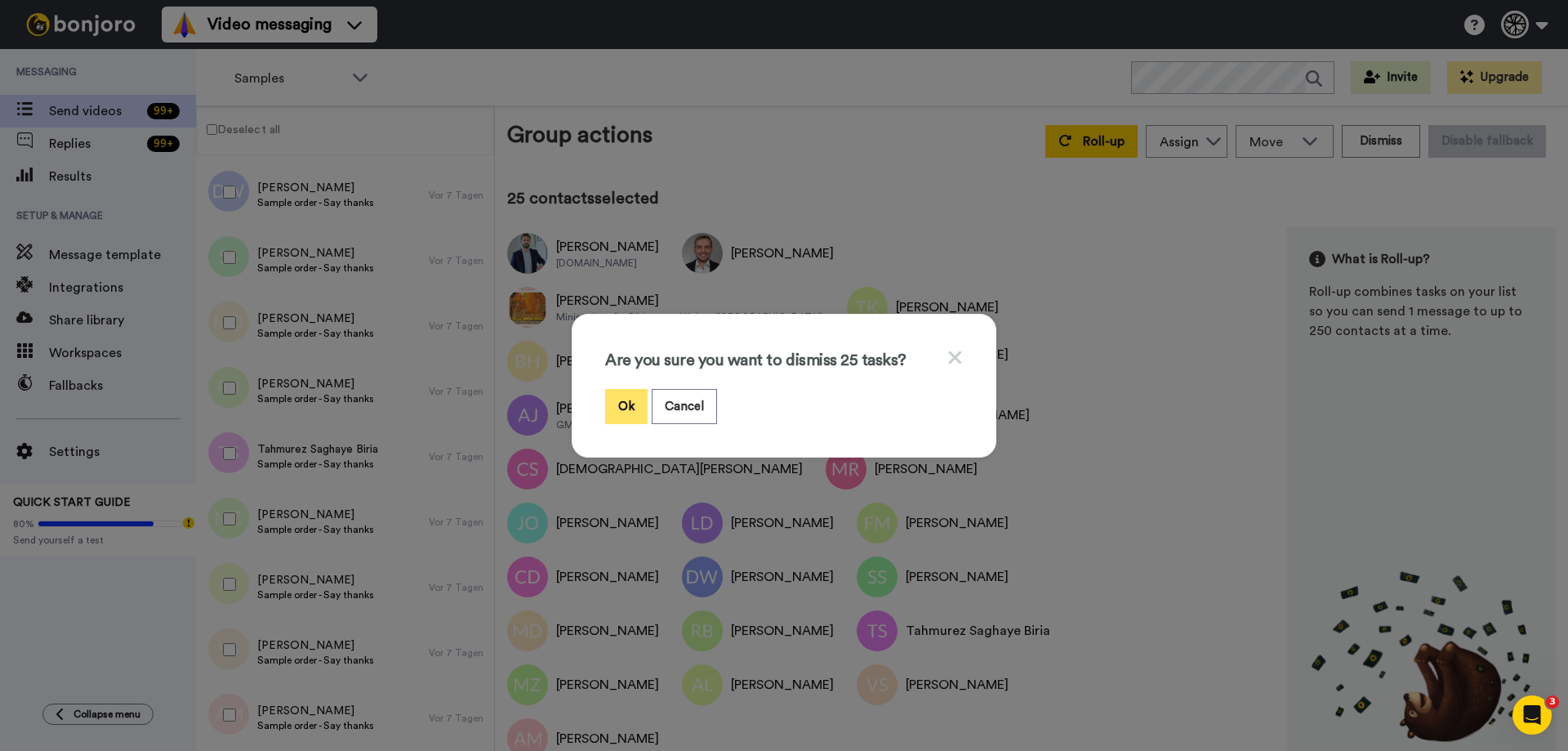
click at [617, 407] on button "Ok" at bounding box center [626, 407] width 42 height 35
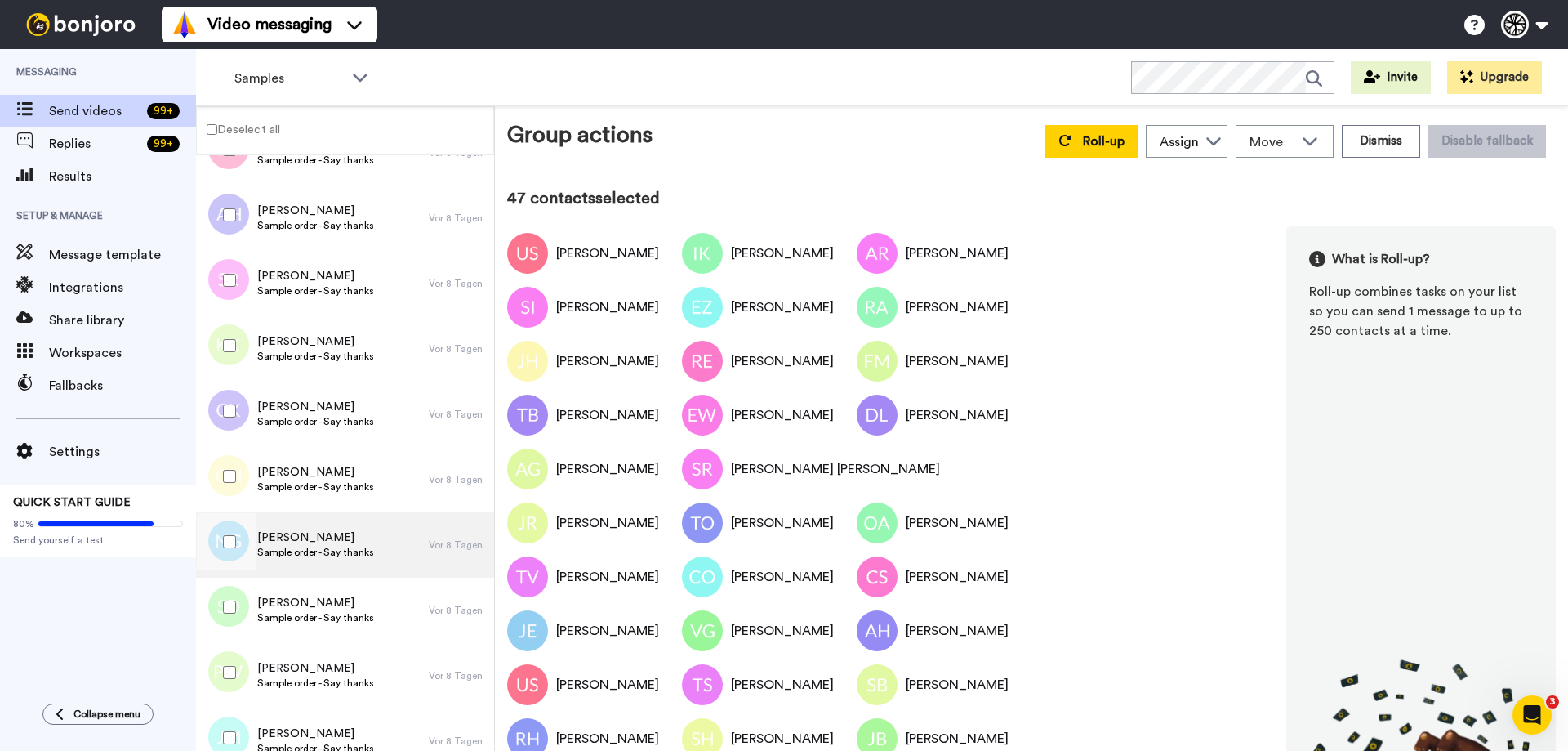
scroll to position [2508, 0]
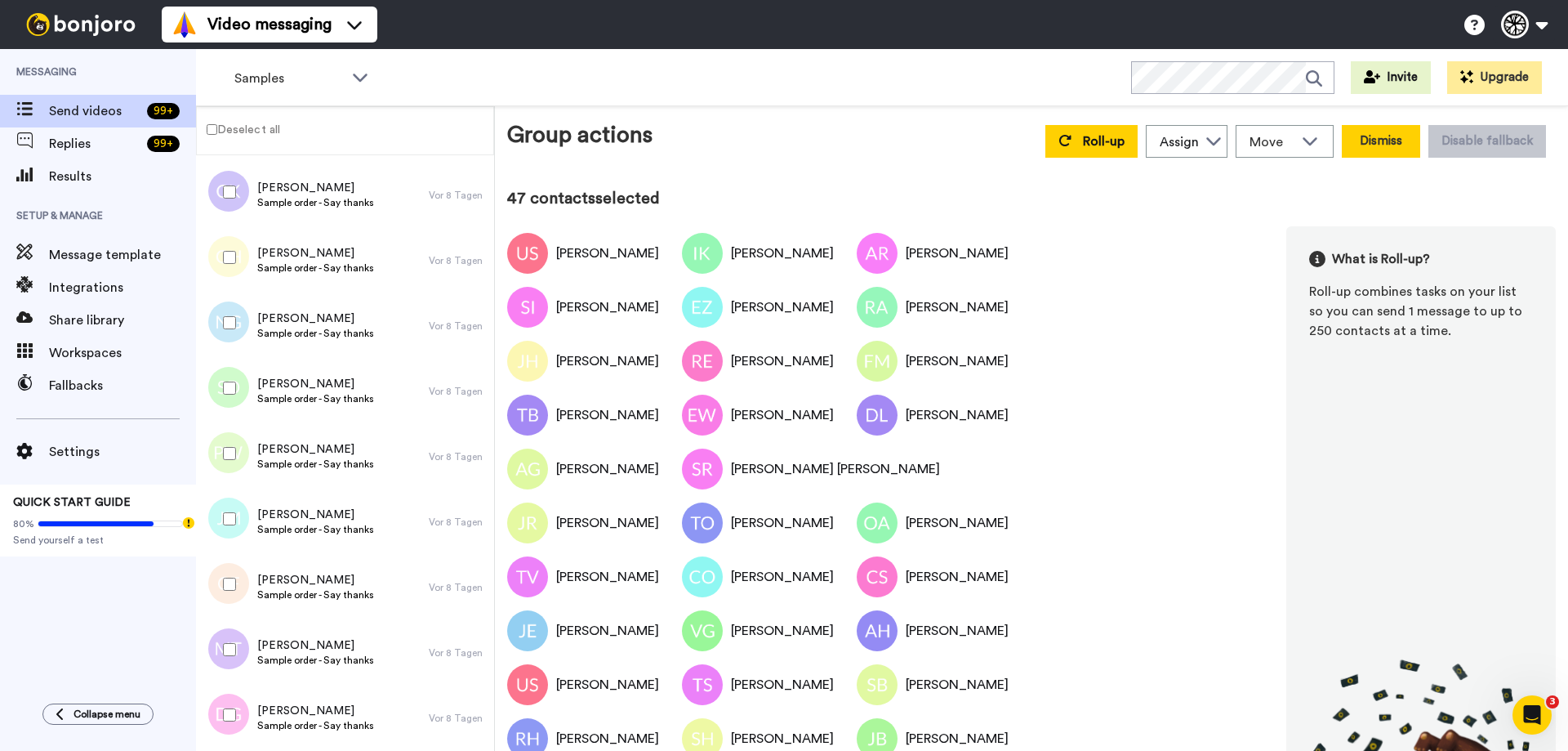
click at [1347, 136] on button "Dismiss" at bounding box center [1380, 141] width 78 height 33
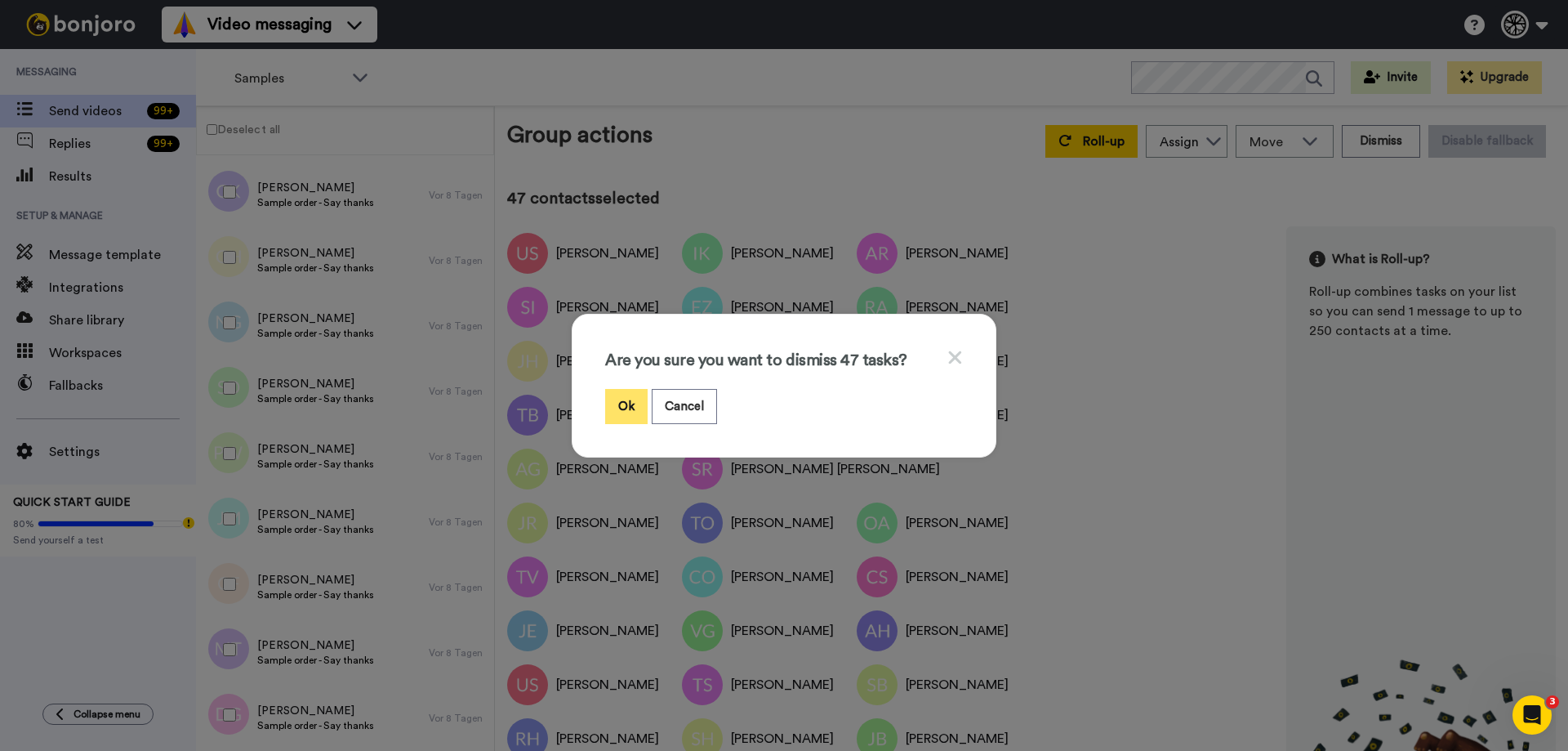
click at [610, 401] on button "Ok" at bounding box center [626, 407] width 42 height 35
